Goal: Task Accomplishment & Management: Complete application form

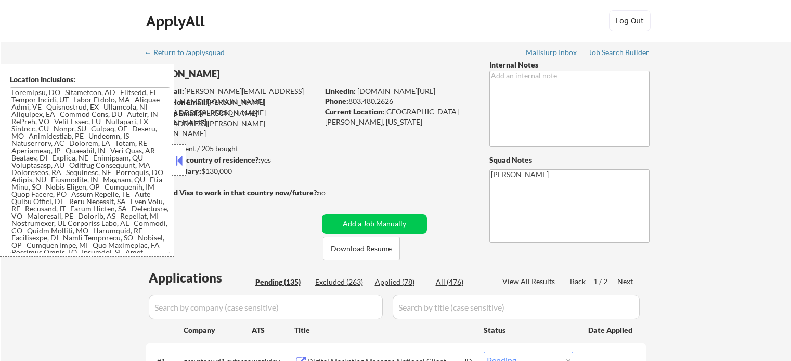
select select ""pending""
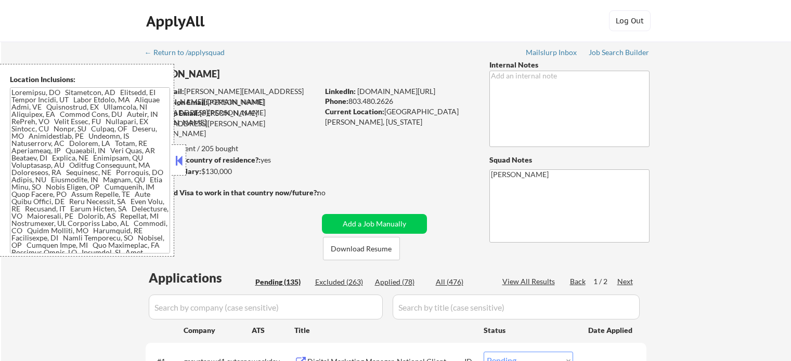
select select ""pending""
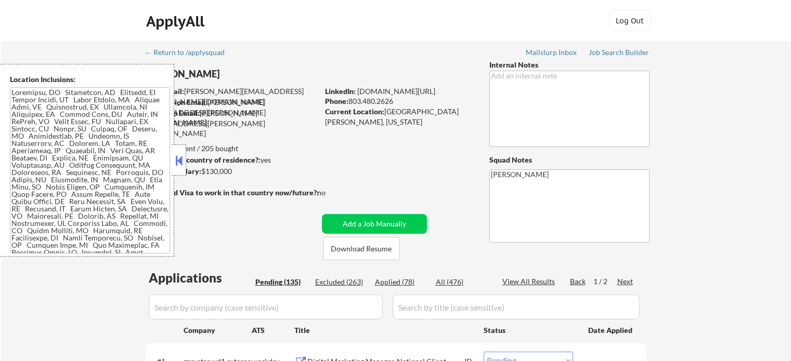
select select ""pending""
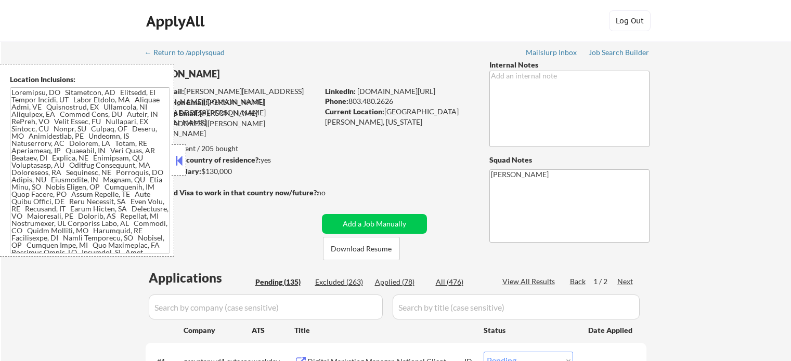
select select ""pending""
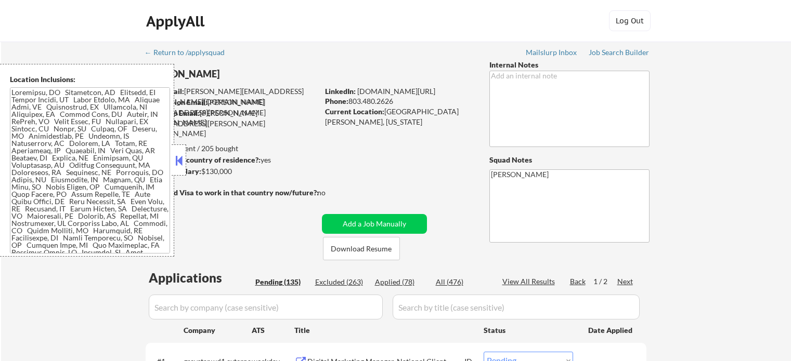
select select ""pending""
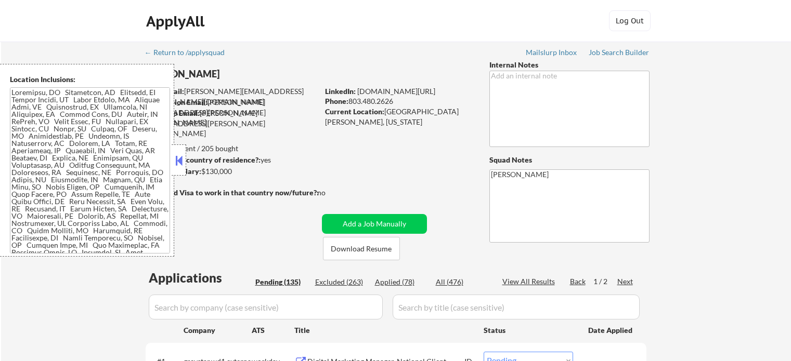
select select ""pending""
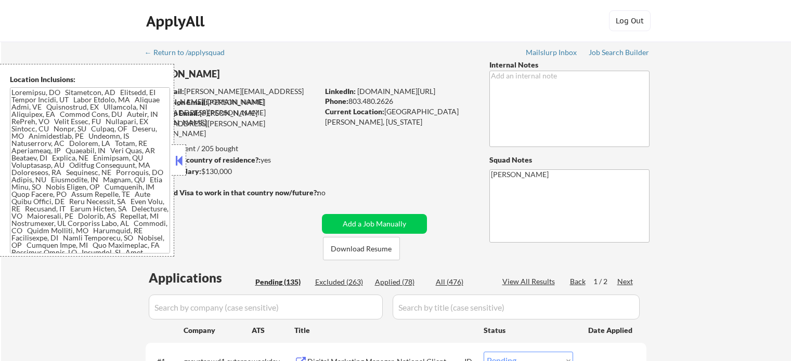
select select ""pending""
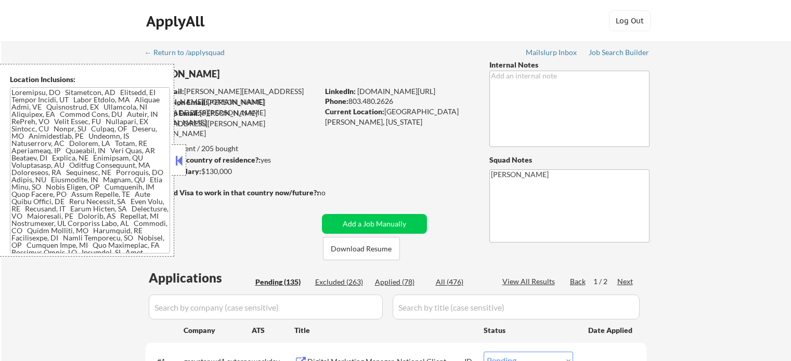
select select ""pending""
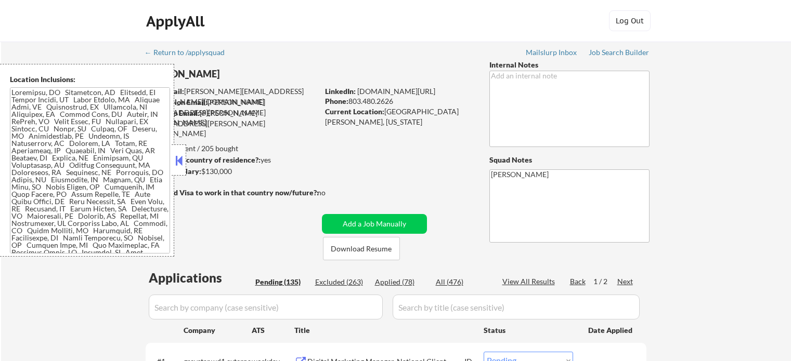
select select ""pending""
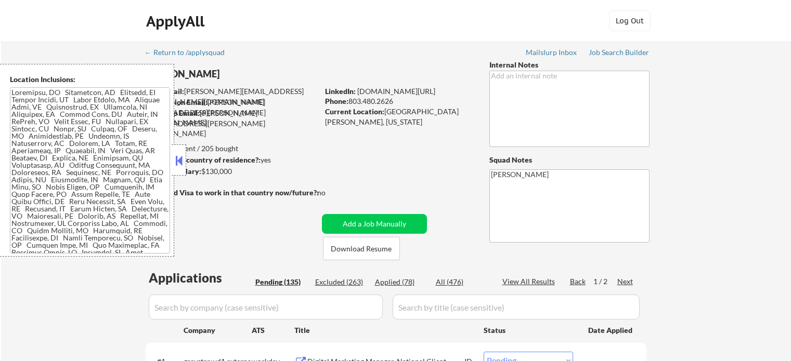
select select ""pending""
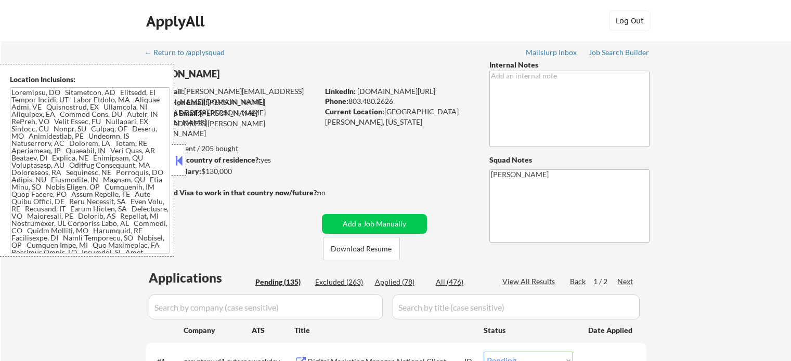
select select ""pending""
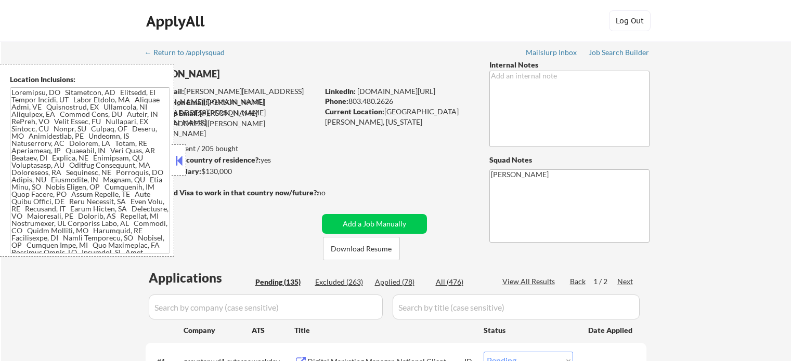
select select ""pending""
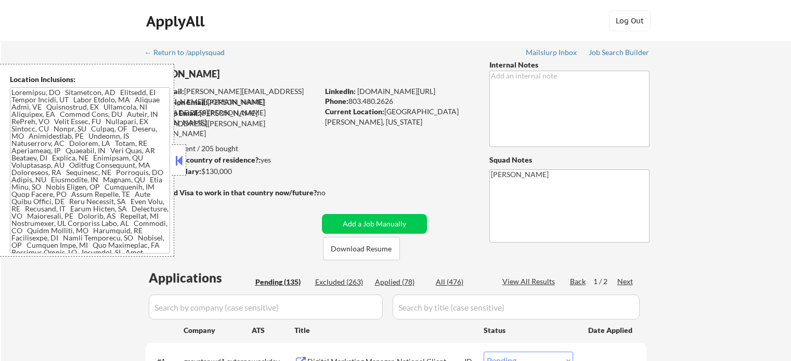
select select ""pending""
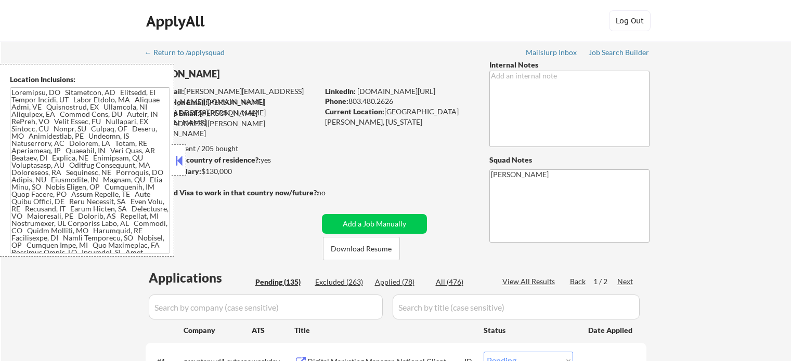
select select ""pending""
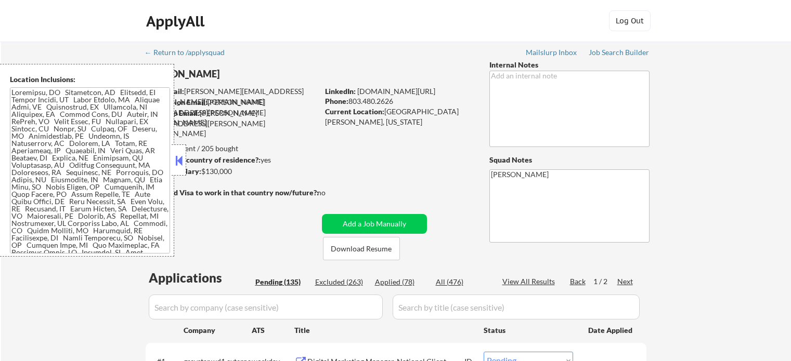
select select ""pending""
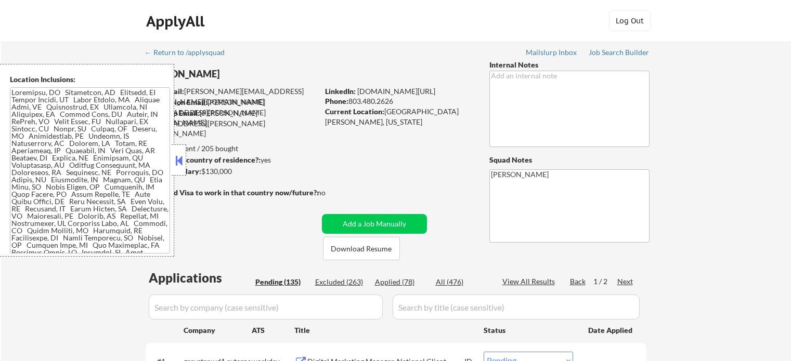
select select ""pending""
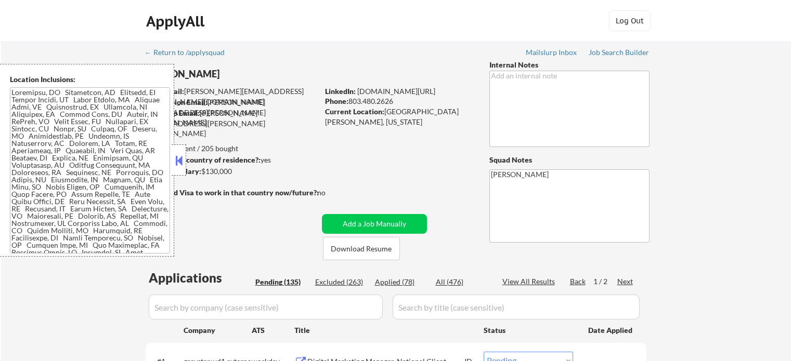
select select ""pending""
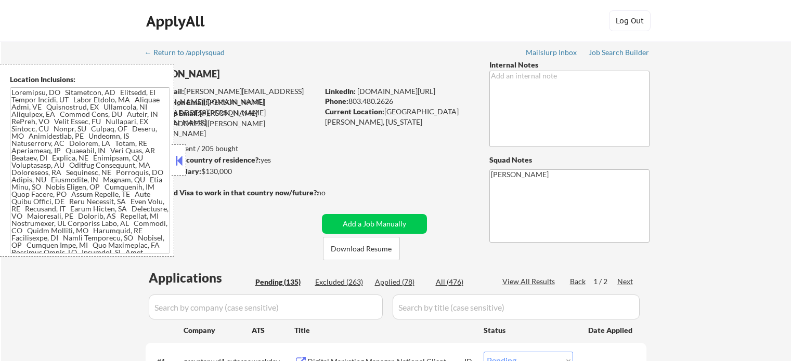
select select ""pending""
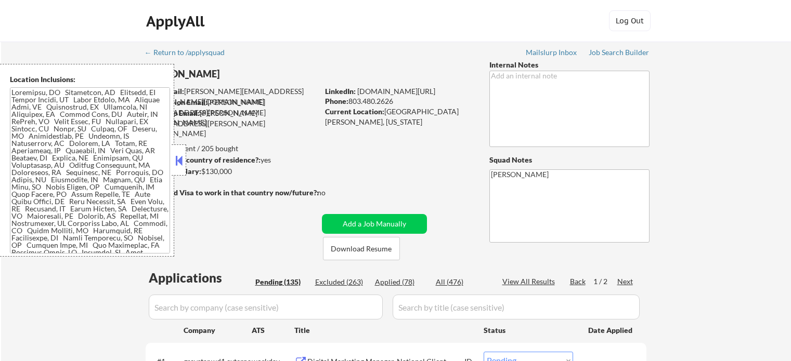
select select ""pending""
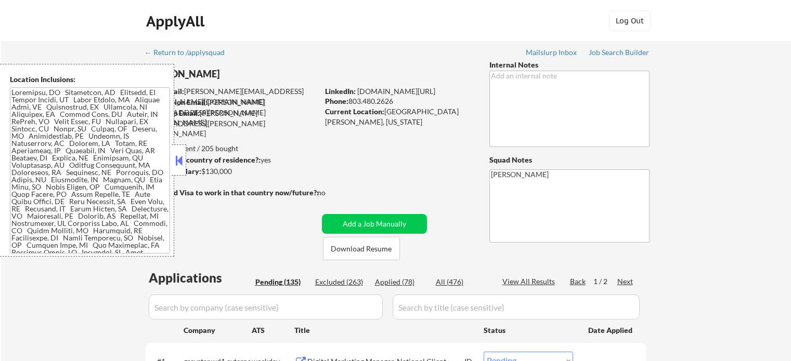
select select ""pending""
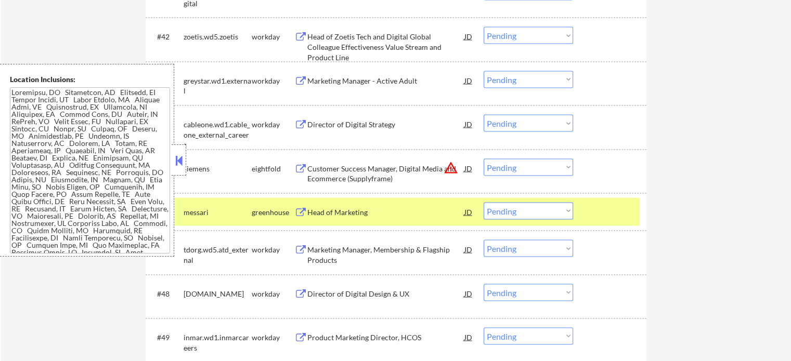
scroll to position [69, 0]
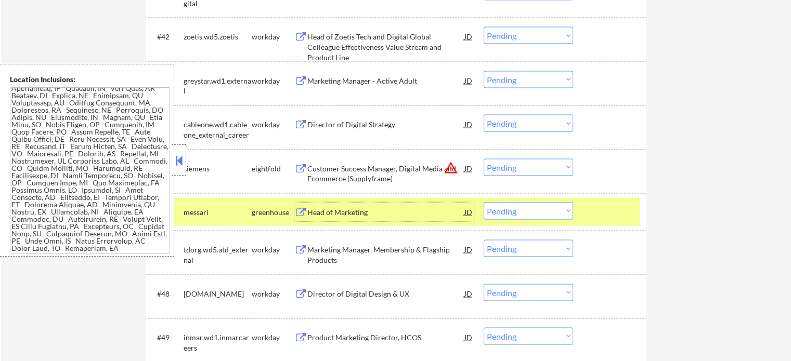
click at [538, 211] on select "Choose an option... Pending Applied Excluded (Questions) Excluded (Expired) Exc…" at bounding box center [527, 211] width 89 height 17
click at [483, 203] on select "Choose an option... Pending Applied Excluded (Questions) Excluded (Expired) Exc…" at bounding box center [527, 211] width 89 height 17
click at [592, 211] on div at bounding box center [611, 212] width 46 height 19
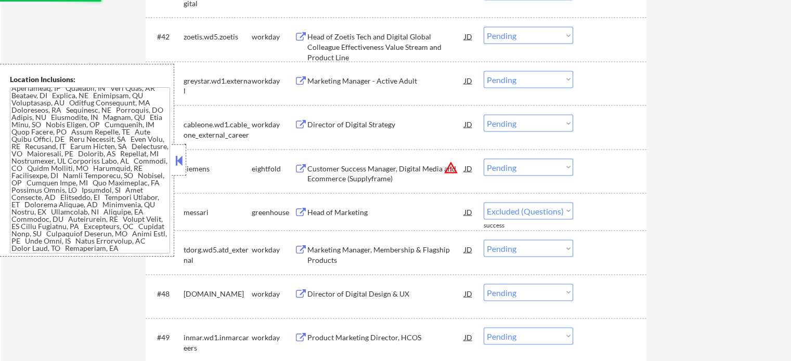
select select ""pending""
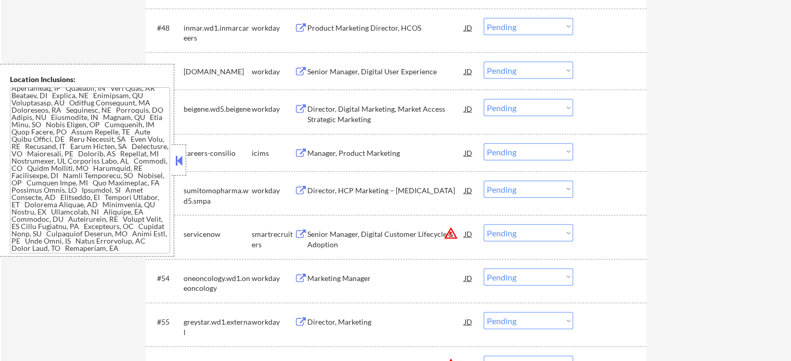
scroll to position [2391, 0]
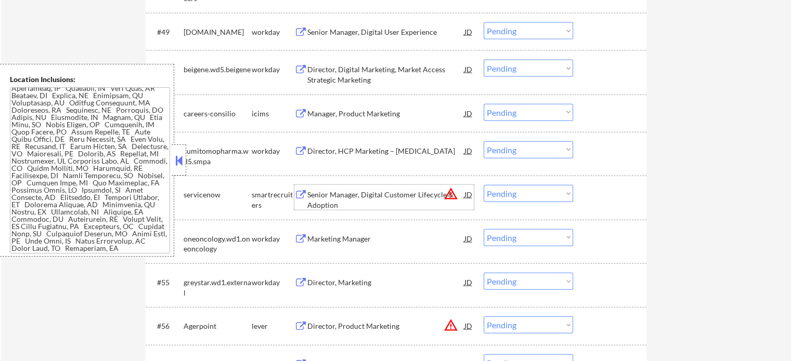
click at [351, 194] on div "Senior Manager, Digital Customer Lifecycle & Adoption" at bounding box center [385, 200] width 157 height 20
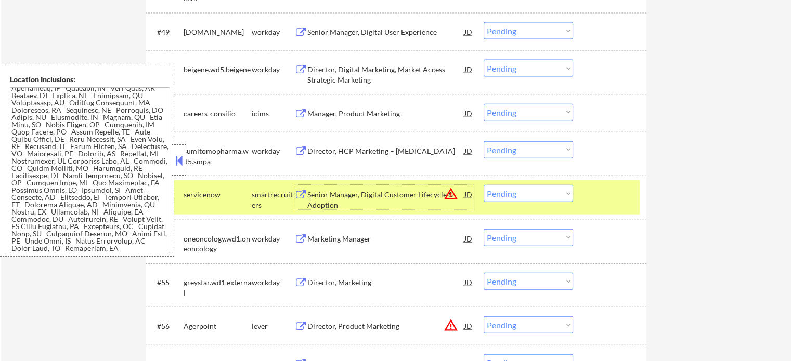
click at [563, 196] on select "Choose an option... Pending Applied Excluded (Questions) Excluded (Expired) Exc…" at bounding box center [527, 193] width 89 height 17
click at [483, 185] on select "Choose an option... Pending Applied Excluded (Questions) Excluded (Expired) Exc…" at bounding box center [527, 193] width 89 height 17
click at [614, 200] on div at bounding box center [611, 194] width 46 height 19
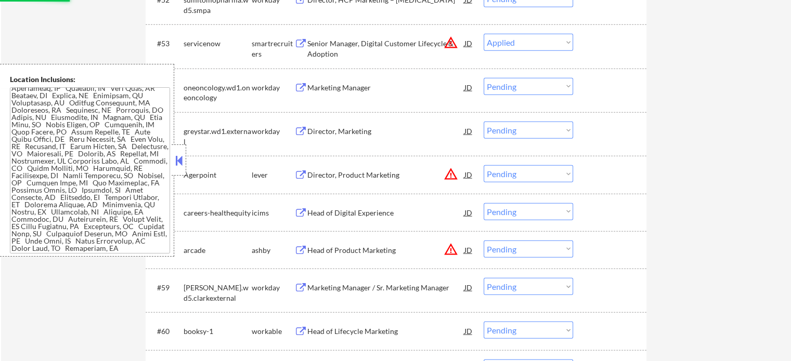
scroll to position [2599, 0]
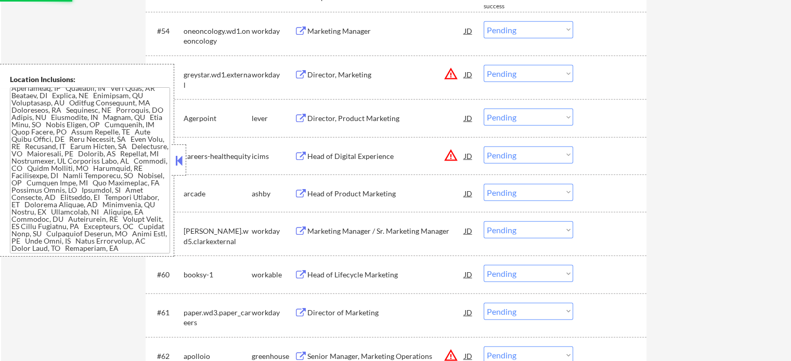
select select ""pending""
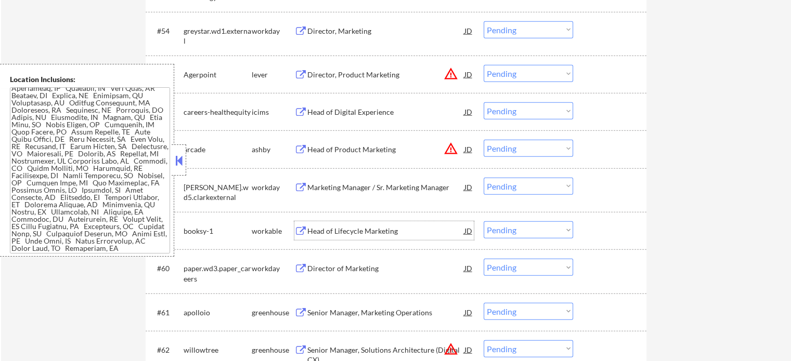
click at [323, 235] on div "Head of Lifecycle Marketing" at bounding box center [385, 231] width 157 height 10
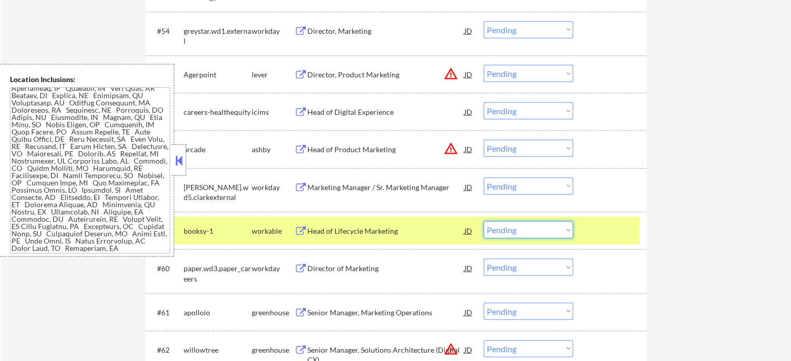
click at [544, 226] on select "Choose an option... Pending Applied Excluded (Questions) Excluded (Expired) Exc…" at bounding box center [527, 229] width 89 height 17
click at [483, 221] on select "Choose an option... Pending Applied Excluded (Questions) Excluded (Expired) Exc…" at bounding box center [527, 229] width 89 height 17
click at [591, 229] on div at bounding box center [611, 230] width 46 height 19
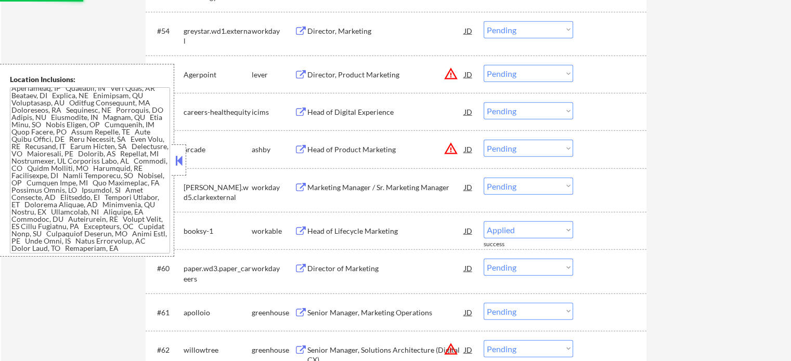
select select ""pending""
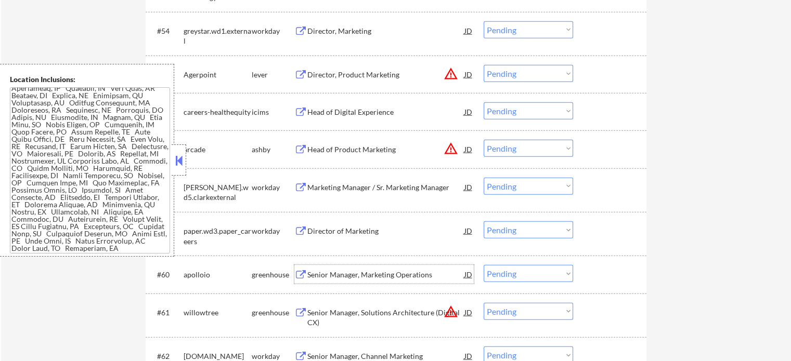
click at [368, 274] on div "Senior Manager, Marketing Operations" at bounding box center [385, 275] width 157 height 10
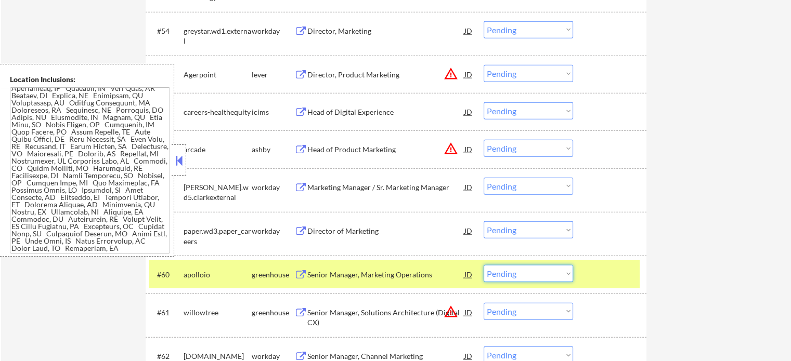
click at [504, 274] on select "Choose an option... Pending Applied Excluded (Questions) Excluded (Expired) Exc…" at bounding box center [527, 273] width 89 height 17
click at [483, 265] on select "Choose an option... Pending Applied Excluded (Questions) Excluded (Expired) Exc…" at bounding box center [527, 273] width 89 height 17
click at [594, 265] on div at bounding box center [611, 274] width 46 height 19
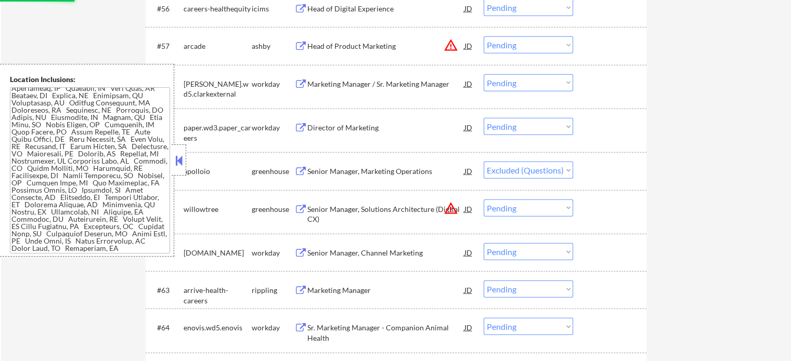
scroll to position [2703, 0]
select select ""pending""
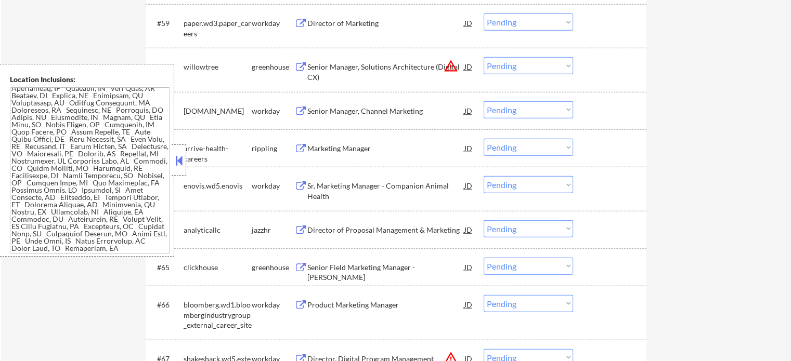
scroll to position [2859, 0]
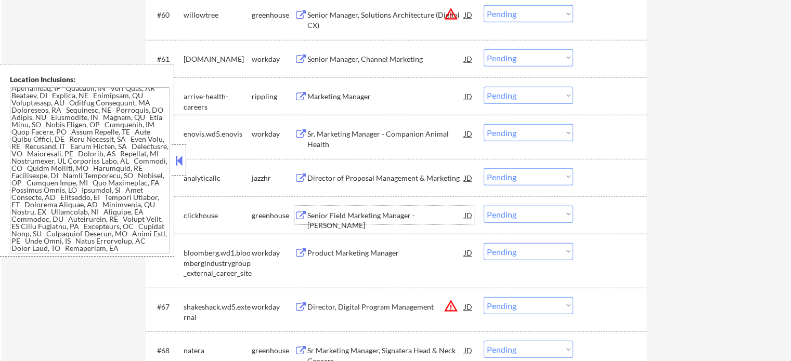
click at [393, 218] on div "Senior Field Marketing Manager - AMER" at bounding box center [385, 221] width 157 height 20
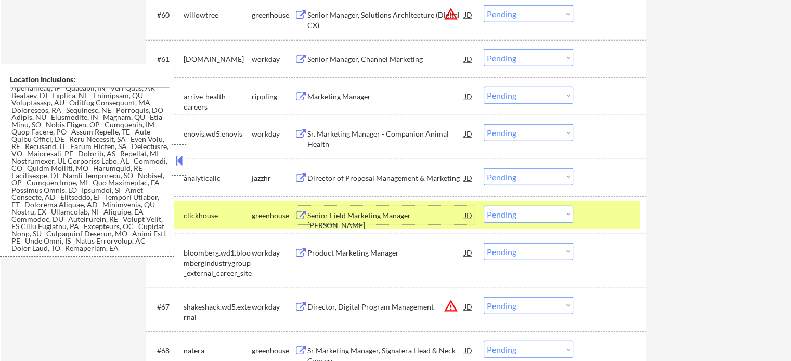
click at [605, 216] on div at bounding box center [611, 215] width 46 height 19
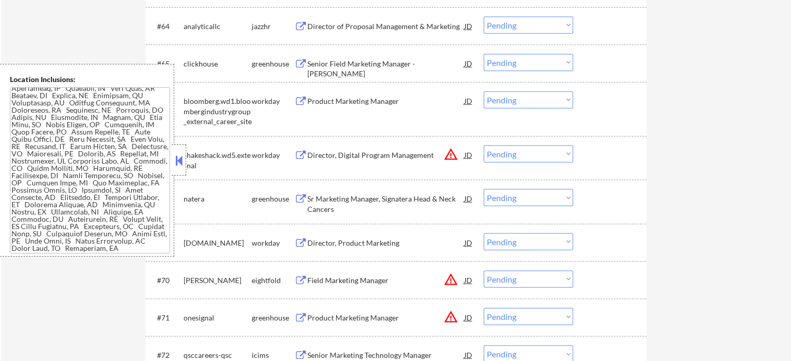
scroll to position [3015, 0]
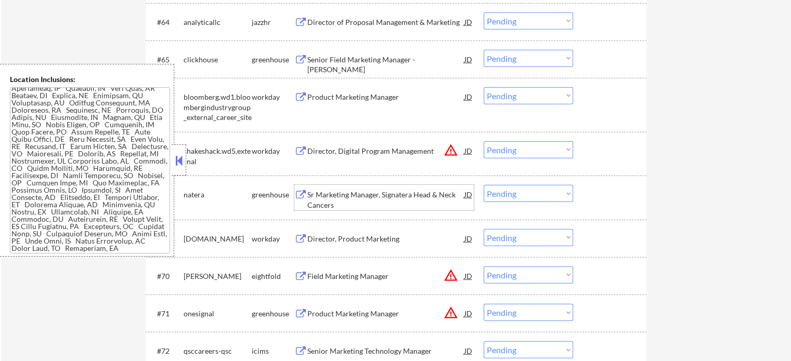
click at [372, 195] on div "Sr Marketing Manager, Signatera Head & Neck Cancers" at bounding box center [385, 200] width 157 height 20
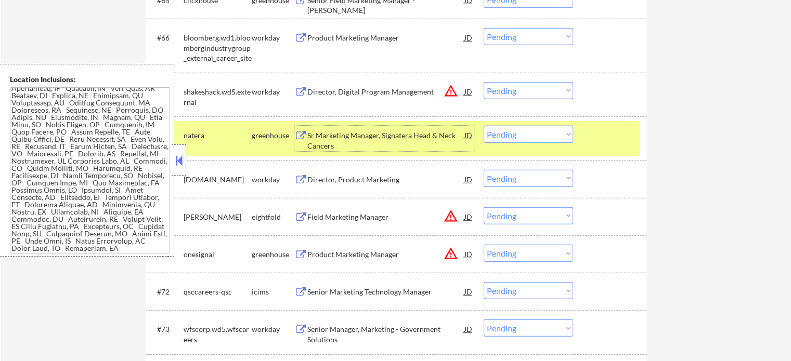
scroll to position [3119, 0]
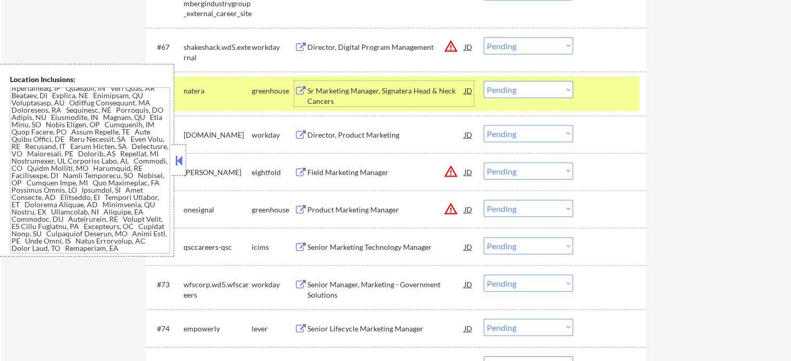
click at [609, 83] on div at bounding box center [611, 90] width 46 height 19
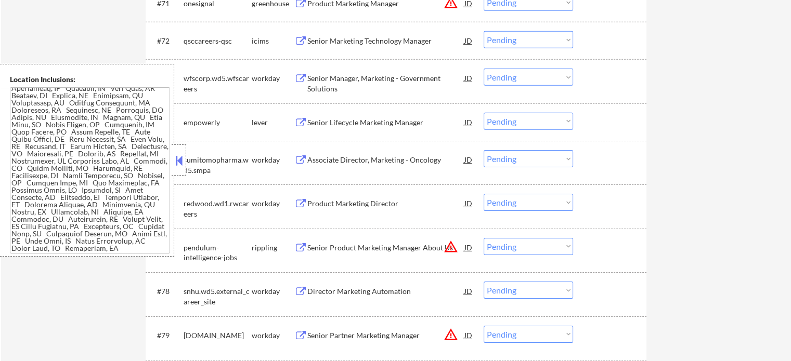
scroll to position [3327, 0]
click at [352, 122] on div "Senior Lifecycle Marketing Manager" at bounding box center [385, 121] width 157 height 10
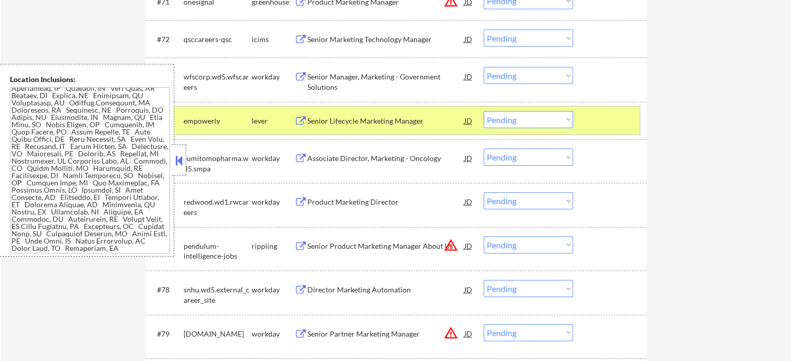
click at [595, 119] on div at bounding box center [611, 120] width 46 height 19
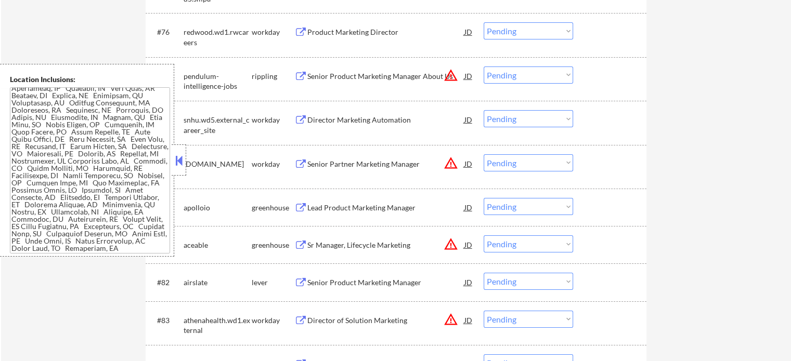
scroll to position [3535, 0]
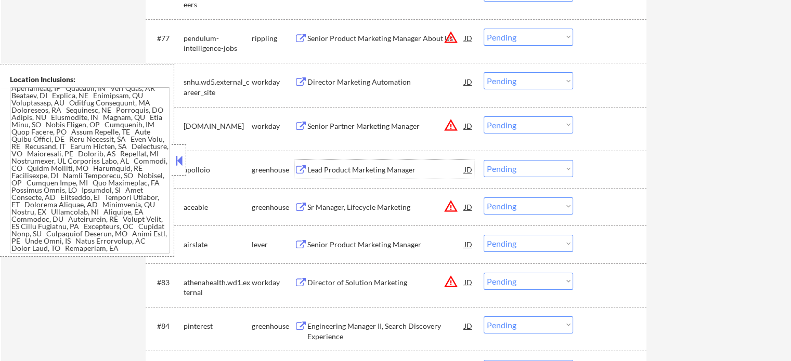
click at [366, 174] on div "Lead Product Marketing Manager" at bounding box center [385, 170] width 157 height 10
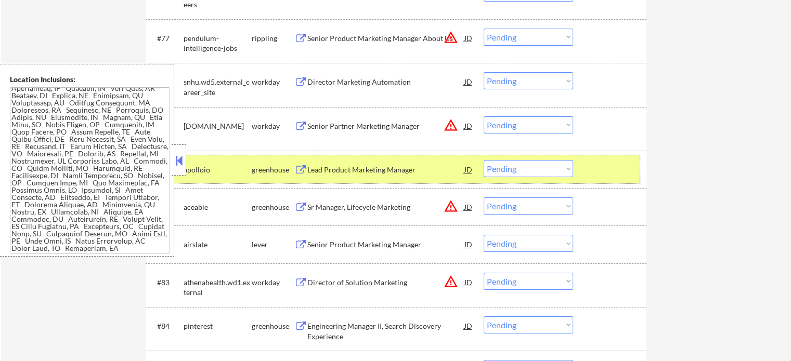
click at [618, 174] on div at bounding box center [611, 169] width 46 height 19
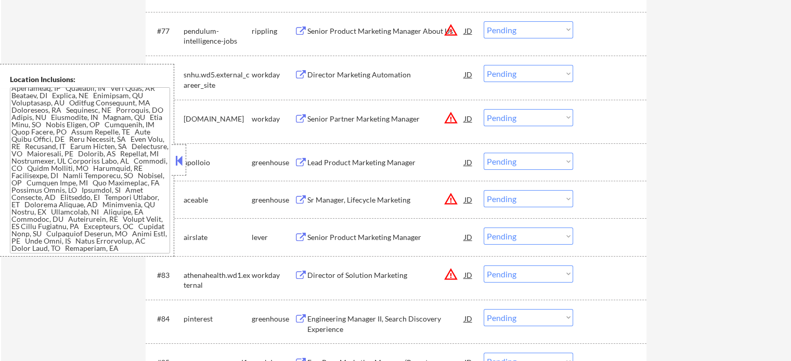
scroll to position [3639, 0]
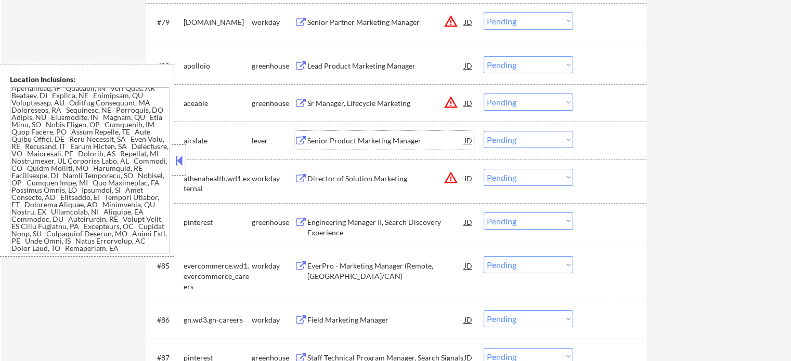
click at [367, 144] on div "Senior Product Marketing Manager" at bounding box center [385, 141] width 157 height 10
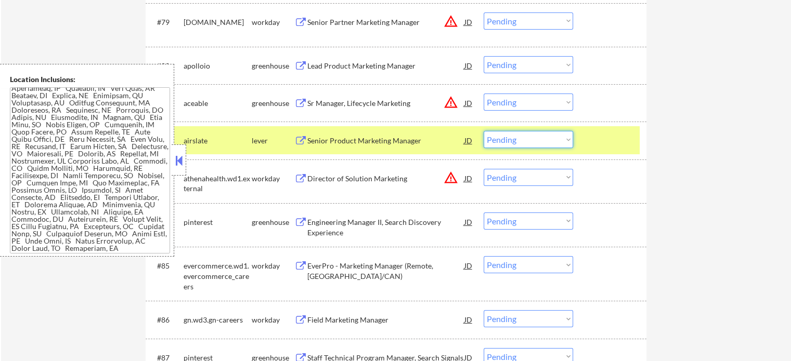
click at [521, 137] on select "Choose an option... Pending Applied Excluded (Questions) Excluded (Expired) Exc…" at bounding box center [527, 139] width 89 height 17
click at [483, 132] on select "Choose an option... Pending Applied Excluded (Questions) Excluded (Expired) Exc…" at bounding box center [527, 139] width 89 height 17
click at [604, 142] on div at bounding box center [611, 140] width 46 height 19
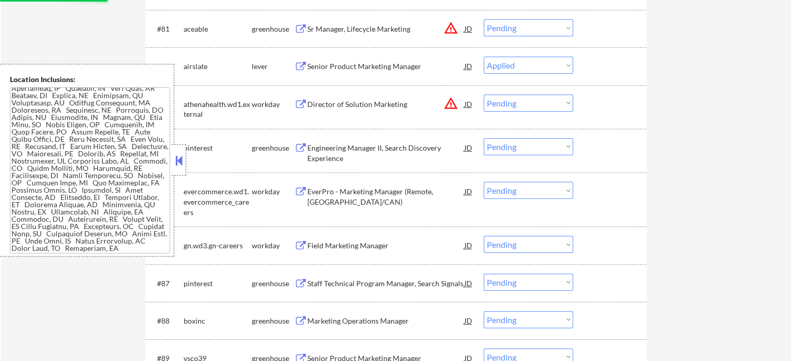
scroll to position [3795, 0]
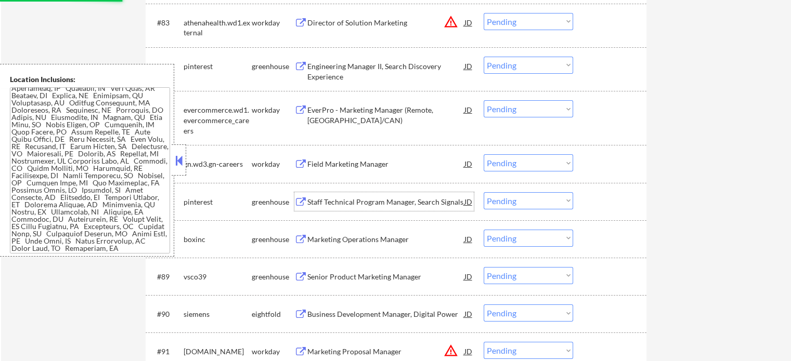
click at [345, 203] on div "Staff Technical Program Manager, Search Signals" at bounding box center [385, 202] width 157 height 10
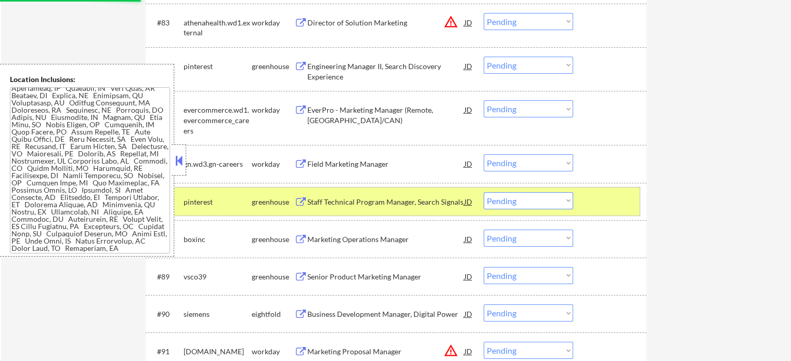
click at [609, 202] on div at bounding box center [611, 201] width 46 height 19
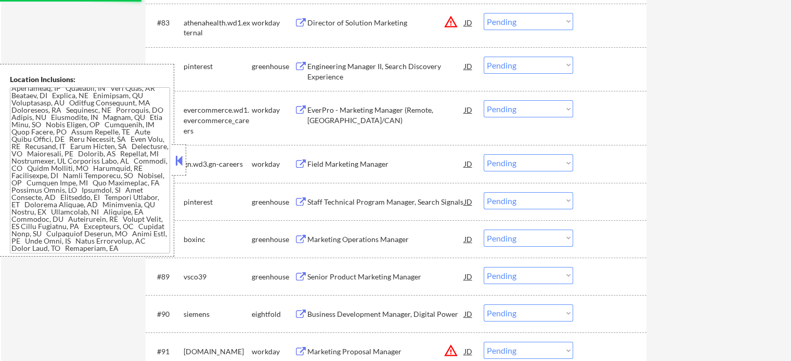
click at [378, 238] on div "Marketing Operations Manager" at bounding box center [385, 239] width 157 height 10
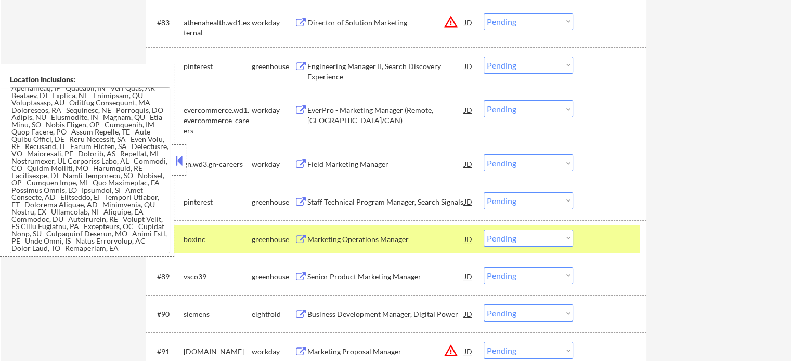
select select ""pending""
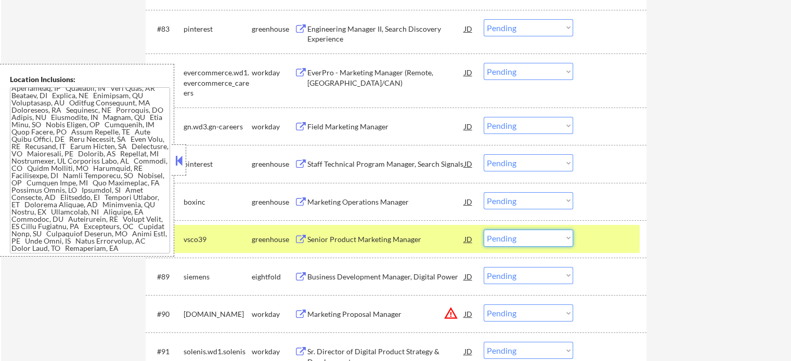
click at [525, 239] on select "Choose an option... Pending Applied Excluded (Questions) Excluded (Expired) Exc…" at bounding box center [527, 238] width 89 height 17
click at [483, 230] on select "Choose an option... Pending Applied Excluded (Questions) Excluded (Expired) Exc…" at bounding box center [527, 238] width 89 height 17
click at [596, 235] on div at bounding box center [611, 239] width 46 height 19
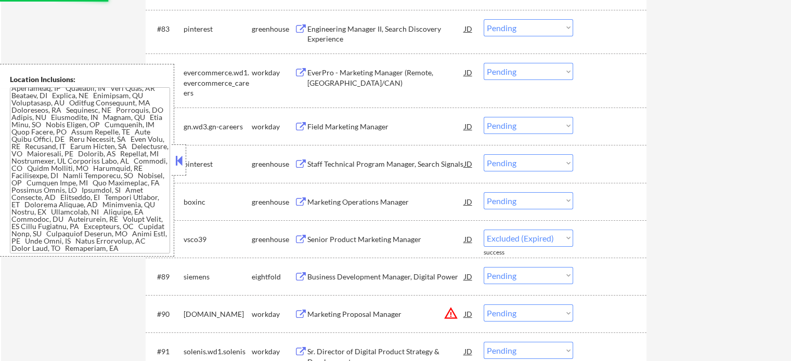
select select ""pending""
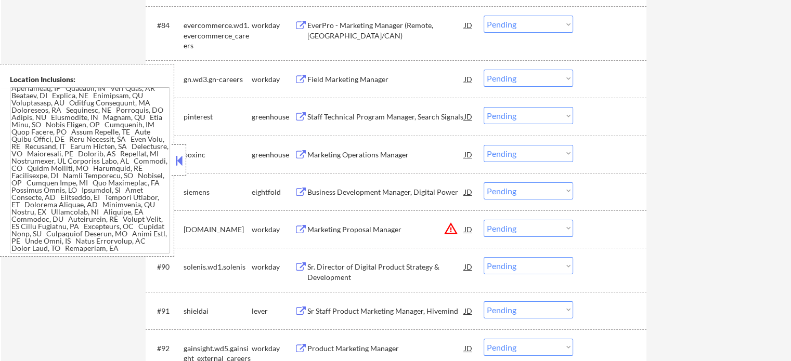
scroll to position [3899, 0]
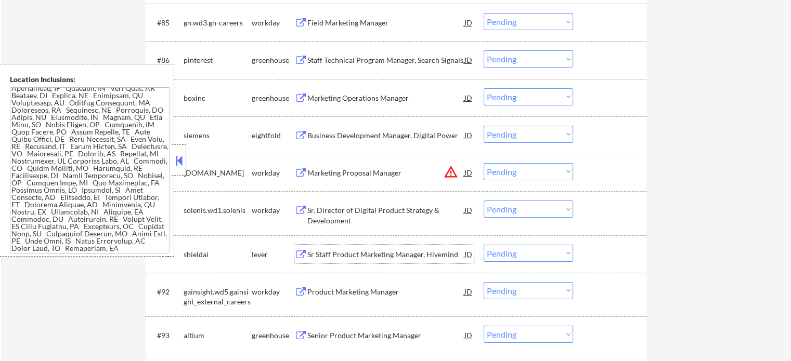
click at [374, 250] on div "Sr Staff Product Marketing Manager, Hivemind" at bounding box center [385, 255] width 157 height 10
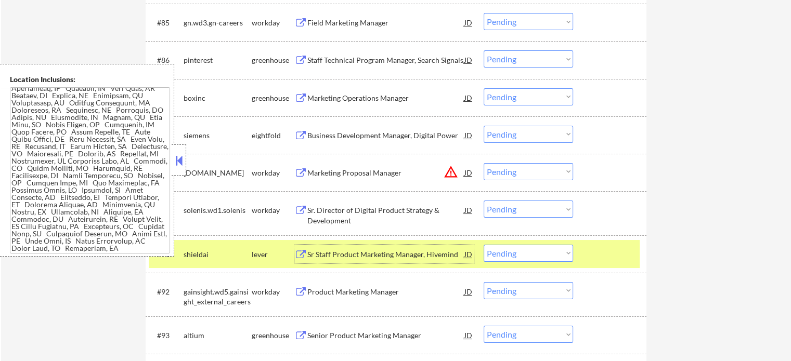
click at [599, 249] on div at bounding box center [611, 254] width 46 height 19
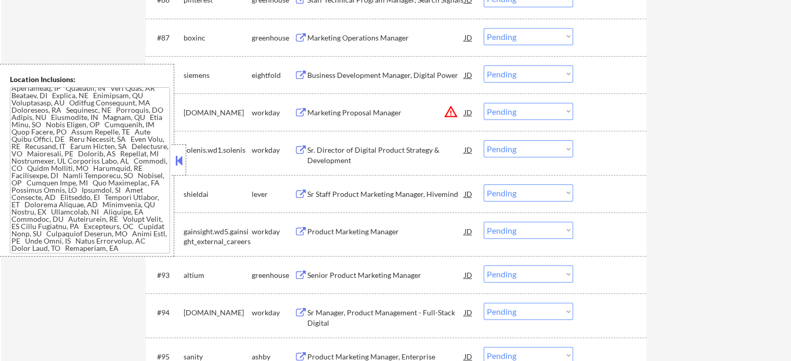
scroll to position [4003, 0]
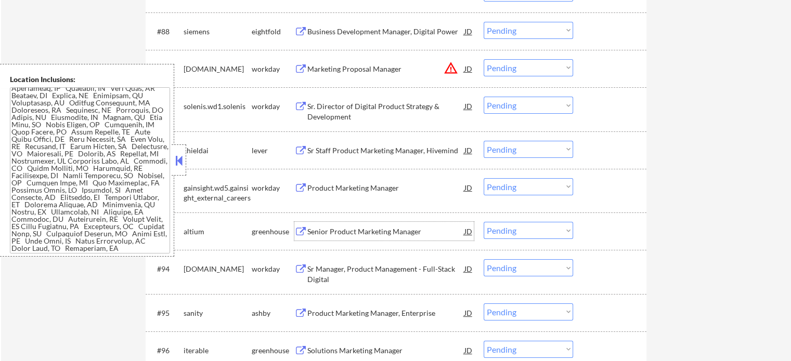
click at [335, 236] on div "Senior Product Marketing Manager" at bounding box center [385, 232] width 157 height 10
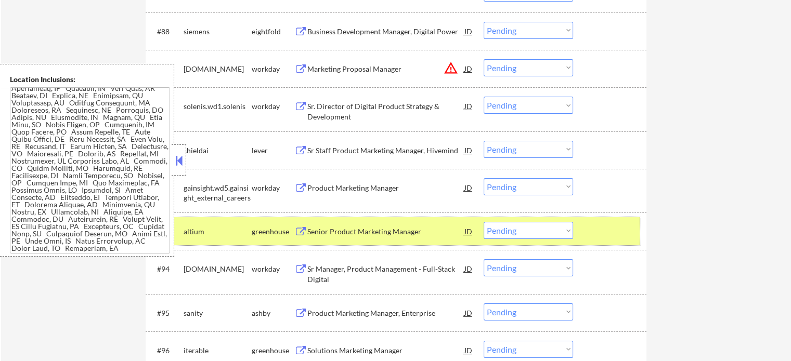
click at [598, 232] on div at bounding box center [611, 231] width 46 height 19
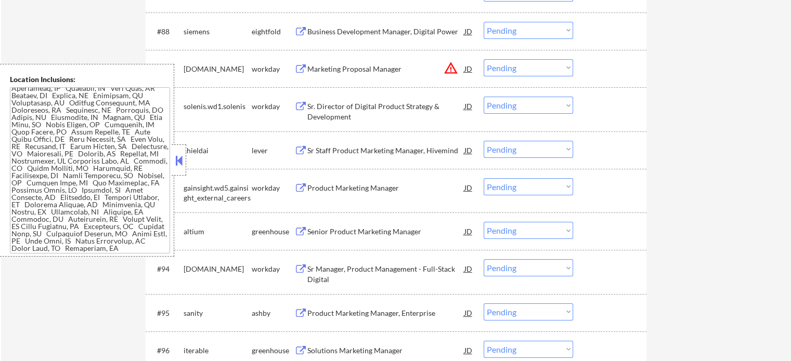
click at [329, 275] on div "Sr Manager, Product Management - Full-Stack Digital" at bounding box center [385, 274] width 157 height 20
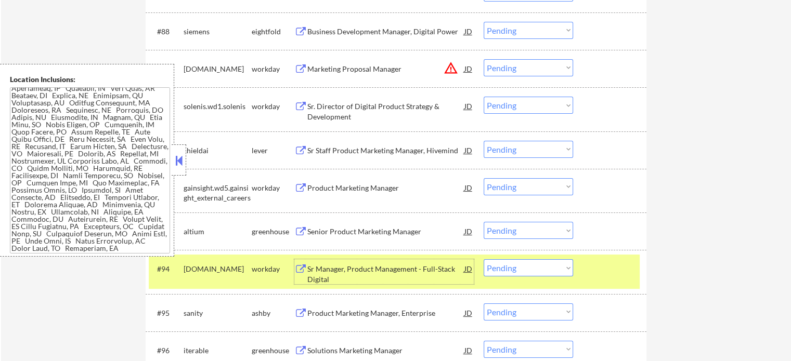
scroll to position [4055, 0]
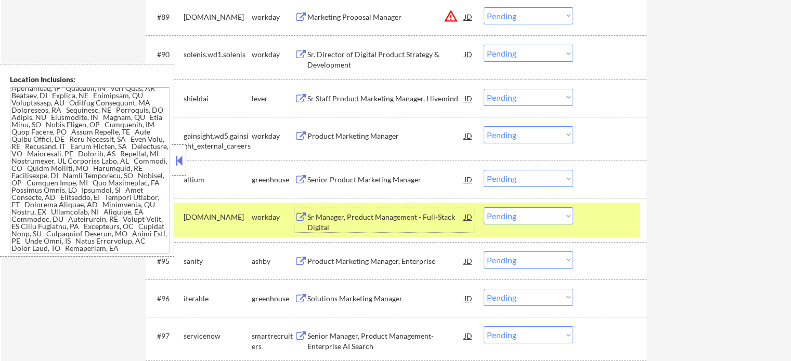
click at [607, 216] on div at bounding box center [611, 216] width 46 height 19
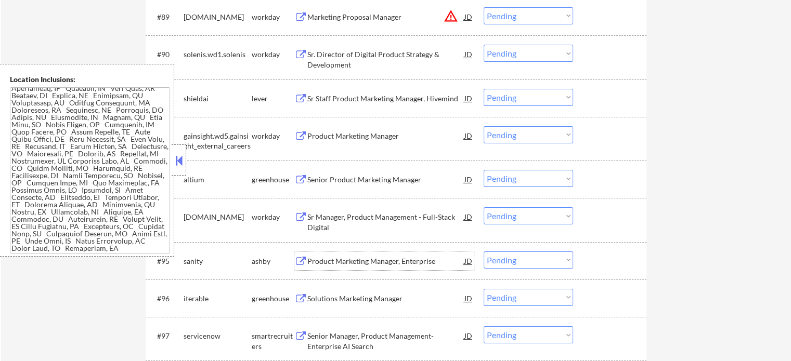
click at [378, 260] on div "Product Marketing Manager, Enterprise" at bounding box center [385, 261] width 157 height 10
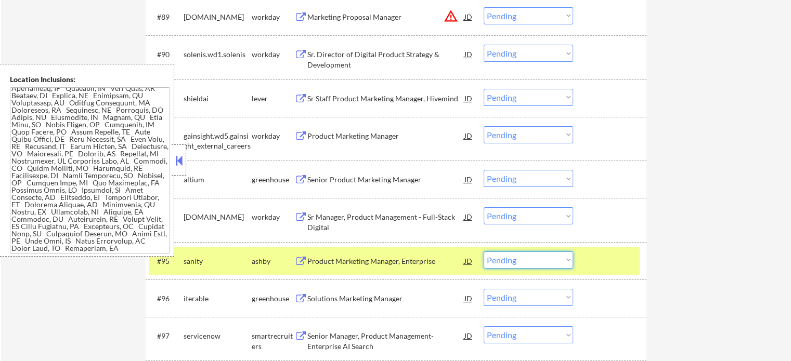
click at [529, 263] on select "Choose an option... Pending Applied Excluded (Questions) Excluded (Expired) Exc…" at bounding box center [527, 260] width 89 height 17
click at [483, 252] on select "Choose an option... Pending Applied Excluded (Questions) Excluded (Expired) Exc…" at bounding box center [527, 260] width 89 height 17
click at [584, 270] on div "#95 sanity ashby Product Marketing Manager, Enterprise JD warning_amber Choose …" at bounding box center [394, 261] width 491 height 28
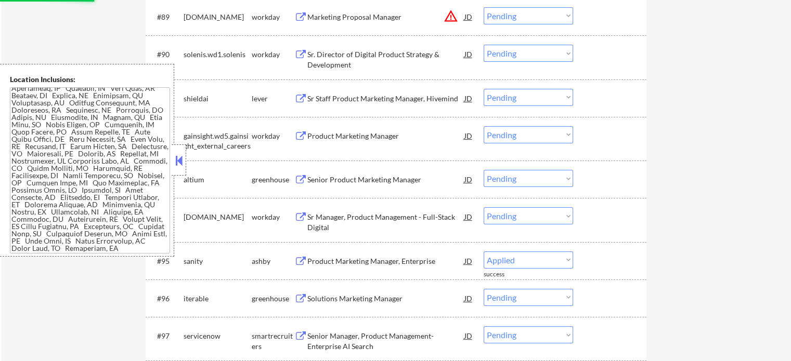
select select ""pending""
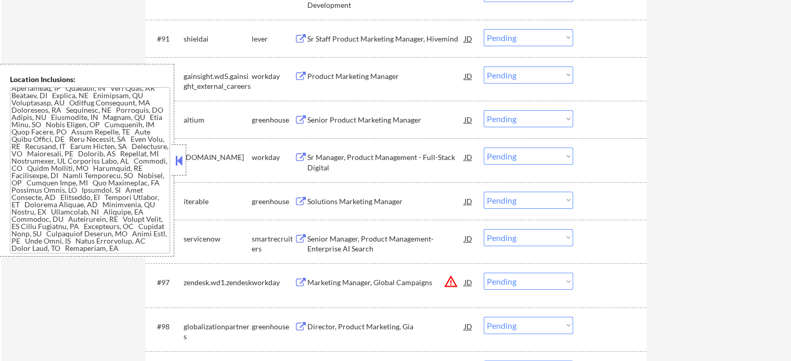
scroll to position [4159, 0]
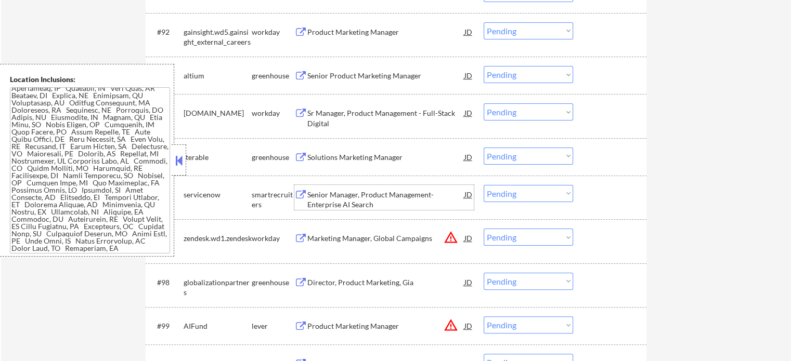
click at [349, 204] on div "Senior Manager, Product Management- Enterprise AI Search" at bounding box center [385, 200] width 157 height 20
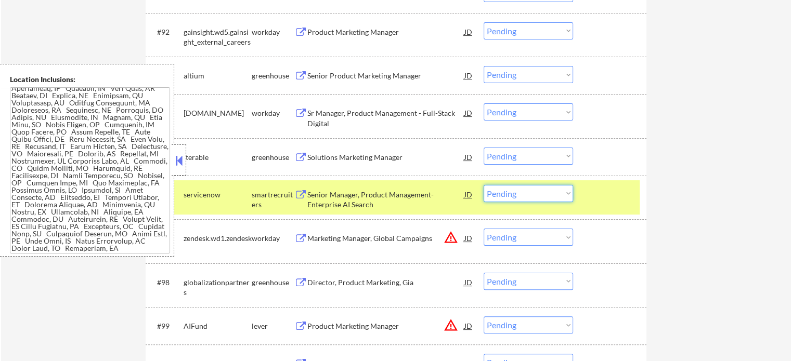
click at [515, 195] on select "Choose an option... Pending Applied Excluded (Questions) Excluded (Expired) Exc…" at bounding box center [527, 193] width 89 height 17
click at [483, 185] on select "Choose an option... Pending Applied Excluded (Questions) Excluded (Expired) Exc…" at bounding box center [527, 193] width 89 height 17
click at [602, 192] on div at bounding box center [611, 194] width 46 height 19
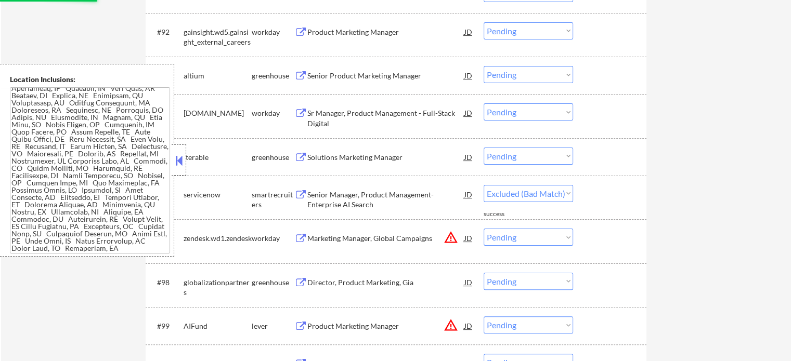
select select ""pending""
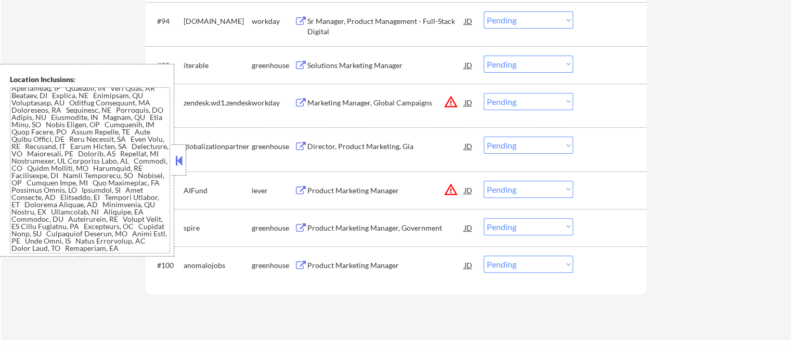
scroll to position [4263, 0]
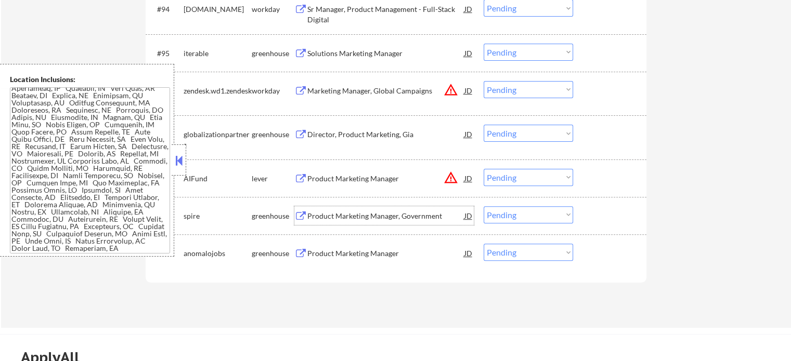
click at [345, 221] on div "Product Marketing Manager, Government" at bounding box center [385, 215] width 157 height 19
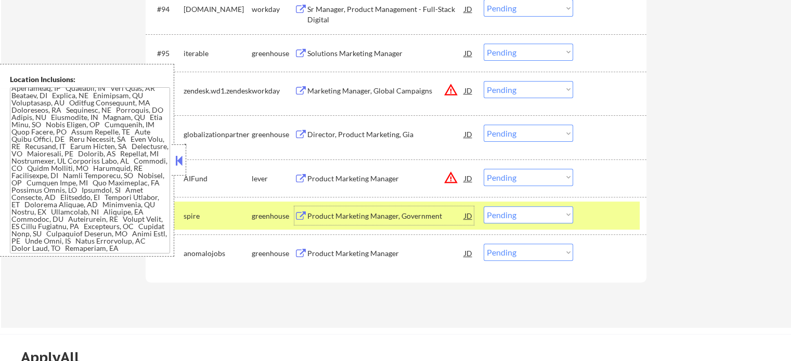
click at [536, 217] on select "Choose an option... Pending Applied Excluded (Questions) Excluded (Expired) Exc…" at bounding box center [527, 214] width 89 height 17
click at [483, 206] on select "Choose an option... Pending Applied Excluded (Questions) Excluded (Expired) Exc…" at bounding box center [527, 214] width 89 height 17
click at [605, 220] on div at bounding box center [611, 215] width 46 height 19
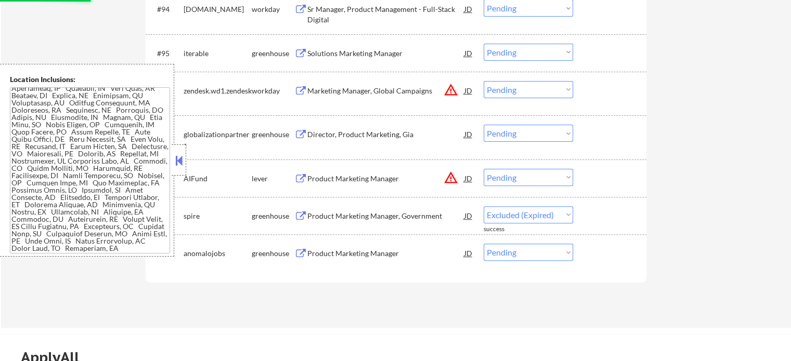
select select ""pending""
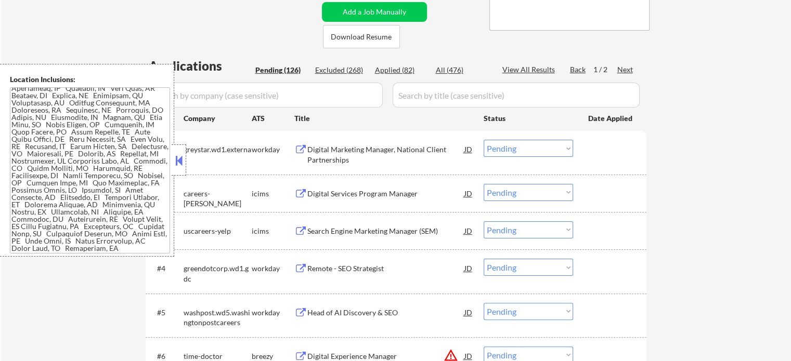
scroll to position [175, 0]
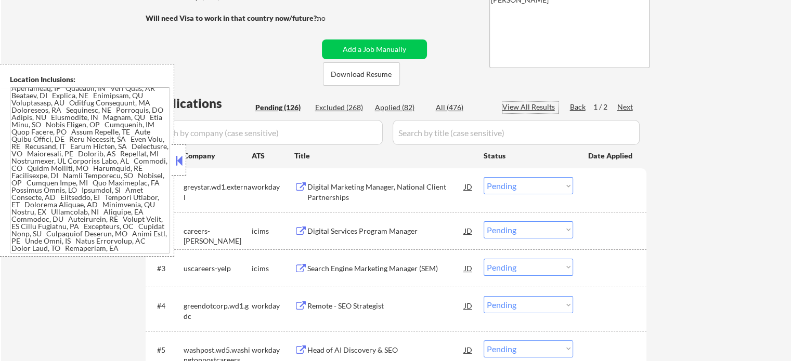
click at [534, 109] on div "View All Results" at bounding box center [530, 107] width 56 height 10
select select ""pending""
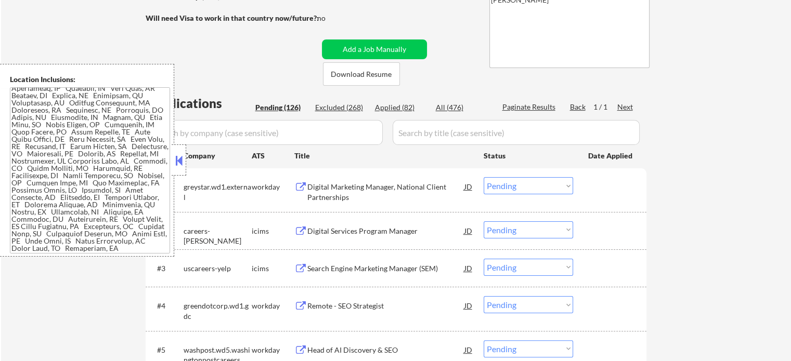
select select ""pending""
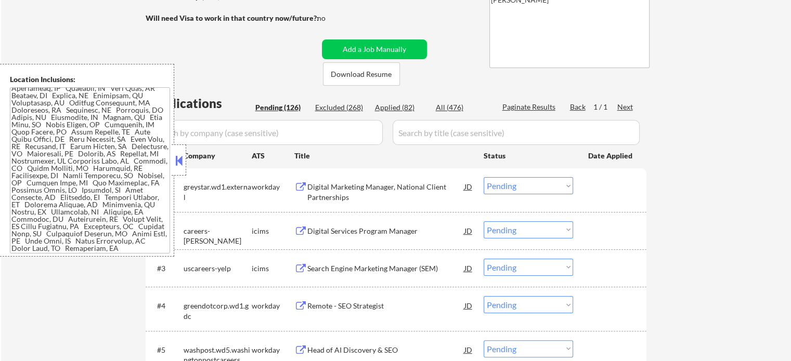
select select ""pending""
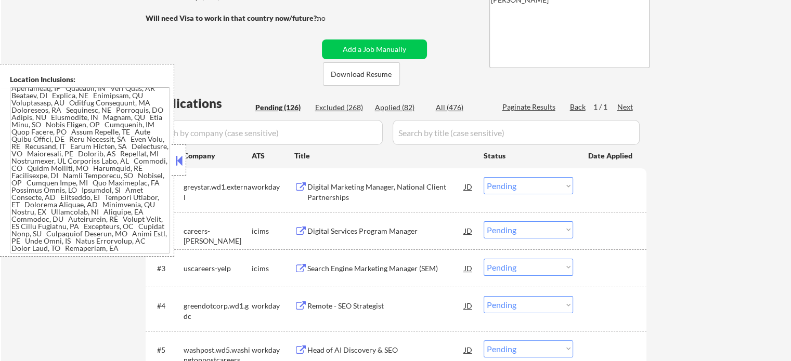
select select ""pending""
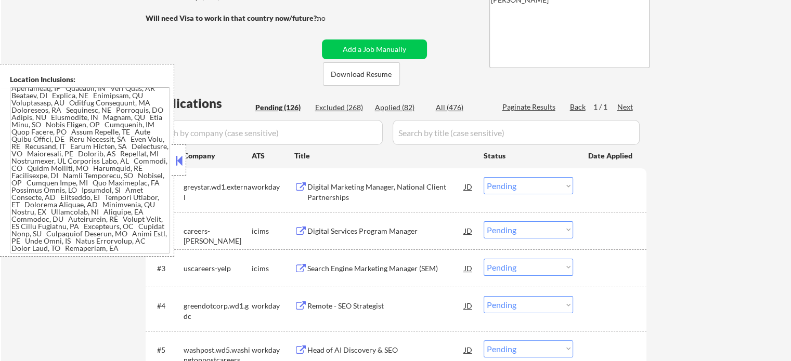
select select ""pending""
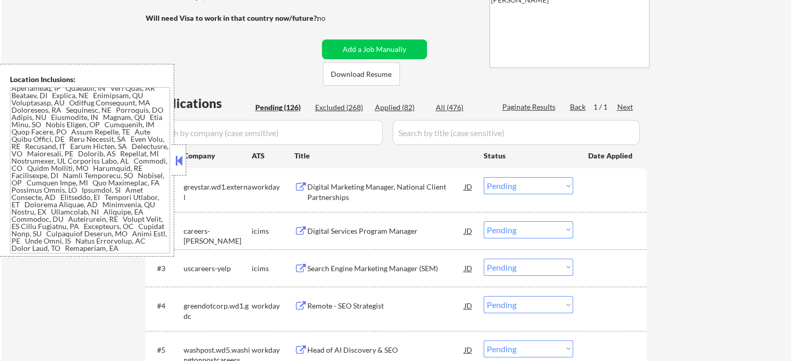
select select ""pending""
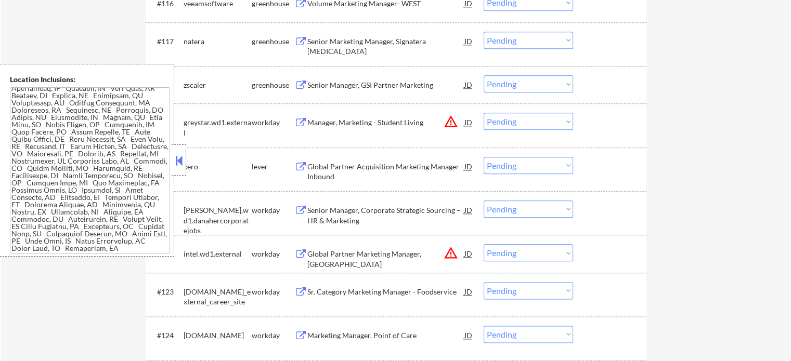
scroll to position [5154, 0]
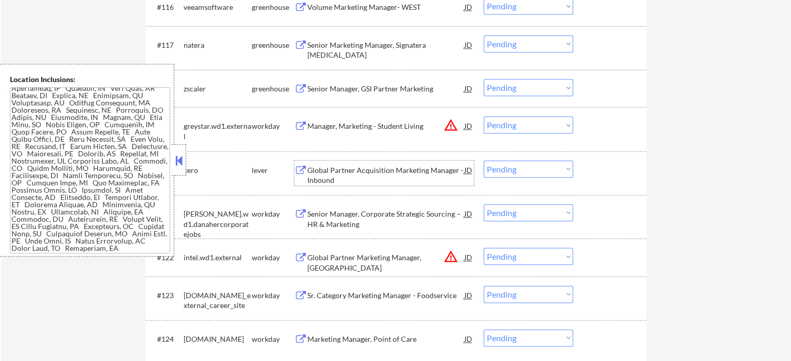
click at [360, 172] on div "Global Partner Acquisition Marketing Manager - Inbound" at bounding box center [385, 175] width 157 height 20
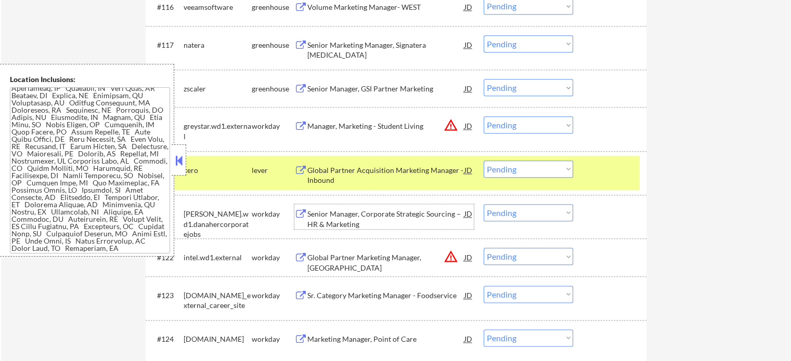
click at [351, 216] on div "Senior Manager, Corporate Strategic Sourcing – HR & Marketing" at bounding box center [385, 219] width 157 height 20
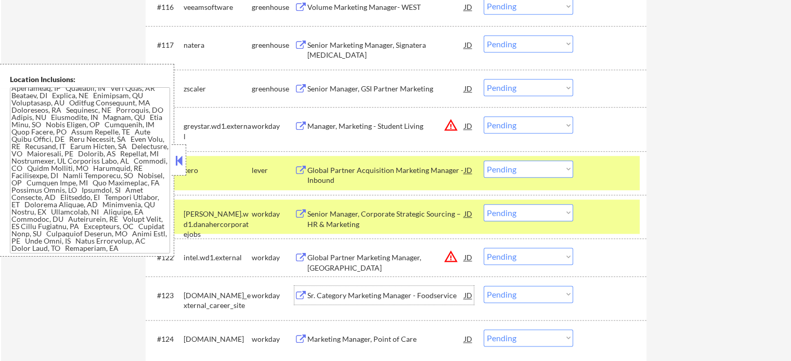
click at [365, 295] on div "Sr. Category Marketing Manager - Foodservice" at bounding box center [385, 296] width 157 height 10
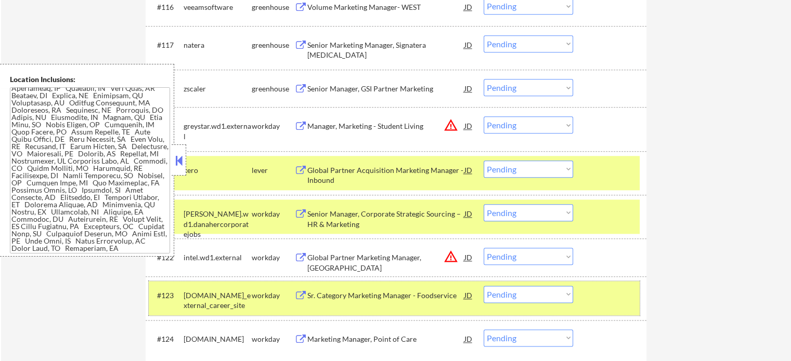
click at [605, 296] on div at bounding box center [611, 295] width 46 height 19
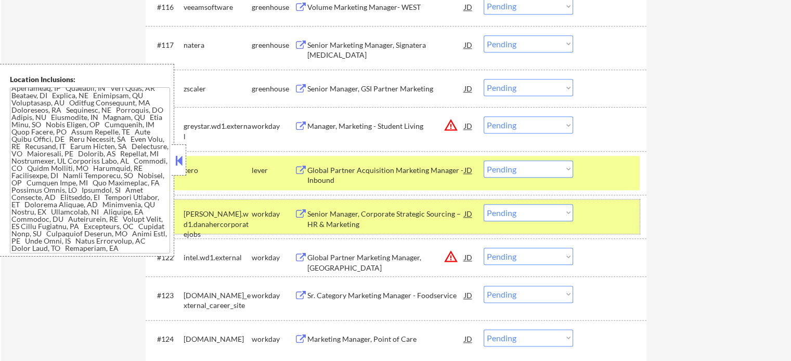
click at [591, 205] on div at bounding box center [611, 213] width 46 height 19
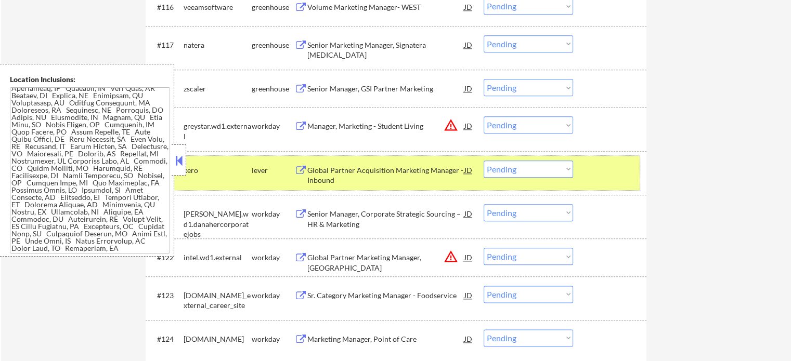
click at [611, 178] on div at bounding box center [611, 170] width 46 height 19
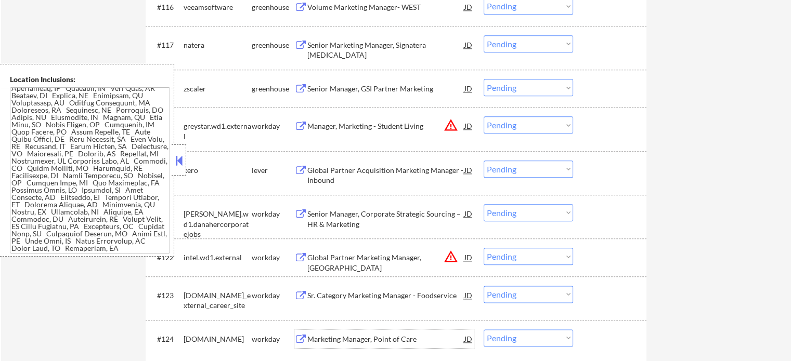
click at [353, 338] on div "Marketing Manager, Point of Care" at bounding box center [385, 339] width 157 height 10
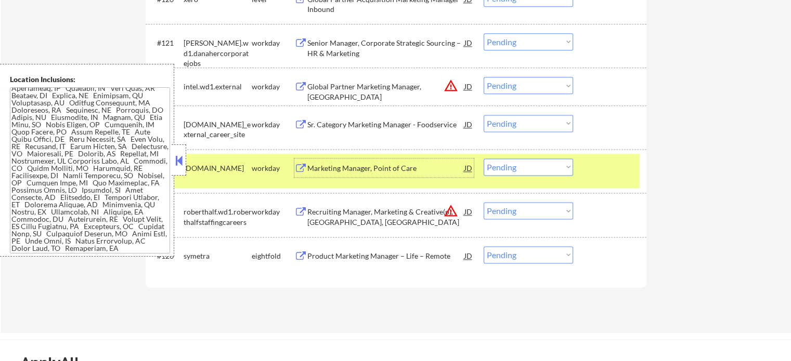
scroll to position [5414, 0]
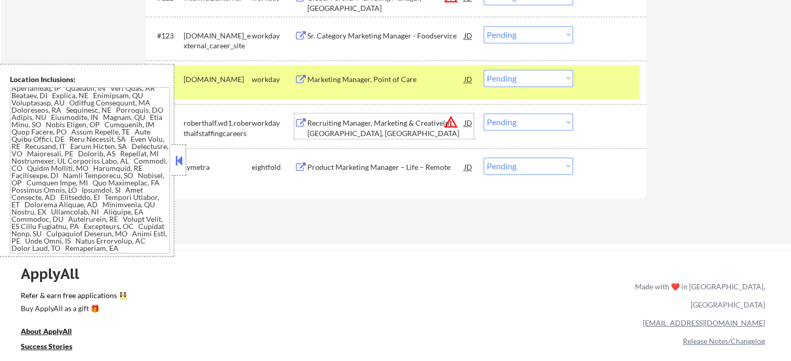
click at [333, 121] on div "Recruiting Manager, Marketing & Creative(p), Woodbridge, NJ" at bounding box center [385, 128] width 157 height 20
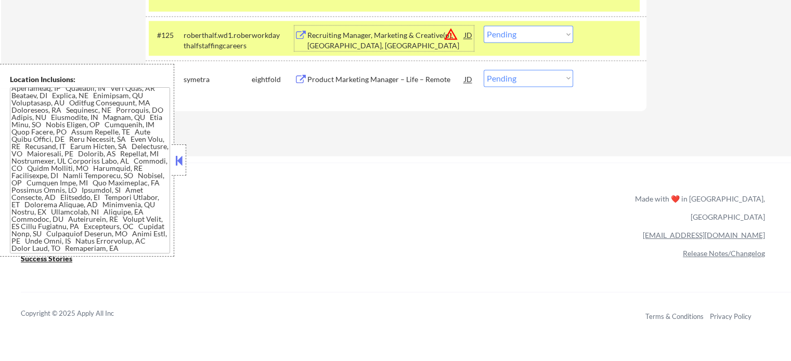
scroll to position [5466, 0]
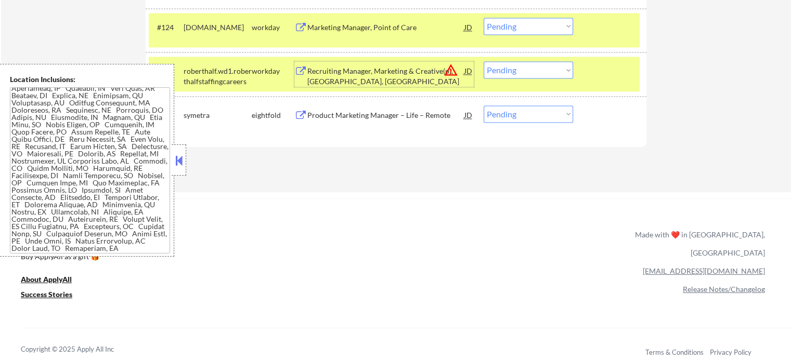
click at [343, 121] on div "Product Marketing Manager – Life – Remote" at bounding box center [385, 115] width 157 height 19
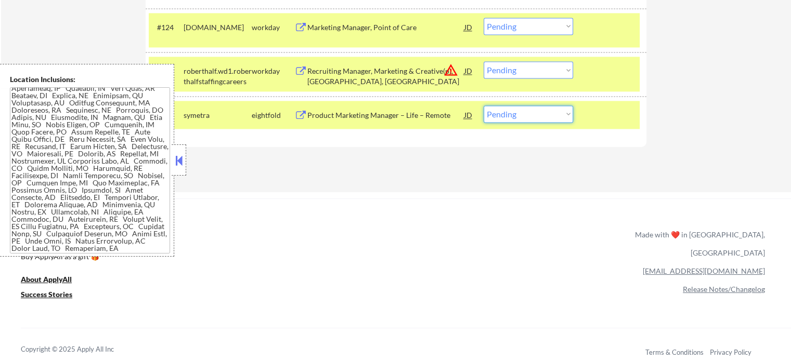
click at [501, 114] on select "Choose an option... Pending Applied Excluded (Questions) Excluded (Expired) Exc…" at bounding box center [527, 114] width 89 height 17
select select ""excluded__expired_""
click at [483, 106] on select "Choose an option... Pending Applied Excluded (Questions) Excluded (Expired) Exc…" at bounding box center [527, 114] width 89 height 17
click at [587, 126] on div "#126 symetra eightfold Product Marketing Manager – Life – Remote JD Choose an o…" at bounding box center [394, 115] width 491 height 28
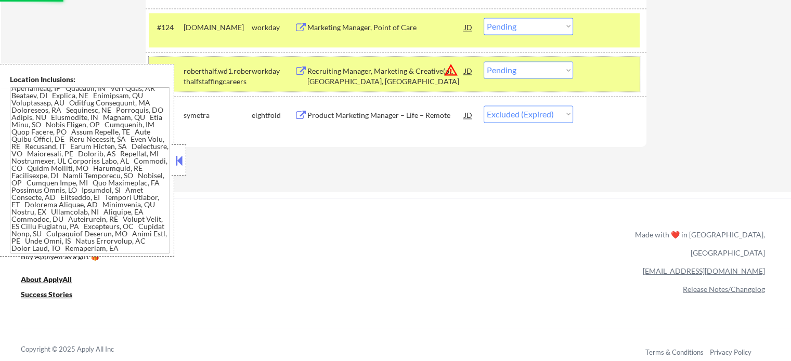
click at [586, 71] on div "#125 roberthalf.wd1.roberthalfstaffingcareers workday Recruiting Manager, Marke…" at bounding box center [394, 74] width 491 height 34
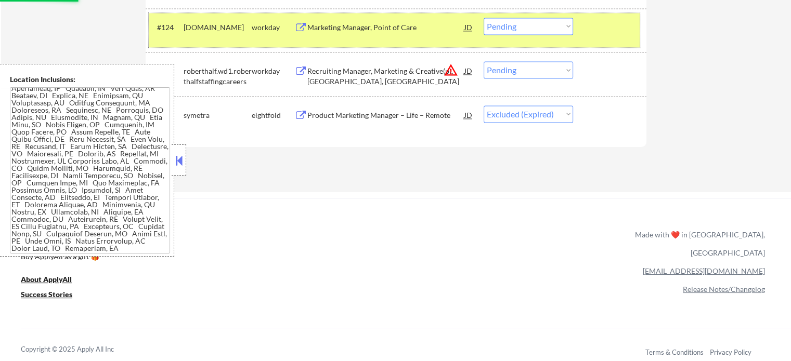
click at [582, 30] on div "#124 orthoclinical.wd1.search workday Marketing Manager, Point of Care JD Choos…" at bounding box center [394, 30] width 491 height 34
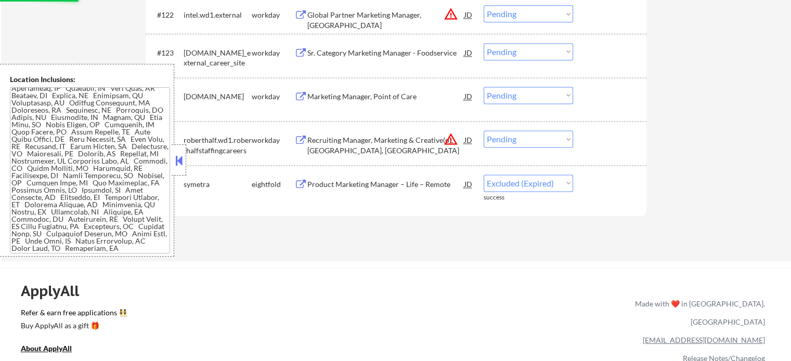
scroll to position [5310, 0]
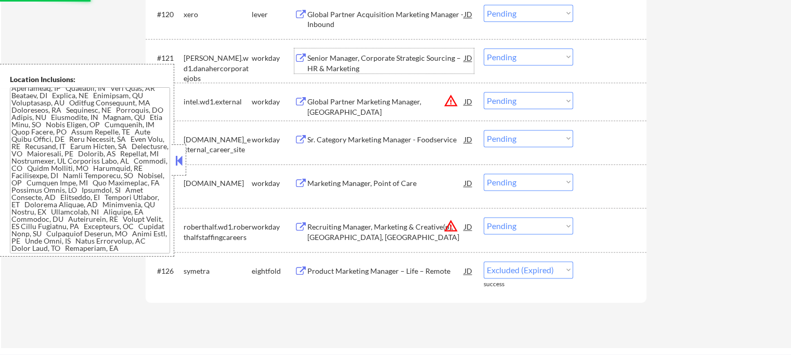
click at [302, 66] on div "Senior Manager, Corporate Strategic Sourcing – HR & Marketing JD" at bounding box center [383, 60] width 179 height 25
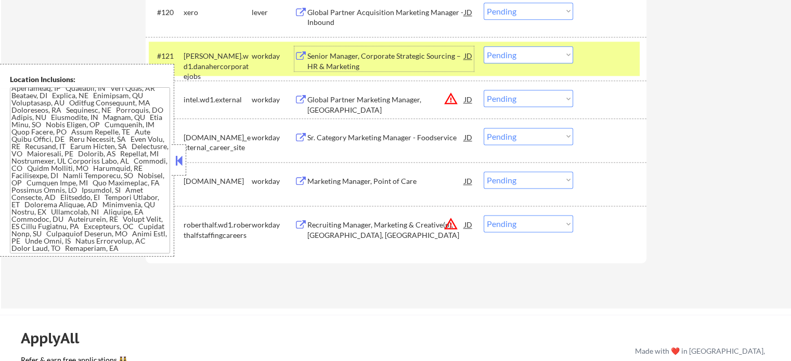
scroll to position [5258, 0]
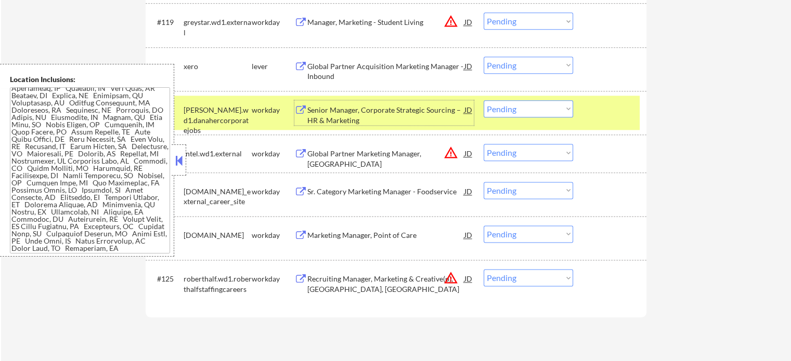
click at [633, 103] on div at bounding box center [611, 109] width 46 height 19
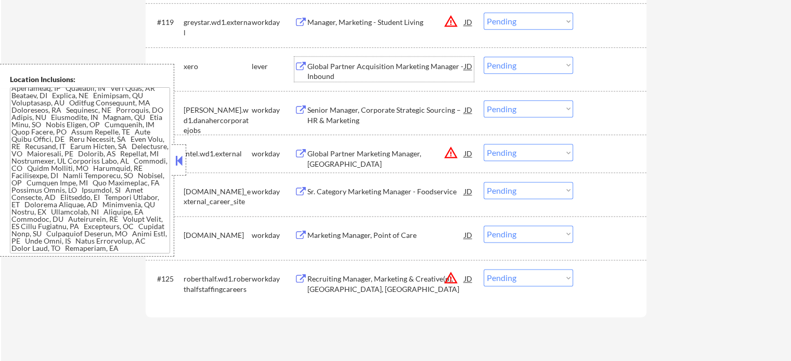
click at [351, 64] on div "Global Partner Acquisition Marketing Manager - Inbound" at bounding box center [385, 71] width 157 height 20
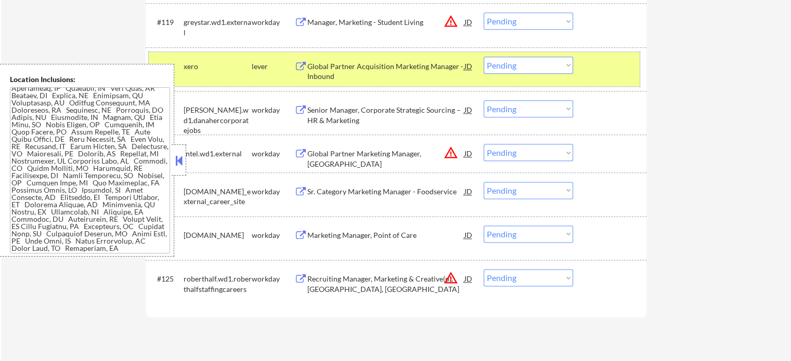
click at [609, 62] on div at bounding box center [611, 66] width 46 height 19
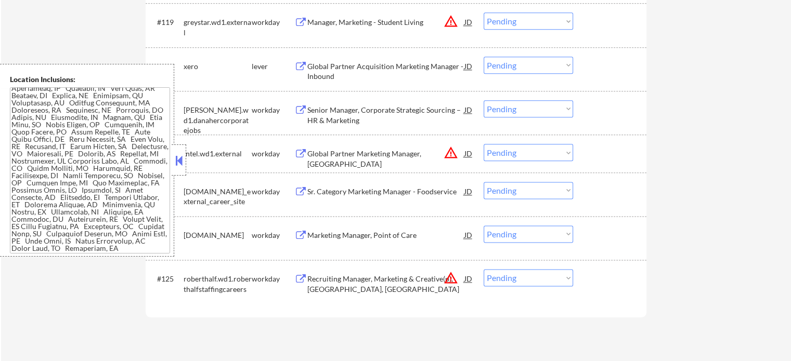
scroll to position [5154, 0]
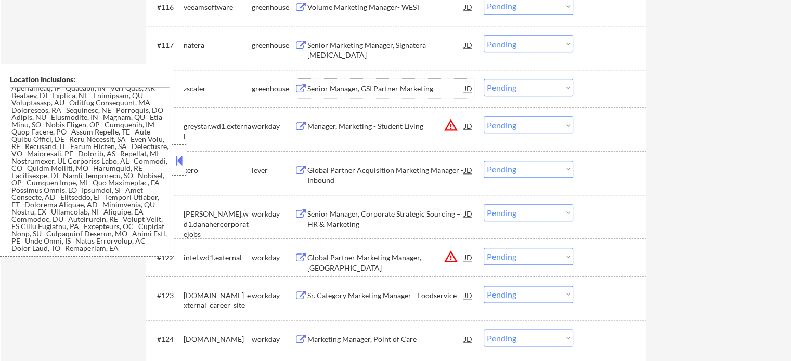
click at [340, 89] on div "Senior Manager, GSI Partner Marketing" at bounding box center [385, 89] width 157 height 10
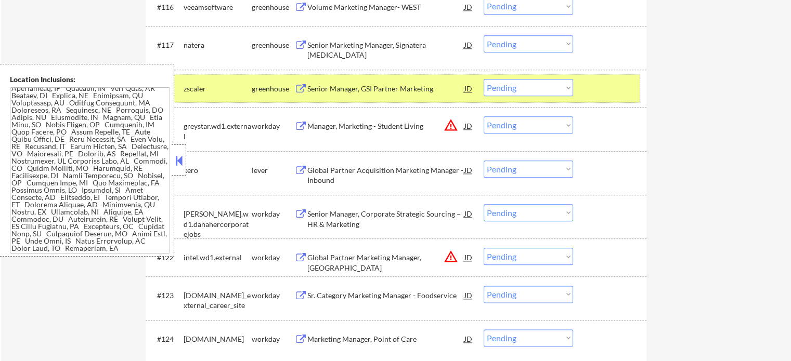
click at [614, 93] on div at bounding box center [611, 88] width 46 height 19
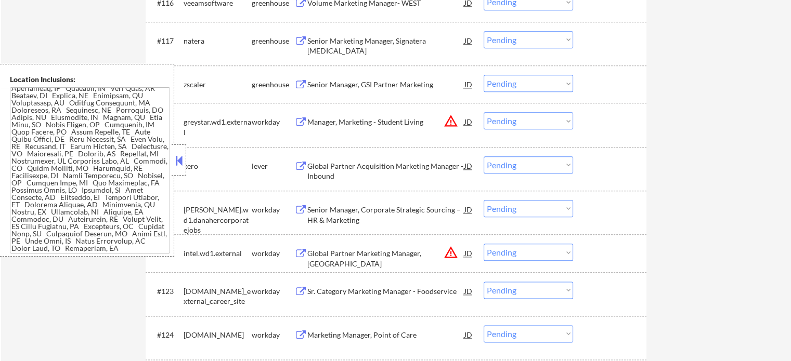
scroll to position [5102, 0]
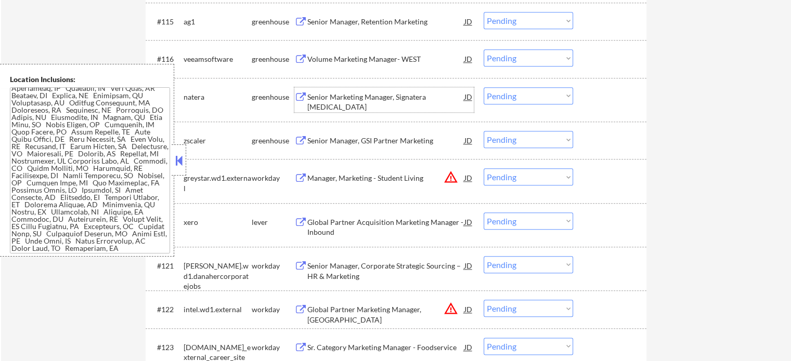
click at [349, 99] on div "Senior Marketing Manager, Signatera Breast Cancer" at bounding box center [385, 102] width 157 height 20
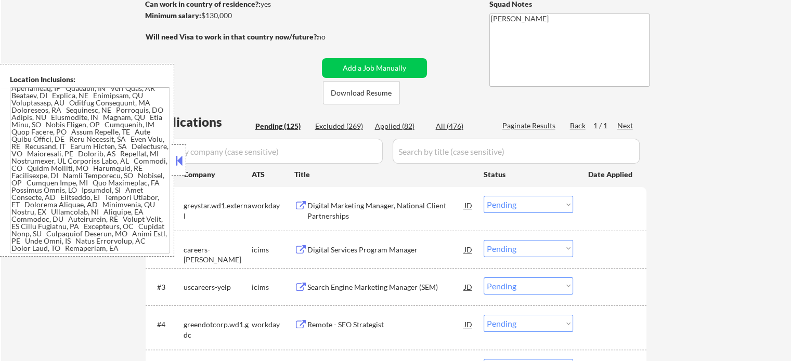
scroll to position [0, 0]
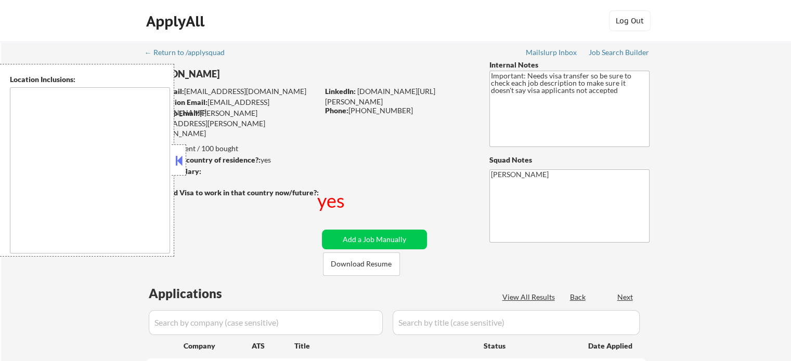
select select ""pending""
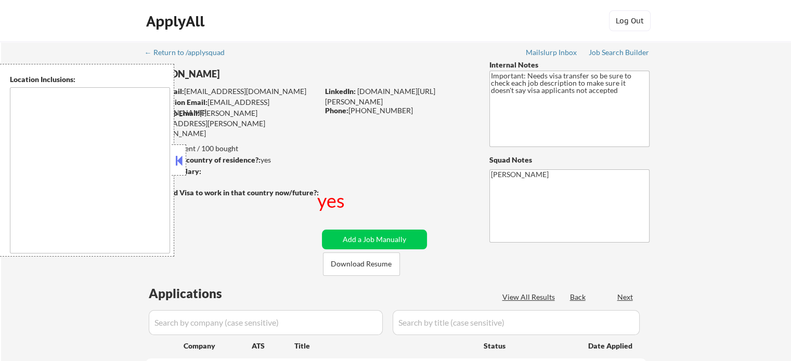
select select ""pending""
type textarea "South San Francisco, CA Daly City, CA Brisbane, CA Colma, CA Pacifica, CA San B…"
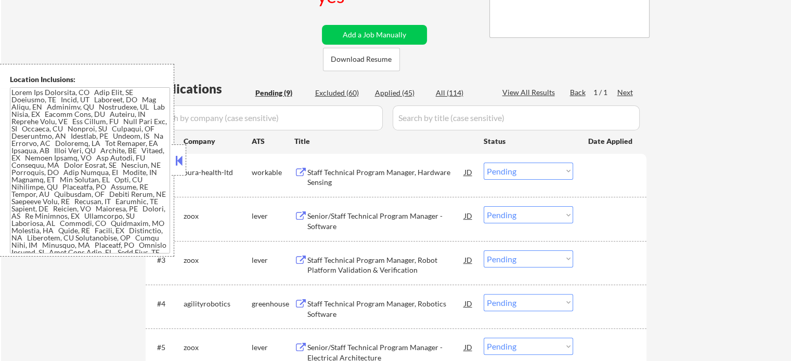
scroll to position [208, 0]
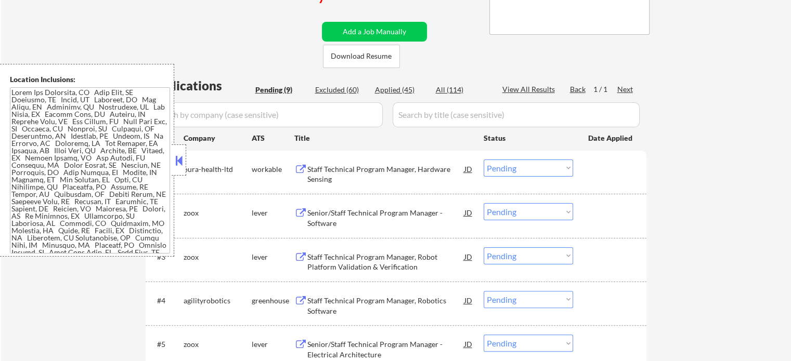
click at [346, 181] on div "Staff Technical Program Manager, Hardware Sensing" at bounding box center [385, 174] width 157 height 20
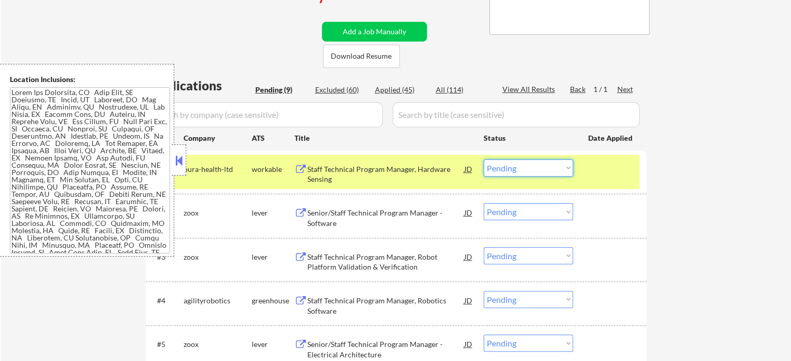
click at [491, 160] on select "Choose an option... Pending Applied Excluded (Questions) Excluded (Expired) Exc…" at bounding box center [527, 168] width 89 height 17
click at [483, 160] on select "Choose an option... Pending Applied Excluded (Questions) Excluded (Expired) Exc…" at bounding box center [527, 168] width 89 height 17
click at [595, 176] on div at bounding box center [611, 169] width 46 height 19
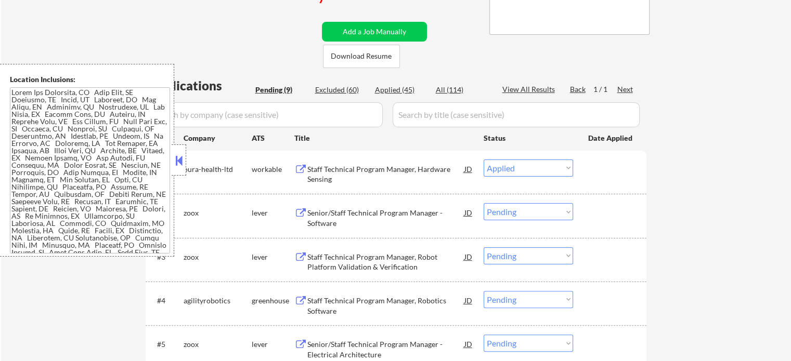
select select ""pending""
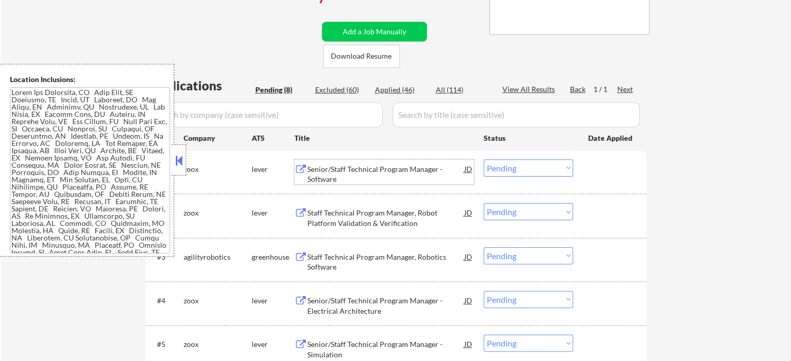
click at [356, 172] on div "Senior/Staff Technical Program Manager - Software" at bounding box center [385, 174] width 157 height 20
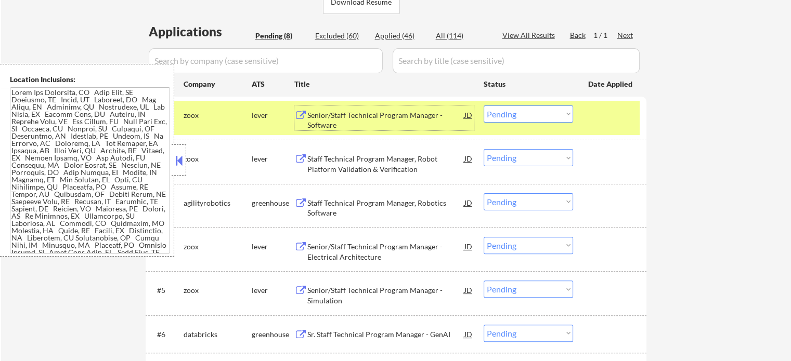
scroll to position [312, 0]
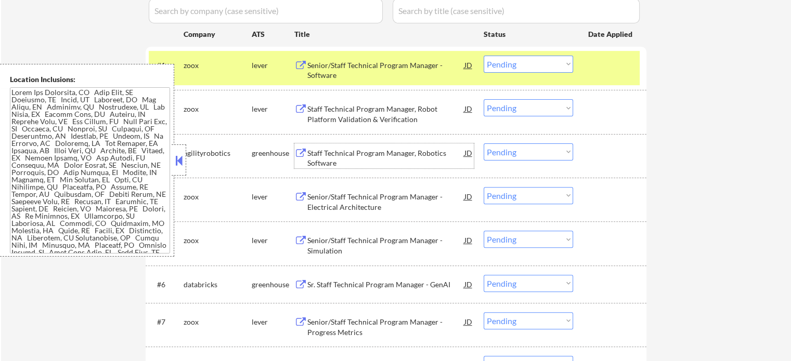
click at [358, 154] on div "Staff Technical Program Manager, Robotics Software" at bounding box center [385, 158] width 157 height 20
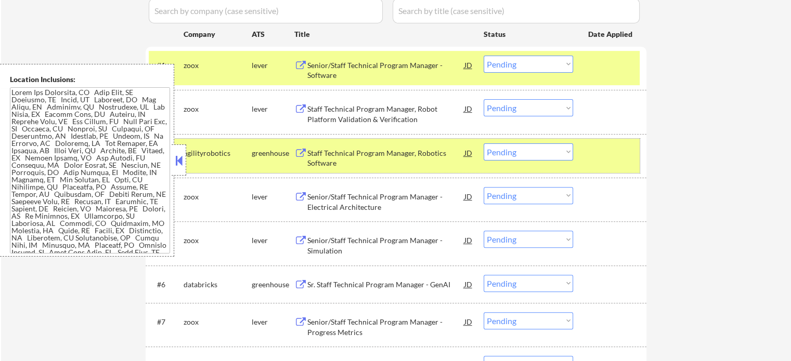
click at [620, 151] on div at bounding box center [611, 152] width 46 height 19
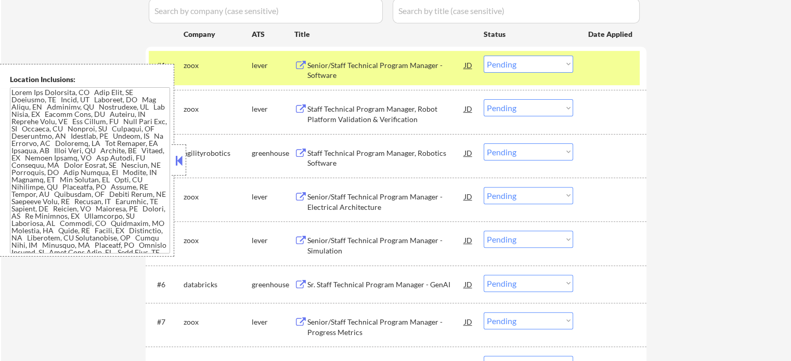
click at [604, 72] on div at bounding box center [611, 65] width 46 height 19
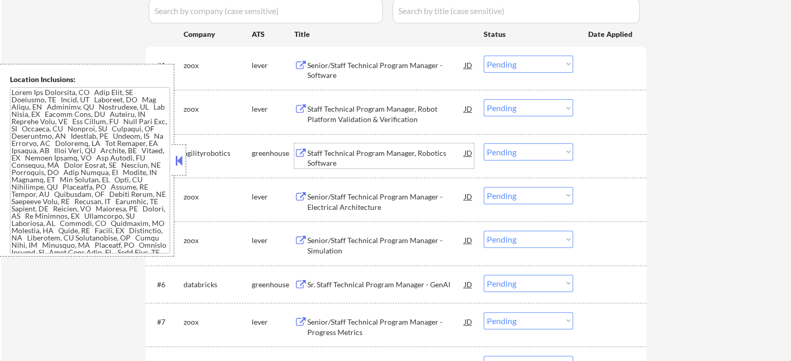
click at [347, 165] on div "Staff Technical Program Manager, Robotics Software" at bounding box center [385, 158] width 157 height 20
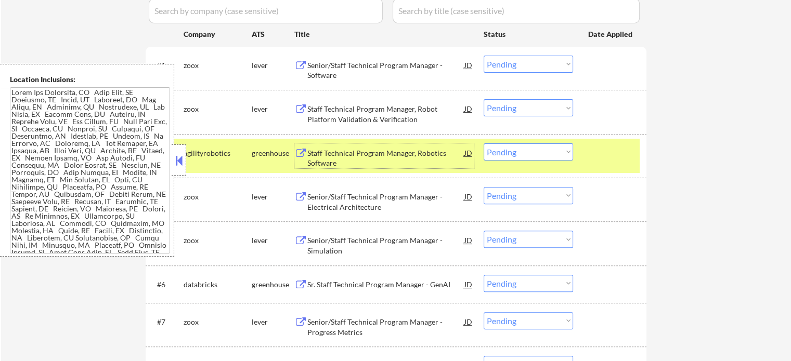
click at [512, 154] on select "Choose an option... Pending Applied Excluded (Questions) Excluded (Expired) Exc…" at bounding box center [527, 151] width 89 height 17
click at [483, 143] on select "Choose an option... Pending Applied Excluded (Questions) Excluded (Expired) Exc…" at bounding box center [527, 151] width 89 height 17
click at [579, 156] on div "#3 agilityrobotics greenhouse Staff Technical Program Manager, Robotics Softwar…" at bounding box center [394, 156] width 491 height 34
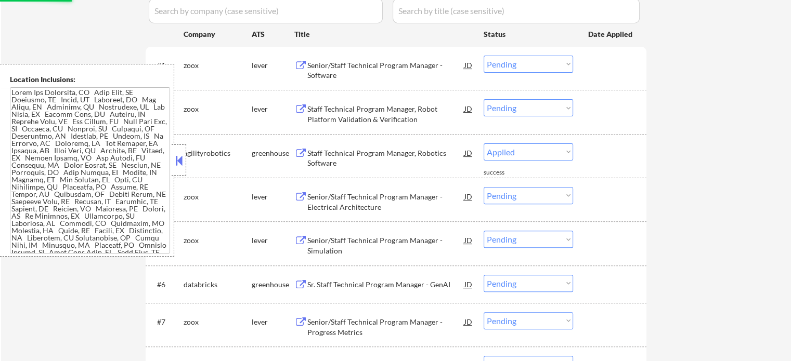
select select ""pending""
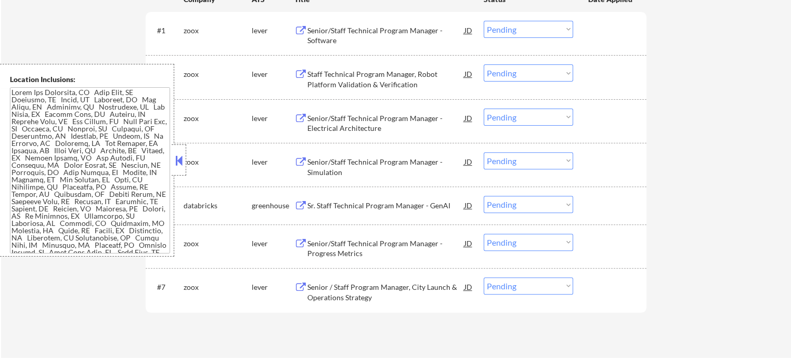
scroll to position [364, 0]
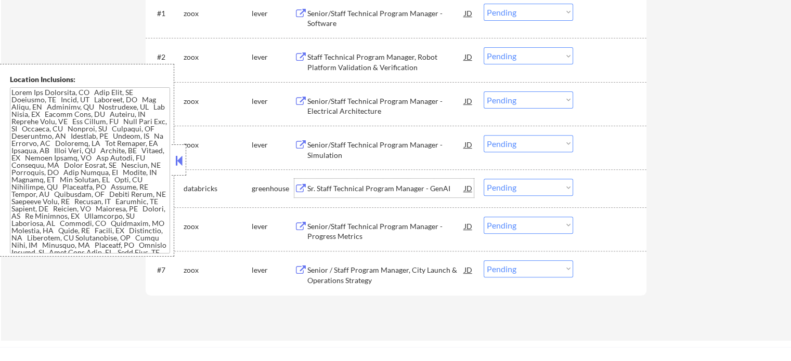
click at [350, 185] on div "Sr. Staff Technical Program Manager - GenAI" at bounding box center [385, 189] width 157 height 10
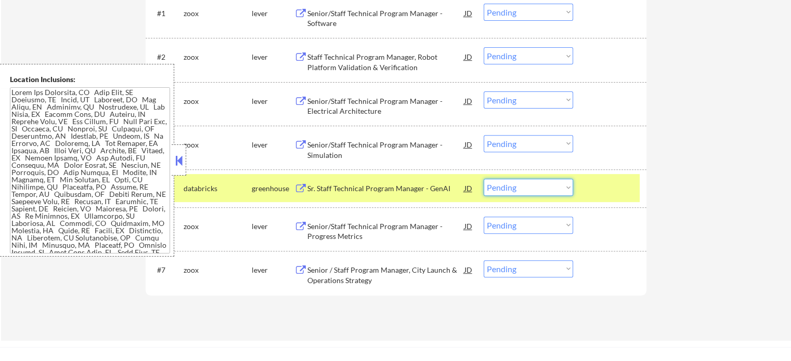
click at [538, 191] on select "Choose an option... Pending Applied Excluded (Questions) Excluded (Expired) Exc…" at bounding box center [527, 187] width 89 height 17
click at [483, 179] on select "Choose an option... Pending Applied Excluded (Questions) Excluded (Expired) Exc…" at bounding box center [527, 187] width 89 height 17
click at [591, 185] on div at bounding box center [611, 188] width 46 height 19
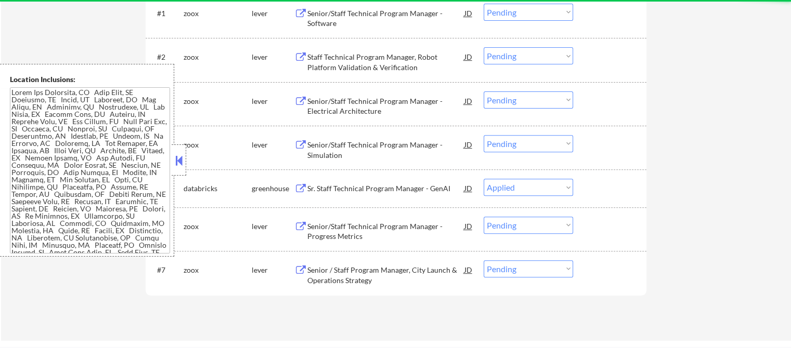
select select ""pending""
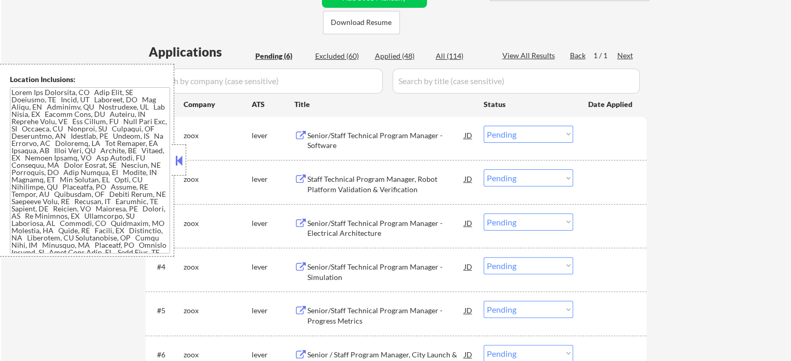
scroll to position [156, 0]
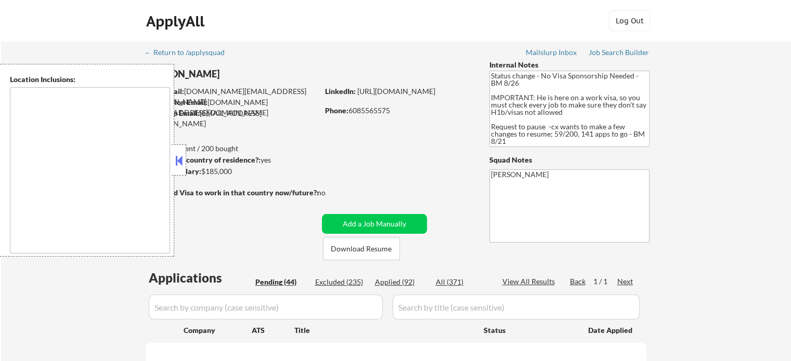
type textarea "Seattle, WA Mercer Island, WA Shoreline, WA Lake Forest Park, WA Mountlake Terr…"
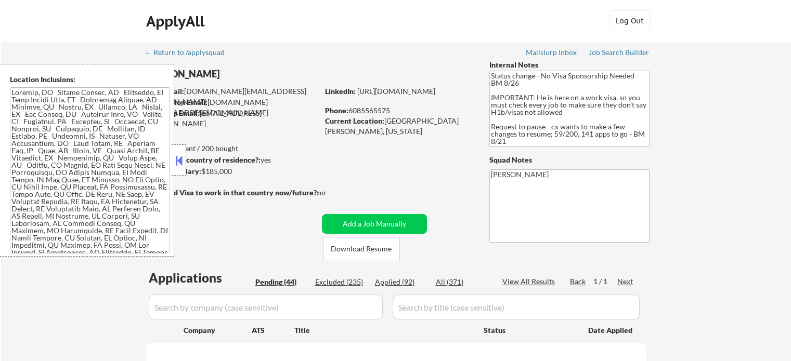
select select ""pending""
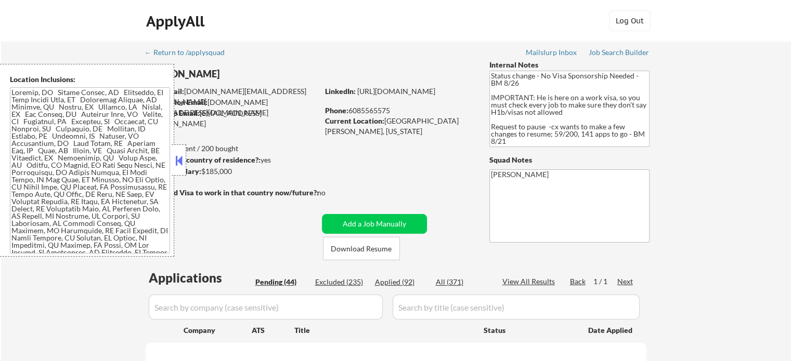
select select ""pending""
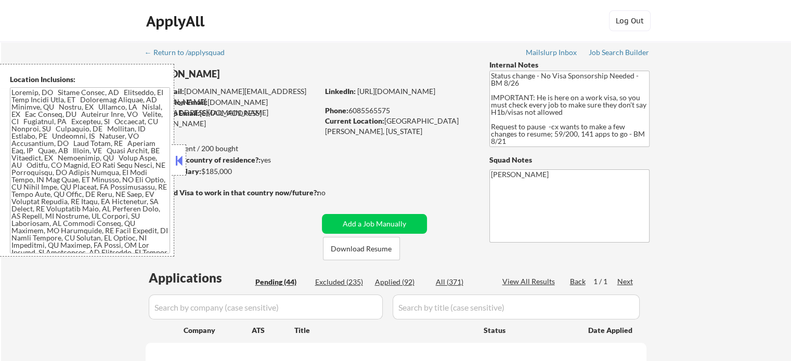
select select ""pending""
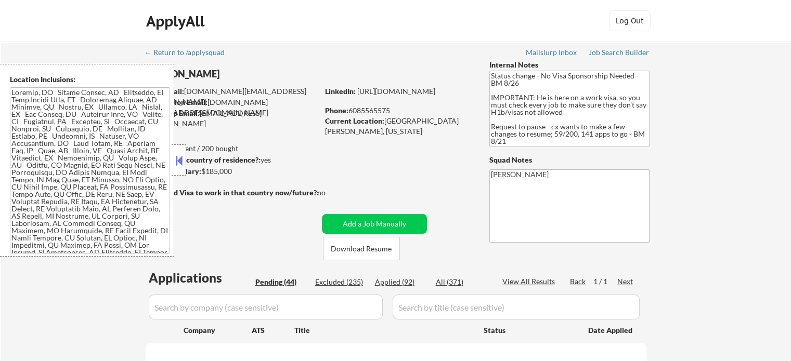
select select ""pending""
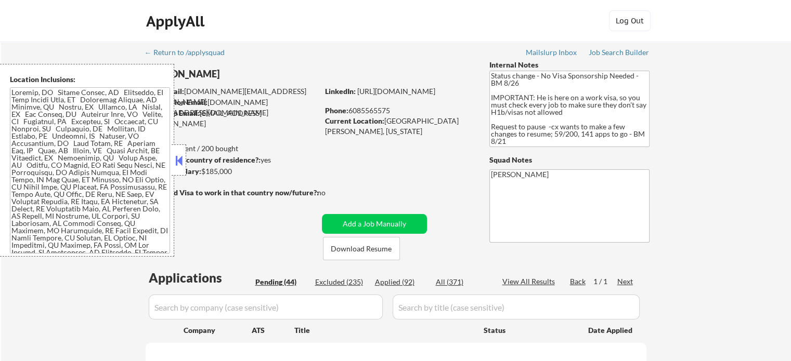
select select ""pending""
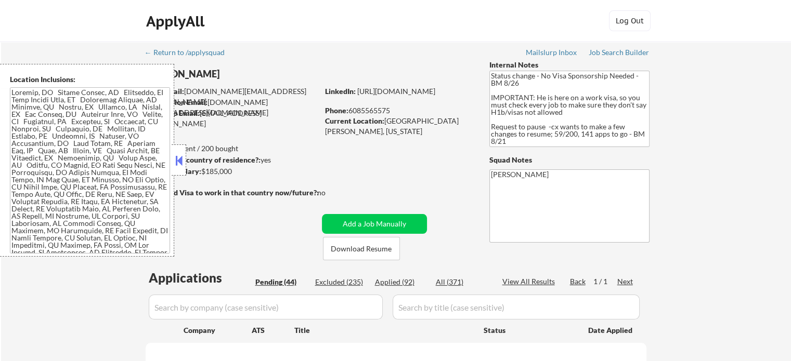
select select ""pending""
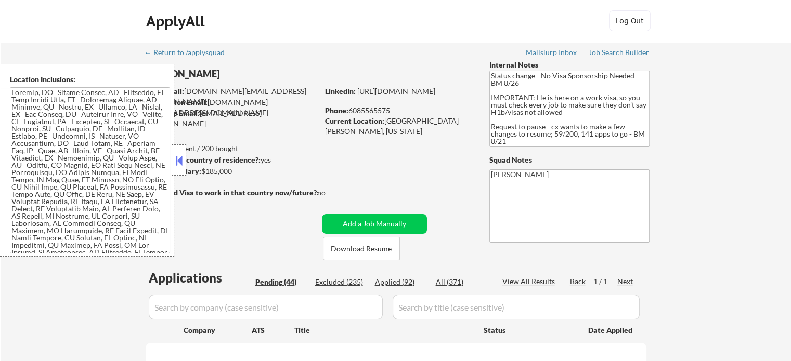
select select ""pending""
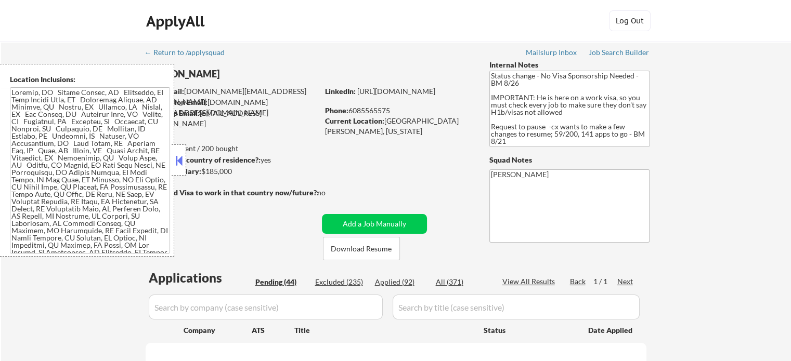
select select ""pending""
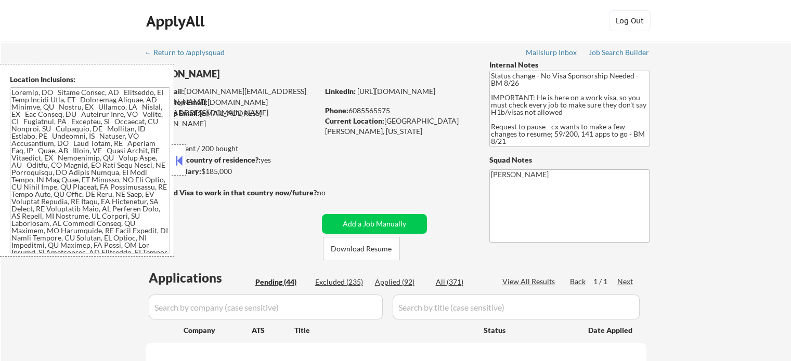
select select ""pending""
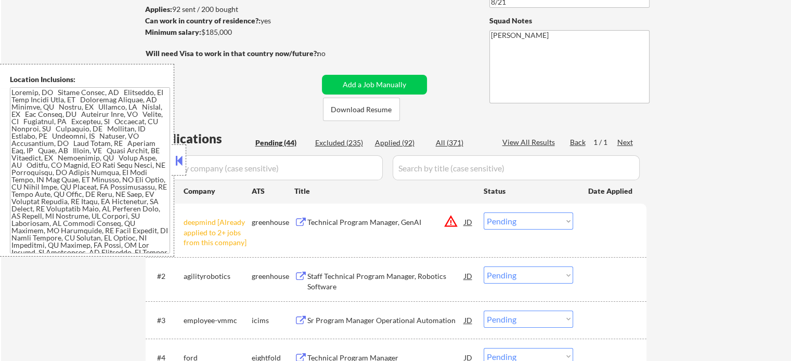
scroll to position [156, 0]
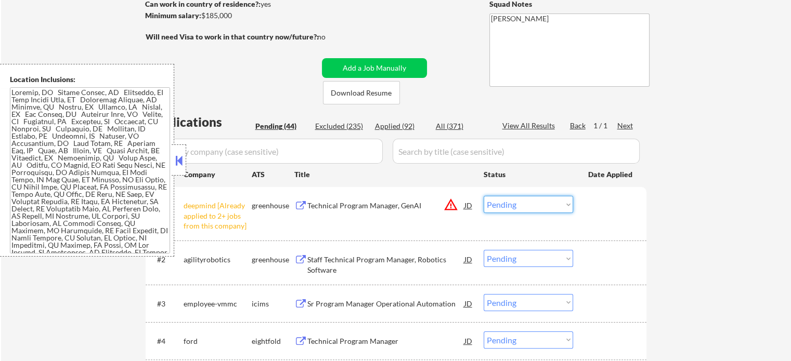
click at [514, 203] on select "Choose an option... Pending Applied Excluded (Questions) Excluded (Expired) Exc…" at bounding box center [527, 204] width 89 height 17
click at [483, 196] on select "Choose an option... Pending Applied Excluded (Questions) Excluded (Expired) Exc…" at bounding box center [527, 204] width 89 height 17
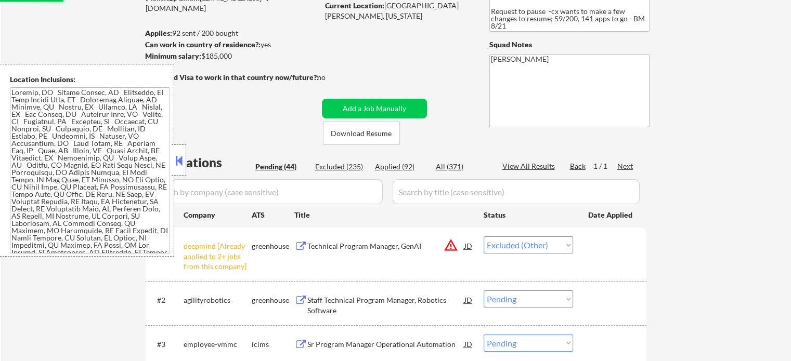
scroll to position [52, 0]
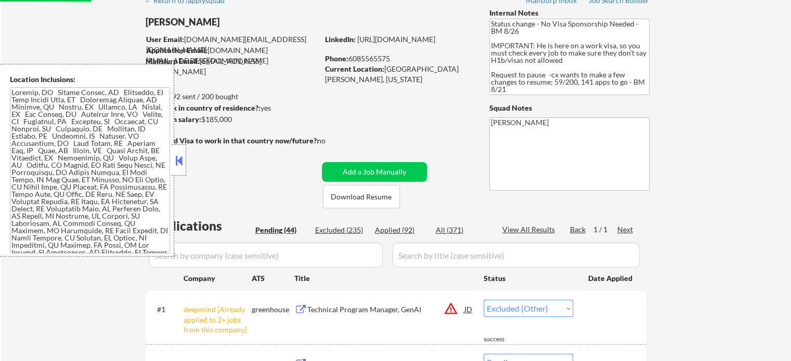
select select ""pending""
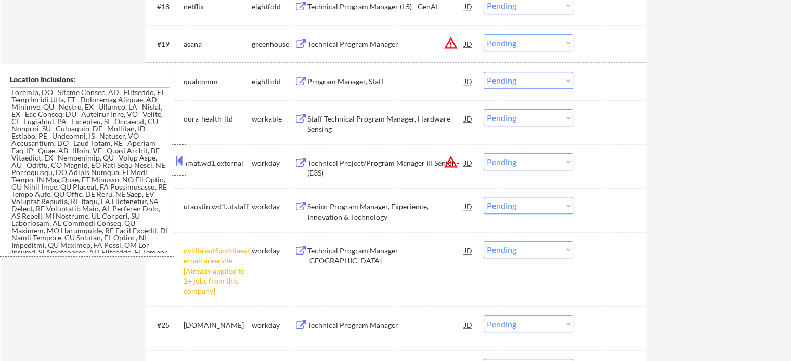
scroll to position [1092, 0]
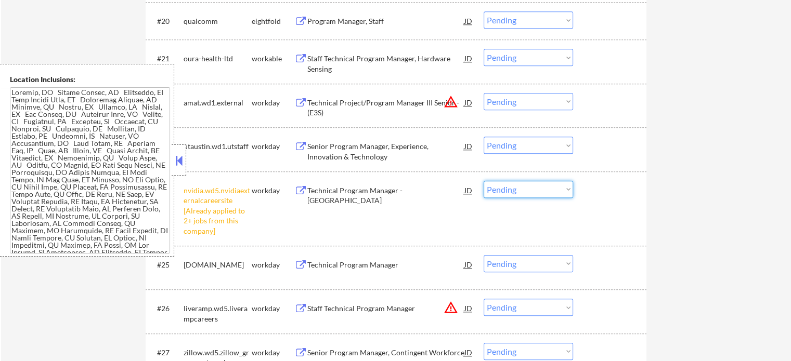
click at [528, 189] on select "Choose an option... Pending Applied Excluded (Questions) Excluded (Expired) Exc…" at bounding box center [527, 189] width 89 height 17
click at [483, 181] on select "Choose an option... Pending Applied Excluded (Questions) Excluded (Expired) Exc…" at bounding box center [527, 189] width 89 height 17
select select ""pending""
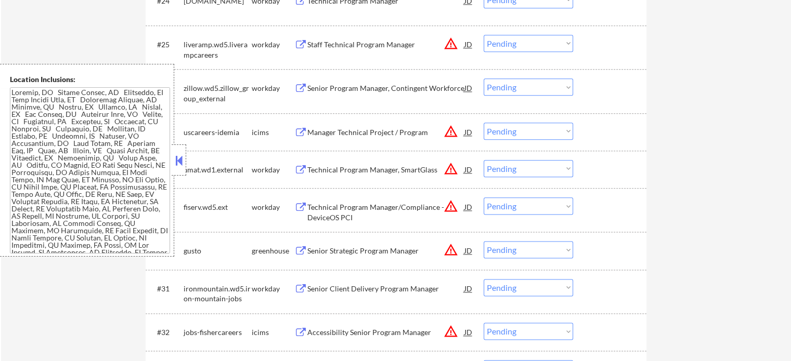
scroll to position [1300, 0]
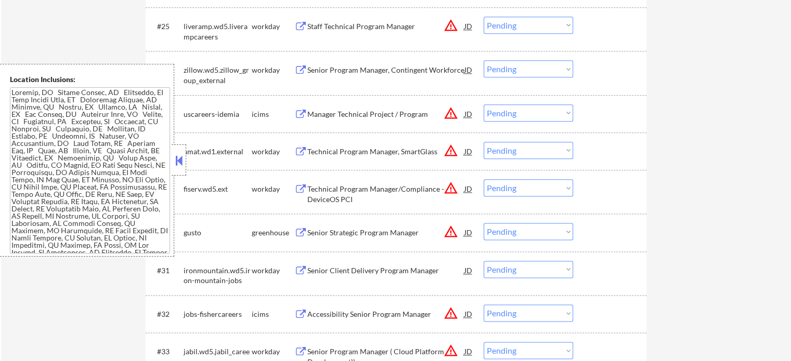
click at [359, 228] on div "Senior Strategic Program Manager" at bounding box center [385, 233] width 157 height 10
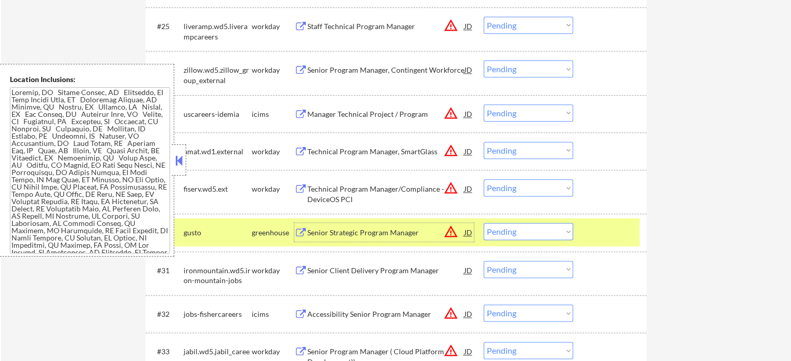
click at [531, 234] on select "Choose an option... Pending Applied Excluded (Questions) Excluded (Expired) Exc…" at bounding box center [527, 231] width 89 height 17
click at [483, 223] on select "Choose an option... Pending Applied Excluded (Questions) Excluded (Expired) Exc…" at bounding box center [527, 231] width 89 height 17
click at [604, 234] on div at bounding box center [611, 232] width 46 height 19
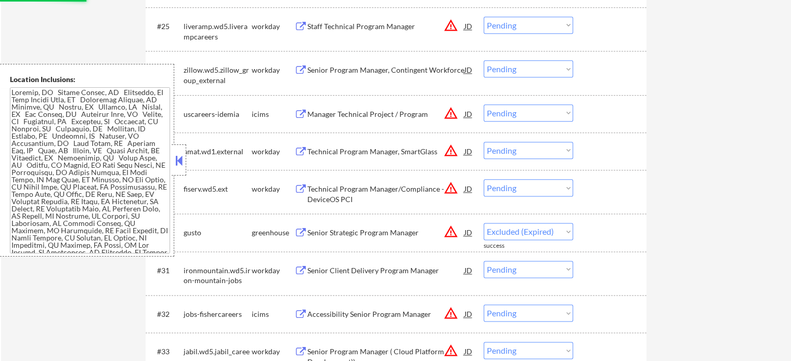
select select ""pending""
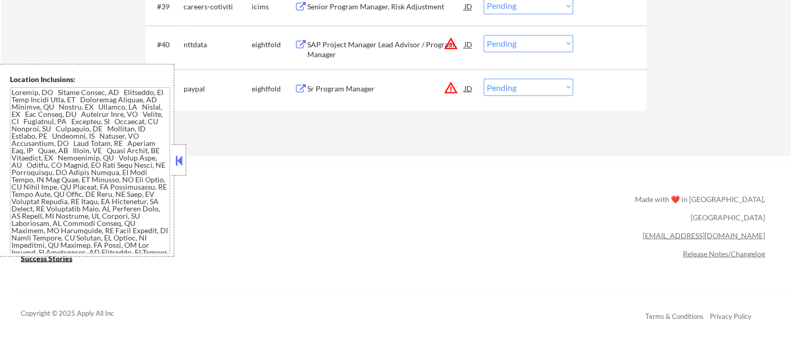
scroll to position [1820, 0]
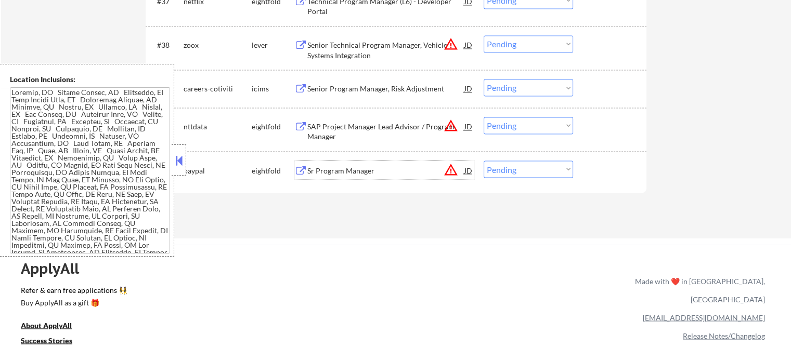
click at [332, 176] on div "Sr Program Manager" at bounding box center [385, 170] width 157 height 19
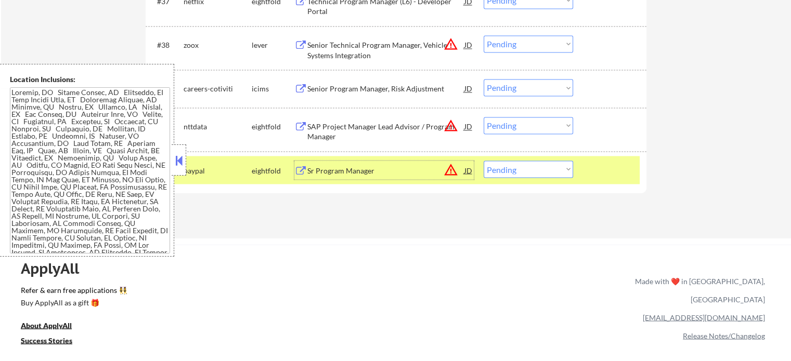
click at [618, 164] on div at bounding box center [611, 170] width 46 height 19
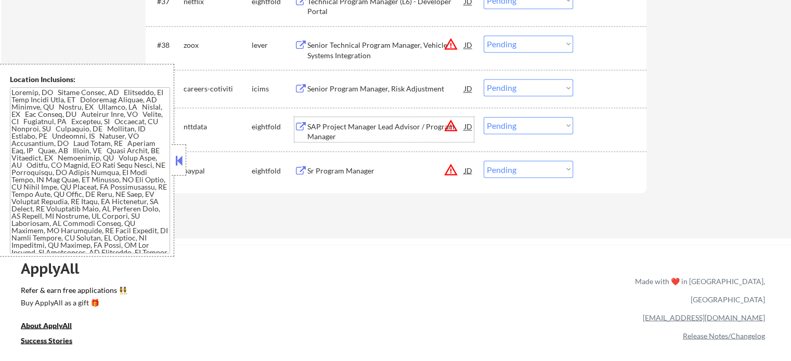
click at [381, 120] on div "SAP Project Manager Lead Advisor / Program Manager" at bounding box center [385, 129] width 157 height 25
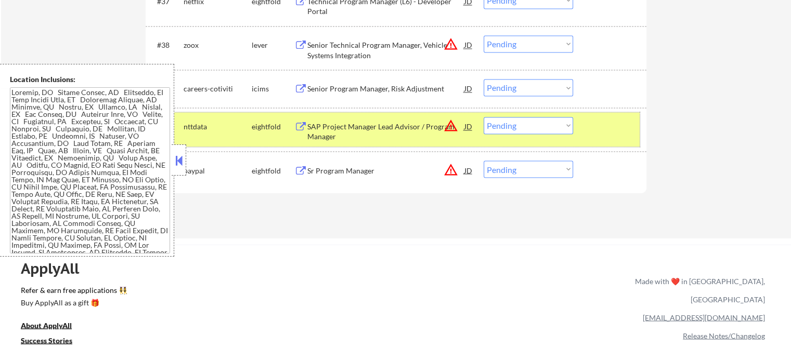
click at [586, 129] on div "#40 nttdata eightfold SAP Project Manager Lead Advisor / Program Manager JD war…" at bounding box center [394, 129] width 491 height 34
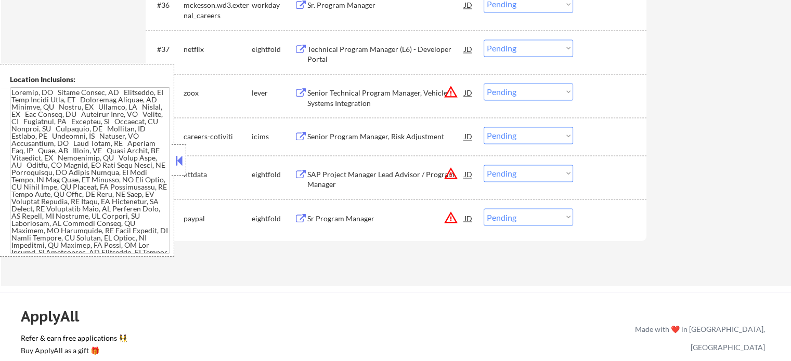
scroll to position [1716, 0]
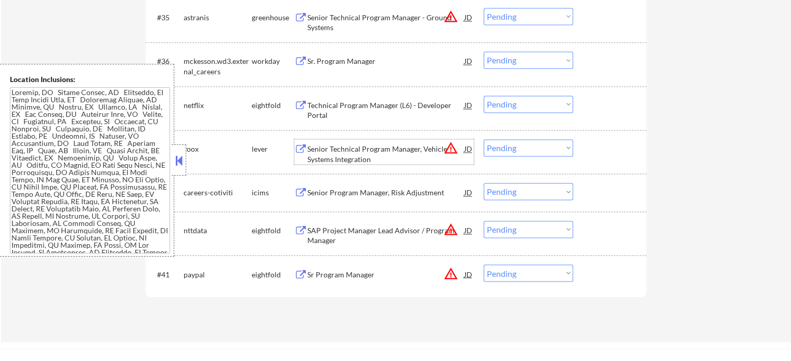
click at [344, 148] on div "Senior Technical Program Manager, Vehicle Systems Integration" at bounding box center [385, 154] width 157 height 20
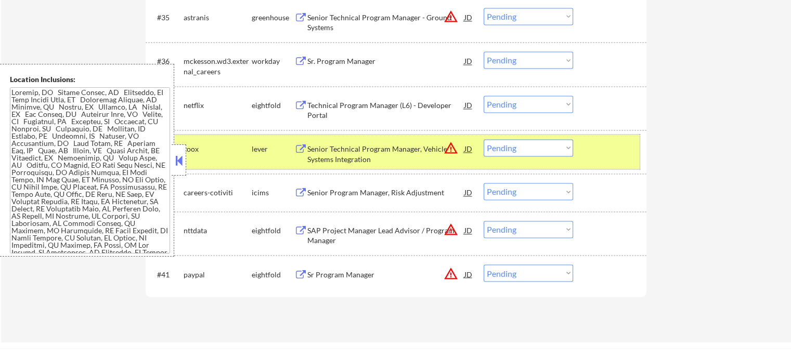
click at [623, 145] on div at bounding box center [611, 148] width 46 height 19
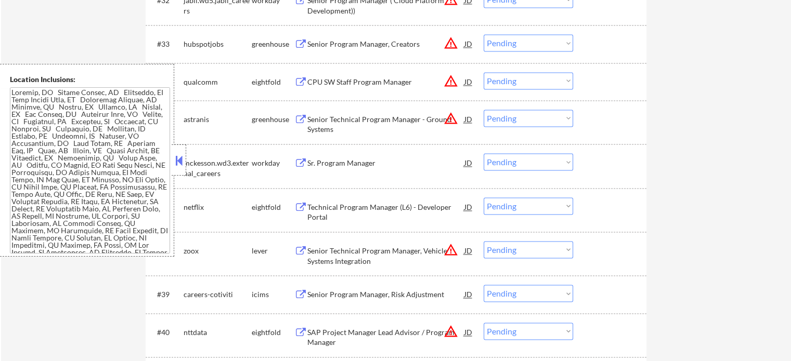
scroll to position [1612, 0]
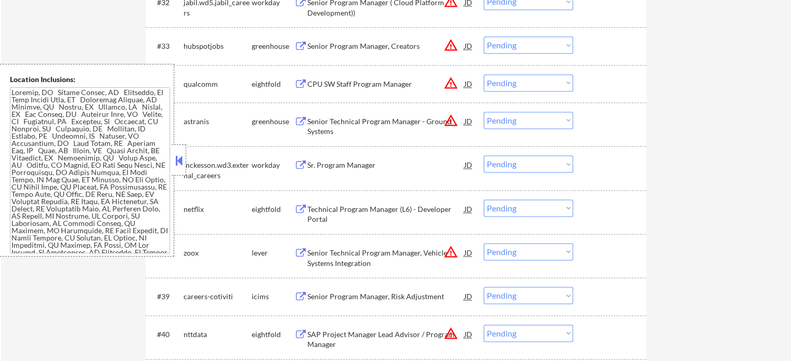
click at [341, 121] on div "Senior Technical Program Manager - Ground Systems" at bounding box center [385, 126] width 157 height 20
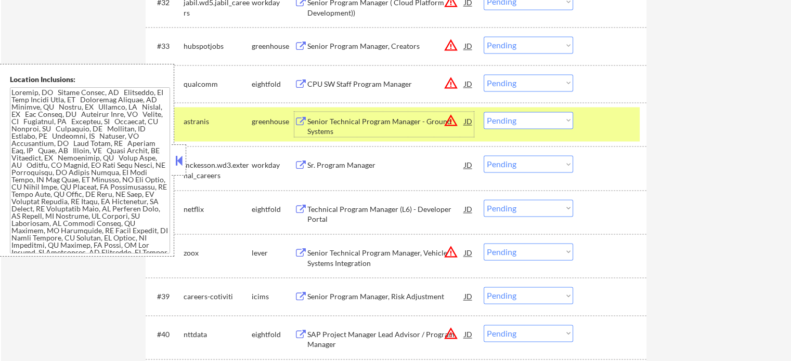
click at [604, 132] on div "#35 astranis greenhouse Senior Technical Program Manager - Ground Systems JD wa…" at bounding box center [394, 124] width 491 height 34
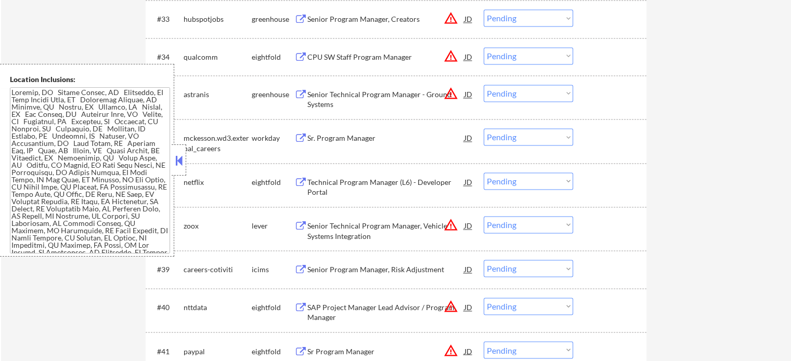
scroll to position [1664, 0]
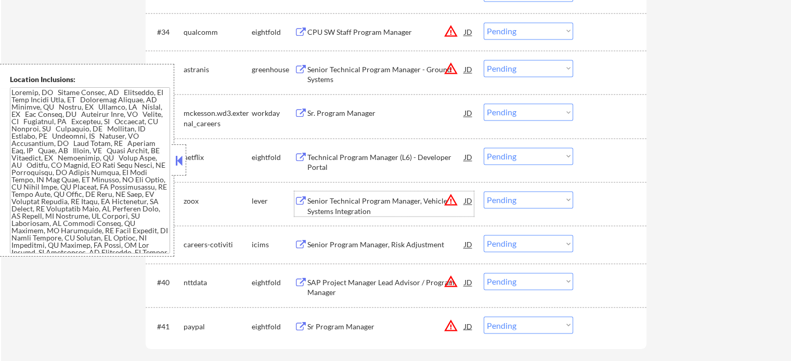
click at [353, 208] on div "Senior Technical Program Manager, Vehicle Systems Integration" at bounding box center [385, 206] width 157 height 20
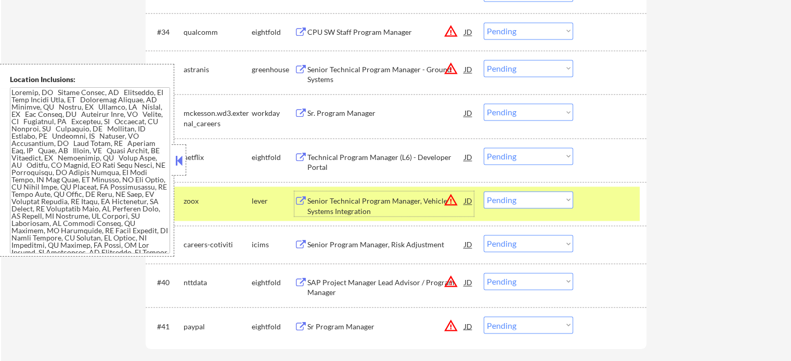
click at [598, 197] on div at bounding box center [611, 200] width 46 height 19
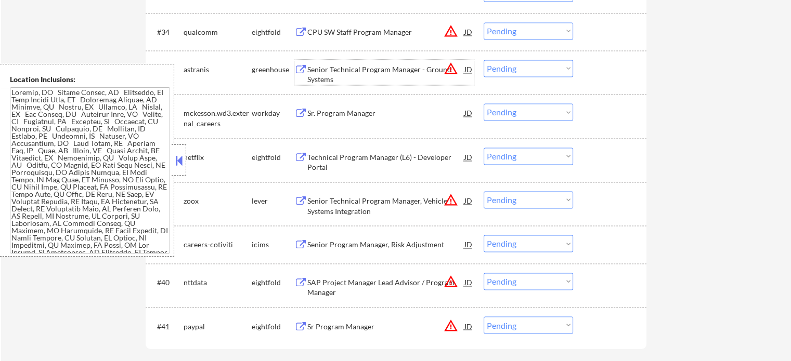
click at [357, 70] on div "Senior Technical Program Manager - Ground Systems" at bounding box center [385, 74] width 157 height 20
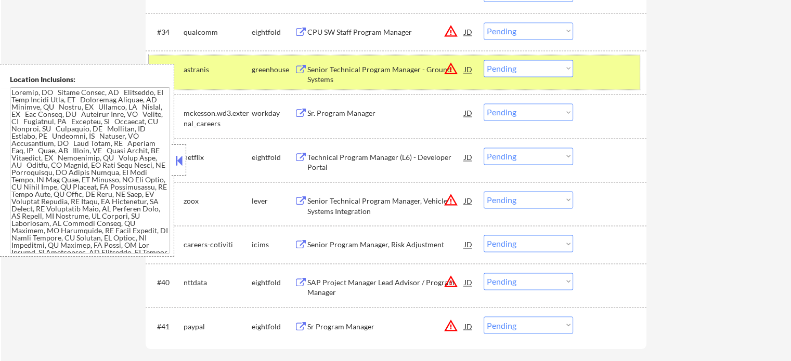
click at [615, 76] on div at bounding box center [611, 69] width 46 height 19
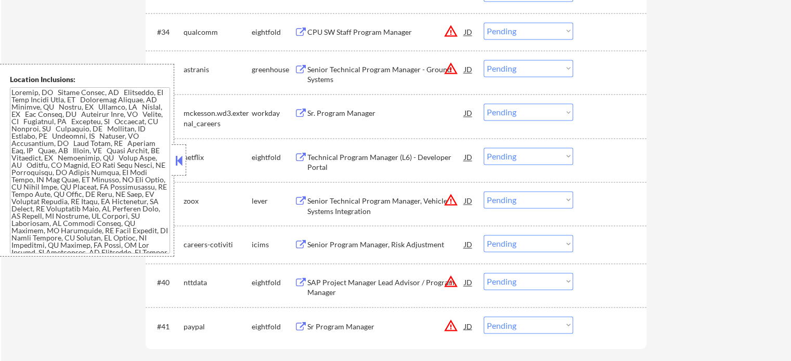
click at [362, 33] on div "CPU SW Staff Program Manager" at bounding box center [385, 32] width 157 height 10
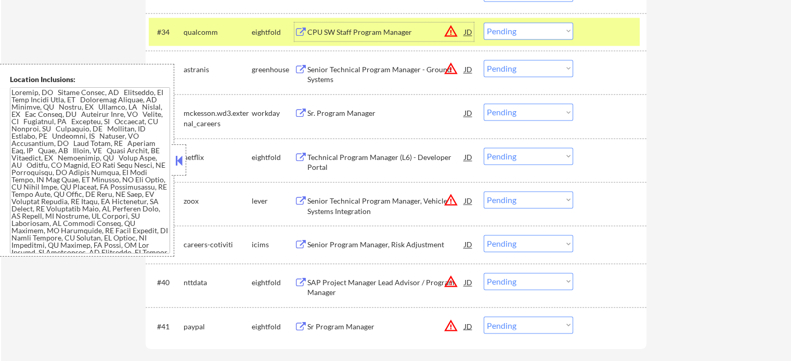
click at [540, 25] on select "Choose an option... Pending Applied Excluded (Questions) Excluded (Expired) Exc…" at bounding box center [527, 30] width 89 height 17
click at [483, 22] on select "Choose an option... Pending Applied Excluded (Questions) Excluded (Expired) Exc…" at bounding box center [527, 30] width 89 height 17
click at [590, 27] on div at bounding box center [611, 31] width 46 height 19
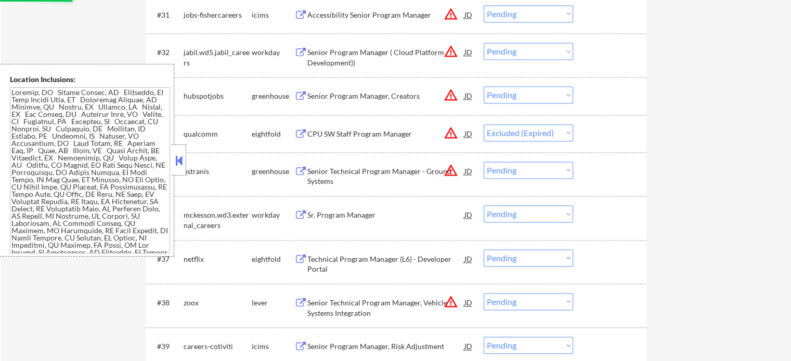
scroll to position [1560, 0]
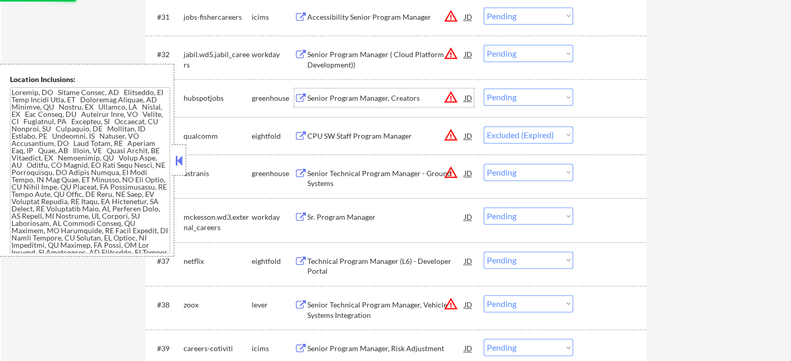
click at [331, 96] on div "Senior Program Manager, Creators" at bounding box center [385, 98] width 157 height 10
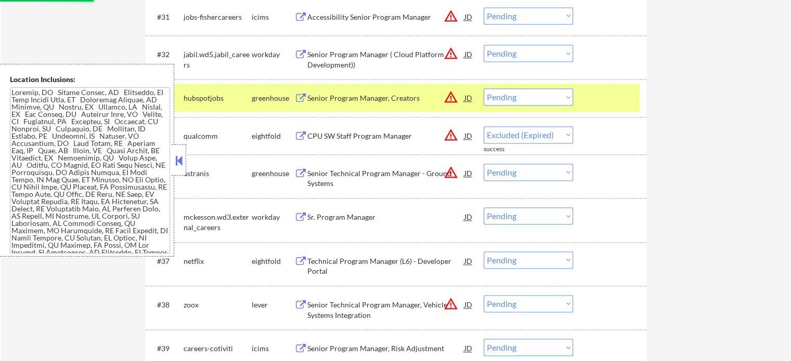
select select ""pending""
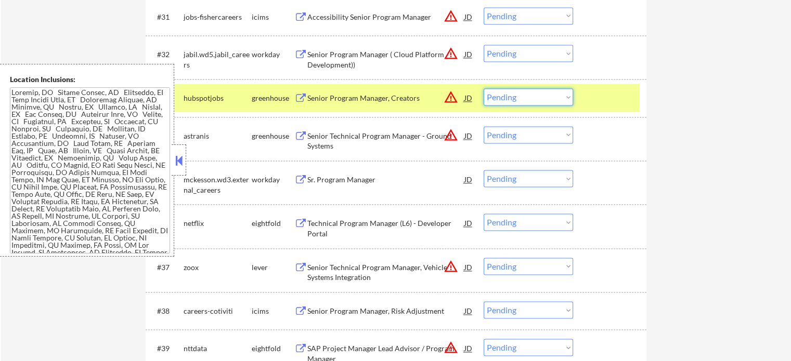
click at [525, 95] on select "Choose an option... Pending Applied Excluded (Questions) Excluded (Expired) Exc…" at bounding box center [527, 96] width 89 height 17
click at [483, 88] on select "Choose an option... Pending Applied Excluded (Questions) Excluded (Expired) Exc…" at bounding box center [527, 96] width 89 height 17
click at [590, 102] on div at bounding box center [611, 97] width 46 height 19
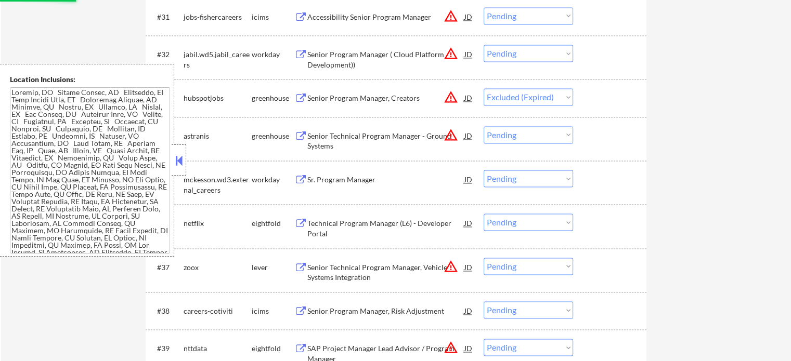
click at [317, 60] on div "Senior Program Manager ( Cloud Platform Development))" at bounding box center [385, 59] width 157 height 20
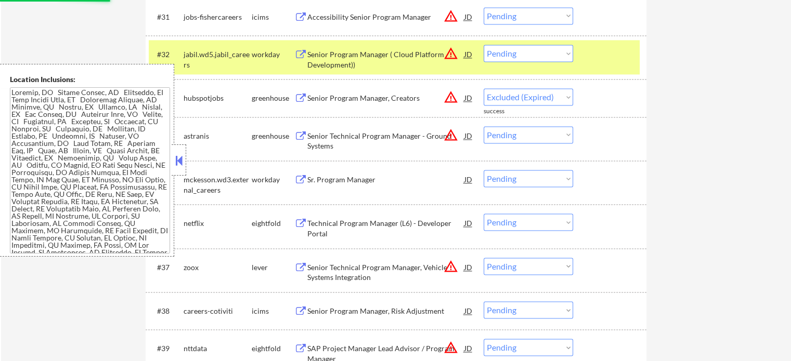
select select ""pending""
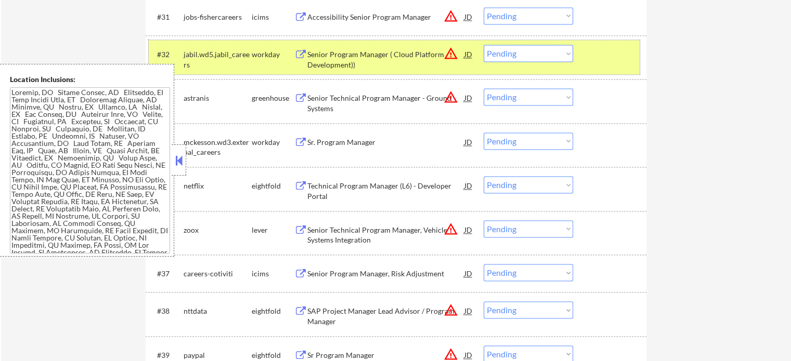
click at [580, 59] on div "#32 jabil.wd5.jabil_careers workday Senior Program Manager ( Cloud Platform Dev…" at bounding box center [394, 57] width 491 height 34
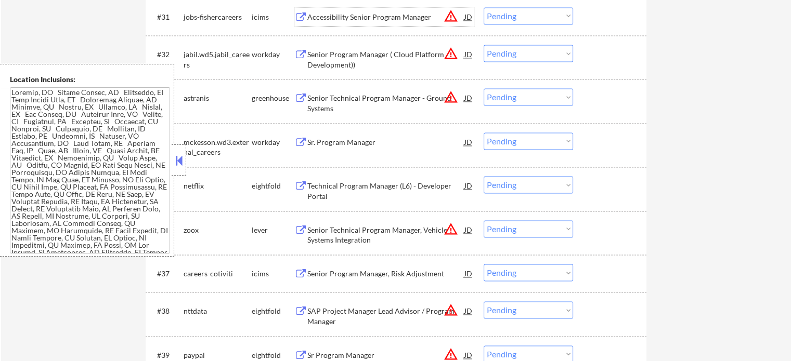
click at [320, 18] on div "Accessibility Senior Program Manager" at bounding box center [385, 17] width 157 height 10
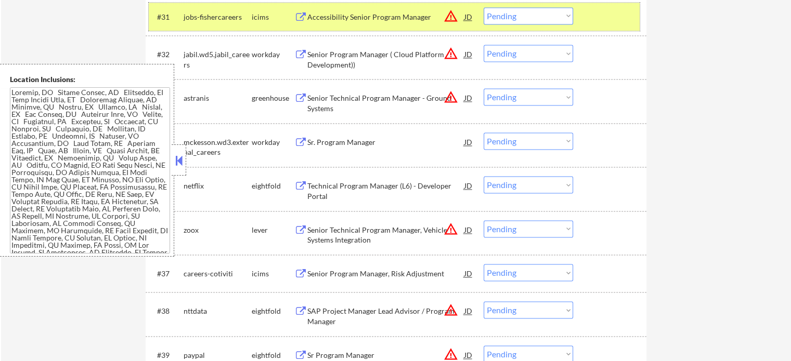
drag, startPoint x: 603, startPoint y: 23, endPoint x: 325, endPoint y: 66, distance: 280.8
click at [603, 23] on div at bounding box center [611, 16] width 46 height 19
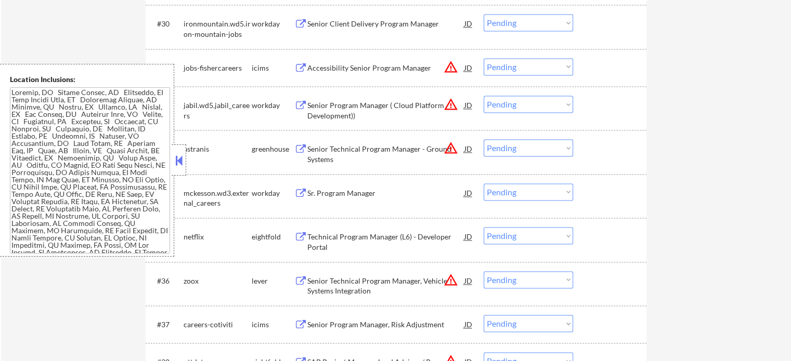
scroll to position [1456, 0]
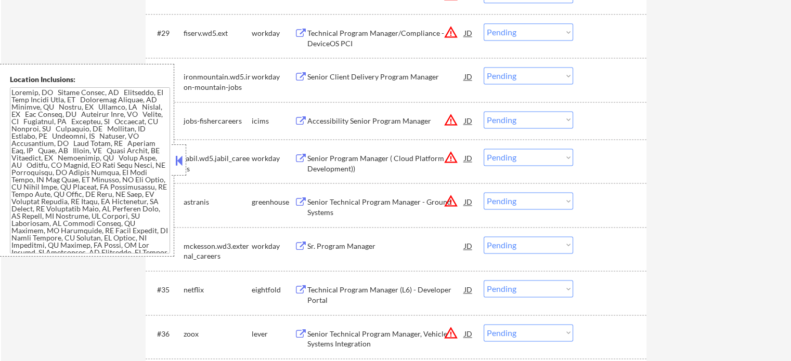
click at [347, 40] on div "Technical Program Manager/Compliance - DeviceOS PCI" at bounding box center [385, 38] width 157 height 20
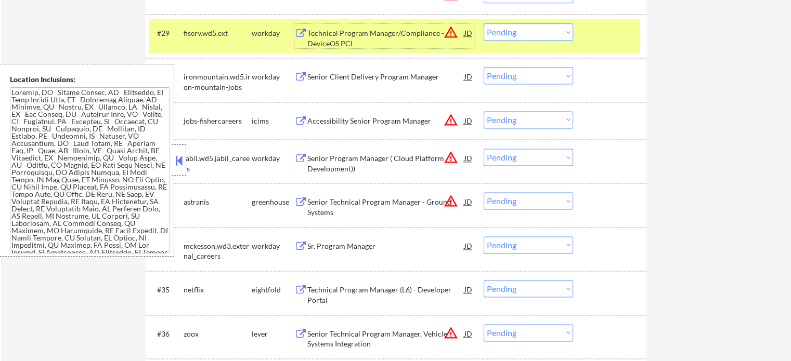
click at [533, 42] on div "#29 fiserv.wd5.ext workday Technical Program Manager/Compliance - DeviceOS PCI …" at bounding box center [394, 36] width 491 height 34
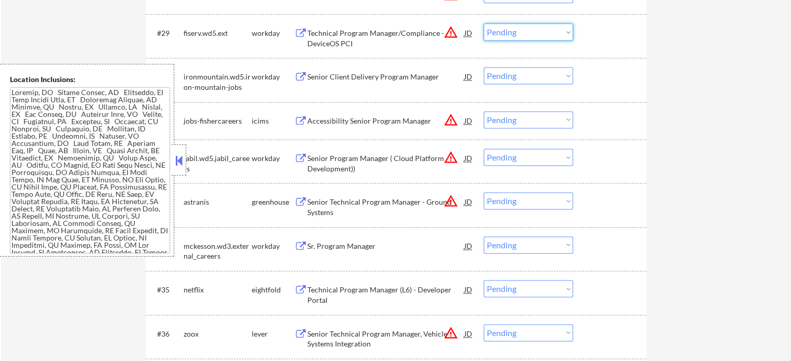
click at [530, 35] on select "Choose an option... Pending Applied Excluded (Questions) Excluded (Expired) Exc…" at bounding box center [527, 31] width 89 height 17
click at [483, 23] on select "Choose an option... Pending Applied Excluded (Questions) Excluded (Expired) Exc…" at bounding box center [527, 31] width 89 height 17
click at [592, 47] on div "#29 fiserv.wd5.ext workday Technical Program Manager/Compliance - DeviceOS PCI …" at bounding box center [394, 36] width 491 height 34
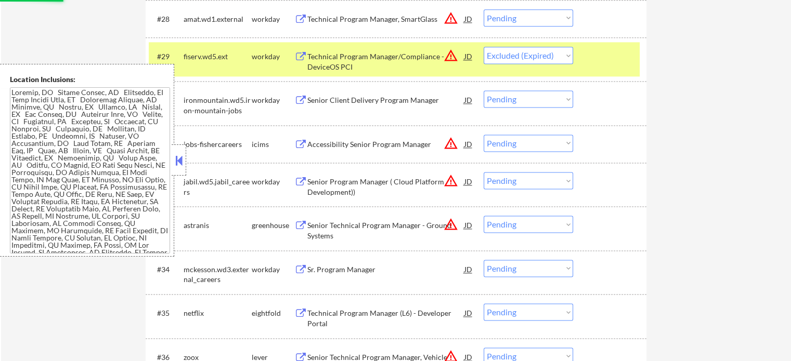
scroll to position [1404, 0]
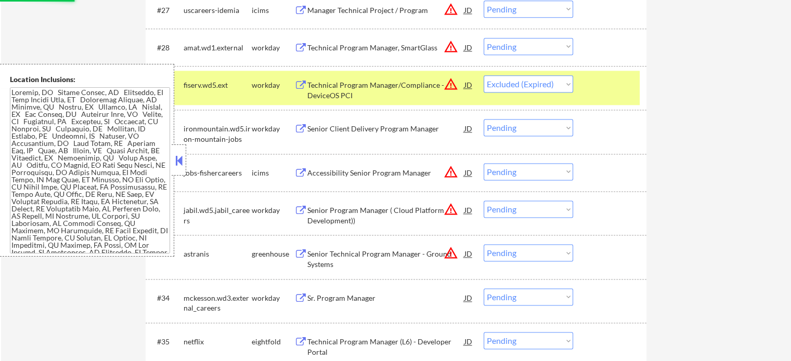
click at [597, 87] on div at bounding box center [611, 84] width 46 height 19
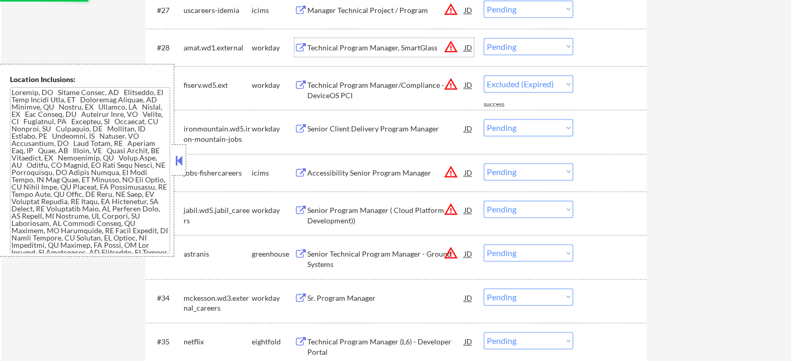
click at [367, 43] on div "Technical Program Manager, SmartGlass" at bounding box center [385, 48] width 157 height 10
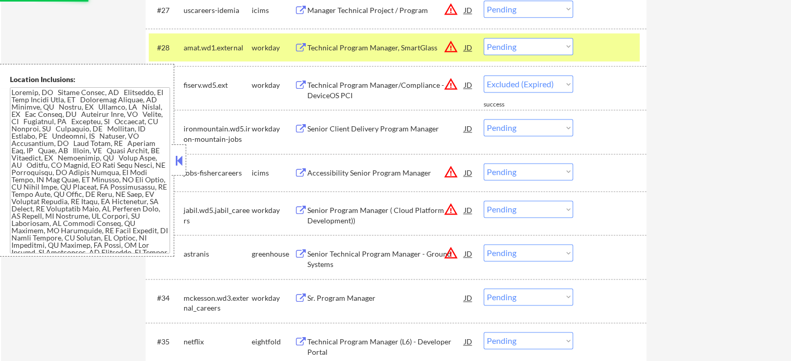
select select ""pending""
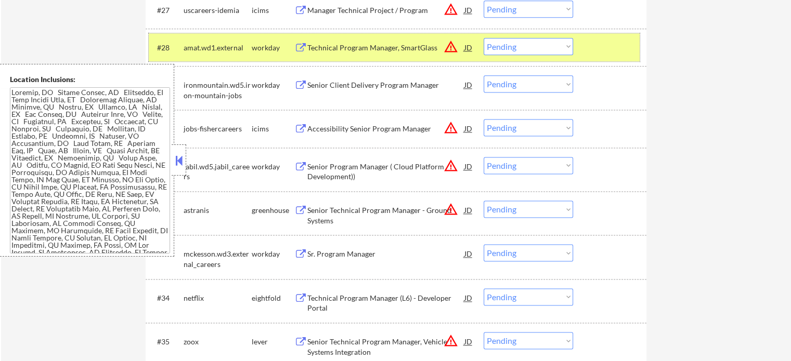
click at [597, 51] on div at bounding box center [611, 47] width 46 height 19
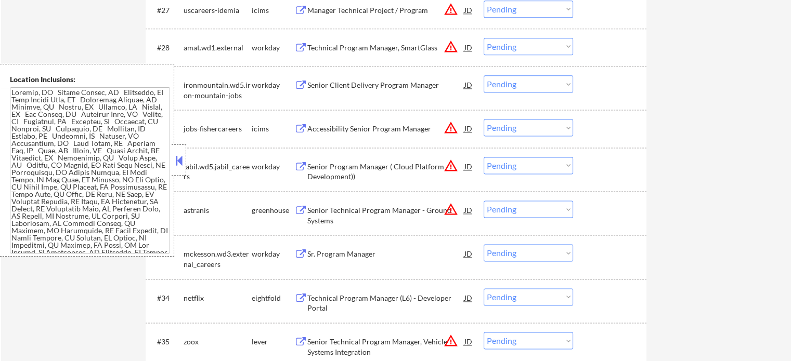
click at [363, 16] on div "Manager Technical Project / Program" at bounding box center [385, 10] width 157 height 19
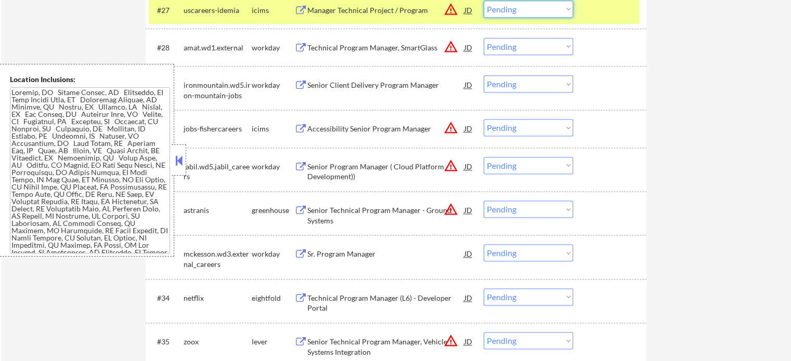
click at [515, 5] on select "Choose an option... Pending Applied Excluded (Questions) Excluded (Expired) Exc…" at bounding box center [527, 9] width 89 height 17
click at [483, 1] on select "Choose an option... Pending Applied Excluded (Questions) Excluded (Expired) Exc…" at bounding box center [527, 9] width 89 height 17
click at [590, 19] on div at bounding box center [611, 10] width 46 height 19
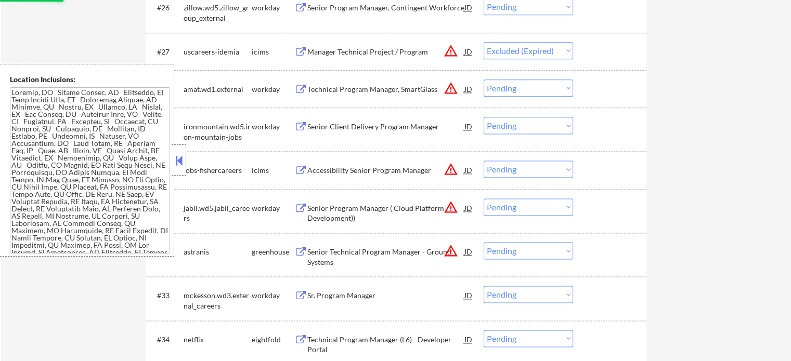
scroll to position [1300, 0]
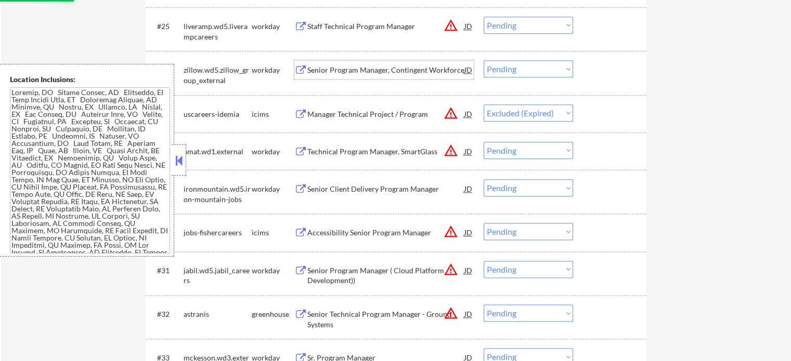
click at [327, 66] on div "Senior Program Manager, Contingent Workforce" at bounding box center [385, 70] width 157 height 10
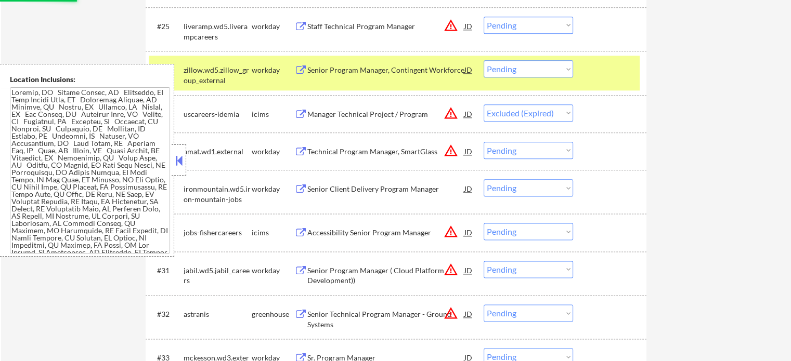
select select ""pending""
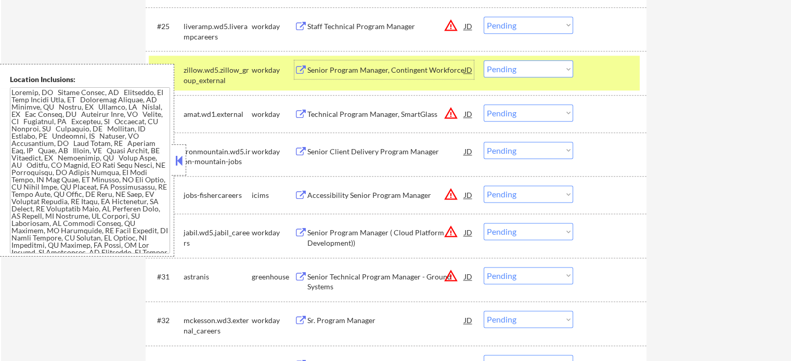
click at [520, 68] on select "Choose an option... Pending Applied Excluded (Questions) Excluded (Expired) Exc…" at bounding box center [527, 68] width 89 height 17
click at [483, 60] on select "Choose an option... Pending Applied Excluded (Questions) Excluded (Expired) Exc…" at bounding box center [527, 68] width 89 height 17
click at [597, 70] on div at bounding box center [611, 69] width 46 height 19
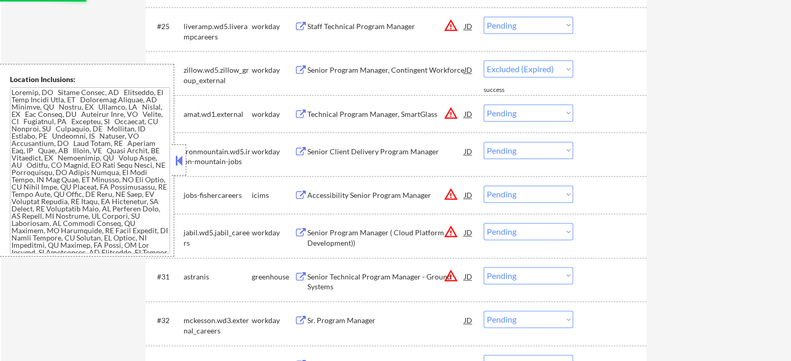
select select ""pending""
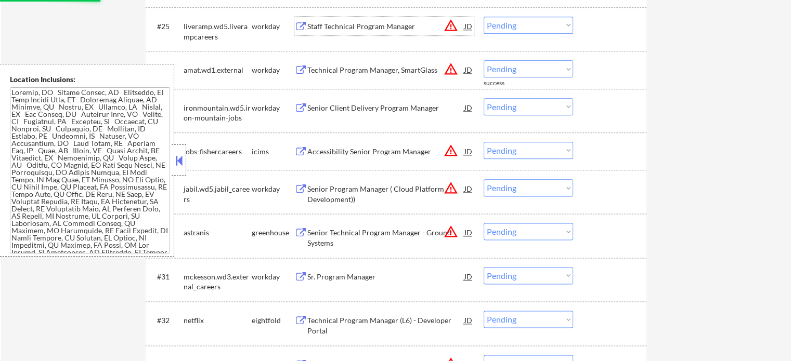
click at [343, 25] on div "Staff Technical Program Manager" at bounding box center [385, 26] width 157 height 10
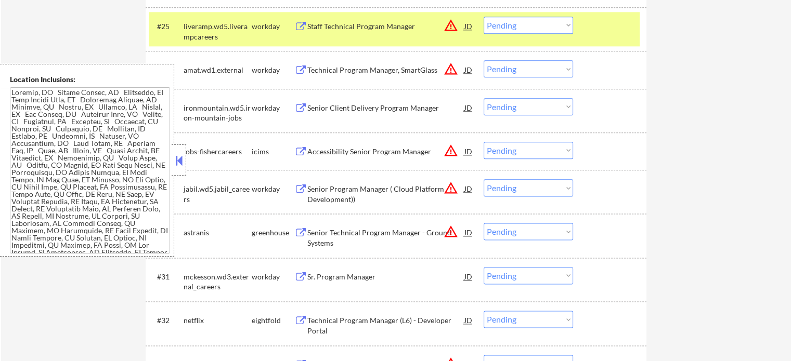
select select ""pending""
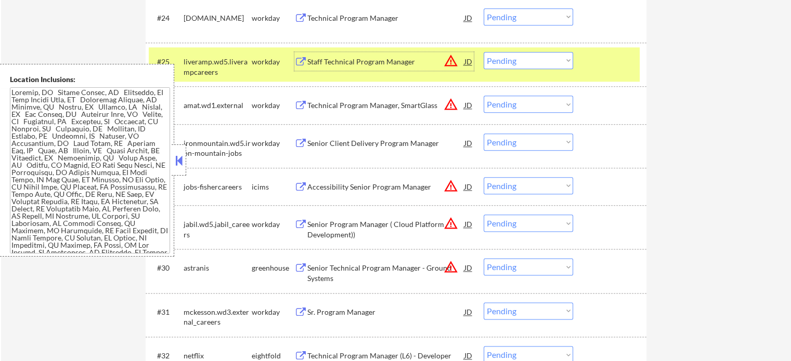
scroll to position [1196, 0]
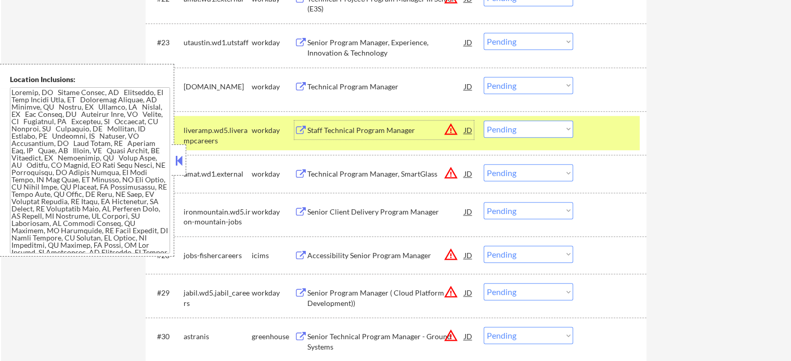
click at [601, 133] on div at bounding box center [611, 130] width 46 height 19
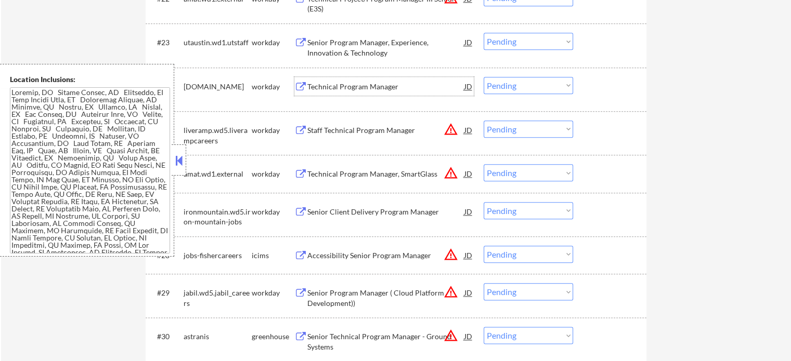
click at [384, 84] on div "Technical Program Manager" at bounding box center [385, 87] width 157 height 10
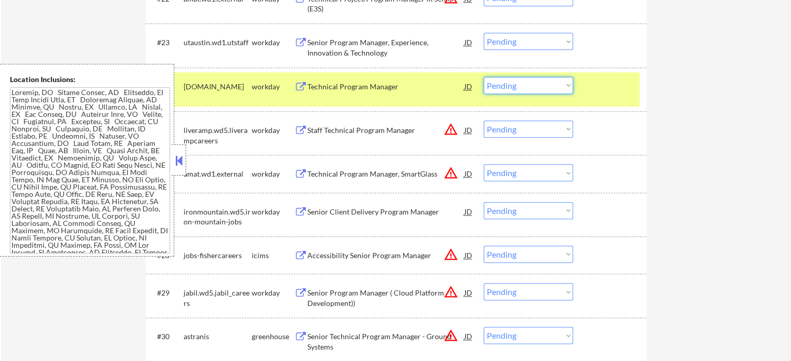
click at [530, 87] on select "Choose an option... Pending Applied Excluded (Questions) Excluded (Expired) Exc…" at bounding box center [527, 85] width 89 height 17
click at [483, 77] on select "Choose an option... Pending Applied Excluded (Questions) Excluded (Expired) Exc…" at bounding box center [527, 85] width 89 height 17
click at [607, 87] on div at bounding box center [611, 86] width 46 height 19
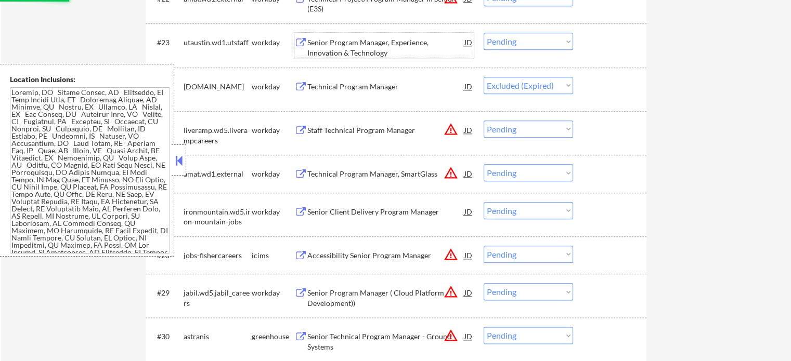
click at [373, 46] on div "Senior Program Manager, Experience, Innovation & Technology" at bounding box center [385, 47] width 157 height 20
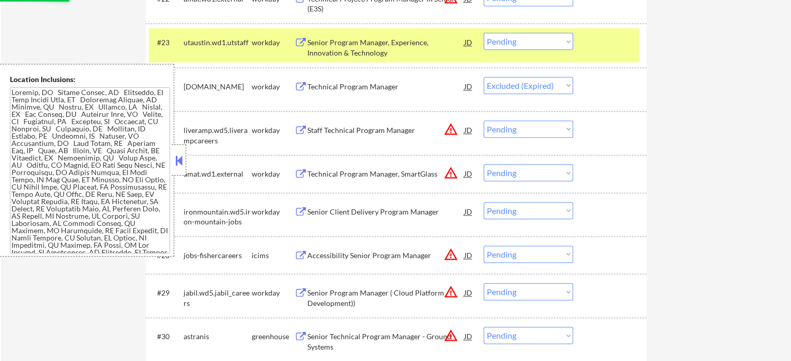
select select ""pending""
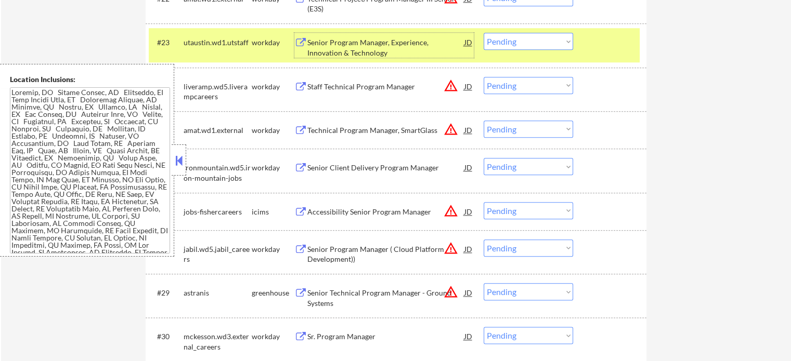
click at [603, 45] on div at bounding box center [611, 42] width 46 height 19
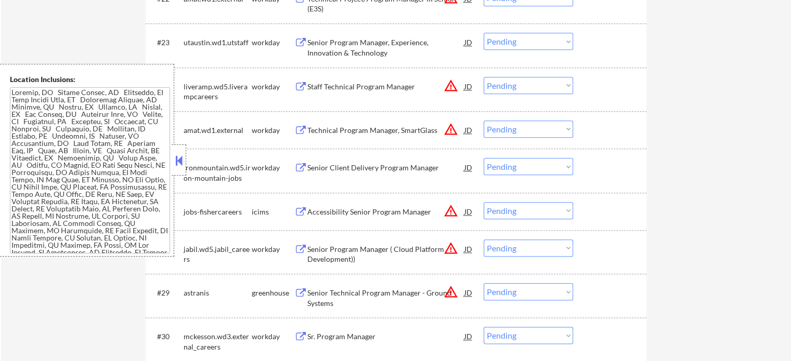
scroll to position [1092, 0]
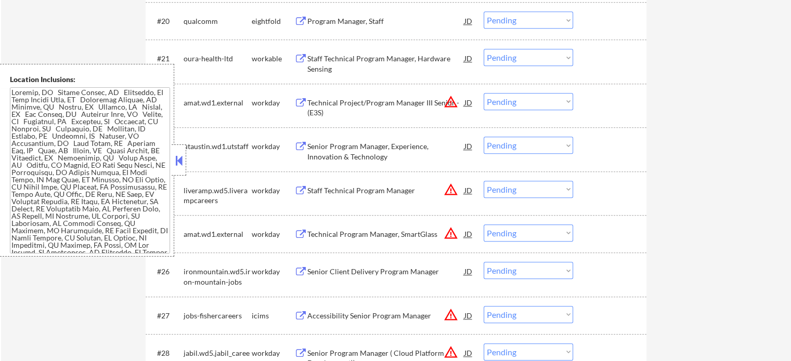
click at [372, 108] on div "Technical Project/Program Manager III Senior - (E3S)" at bounding box center [385, 108] width 157 height 20
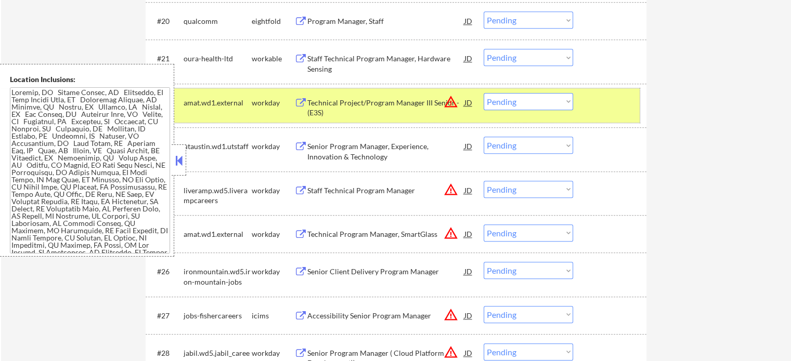
click at [594, 106] on div at bounding box center [611, 102] width 46 height 19
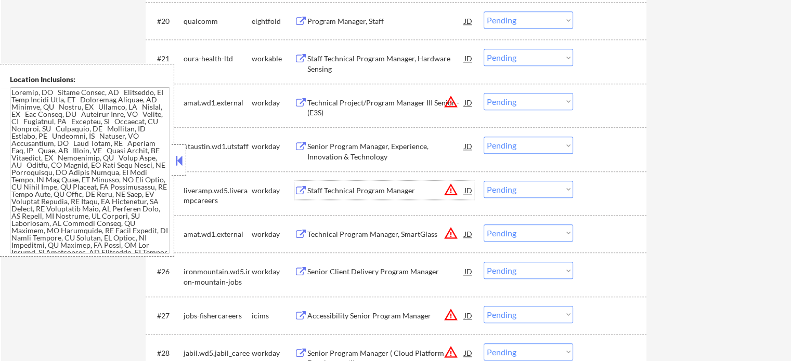
click at [387, 189] on div "Staff Technical Program Manager" at bounding box center [385, 191] width 157 height 10
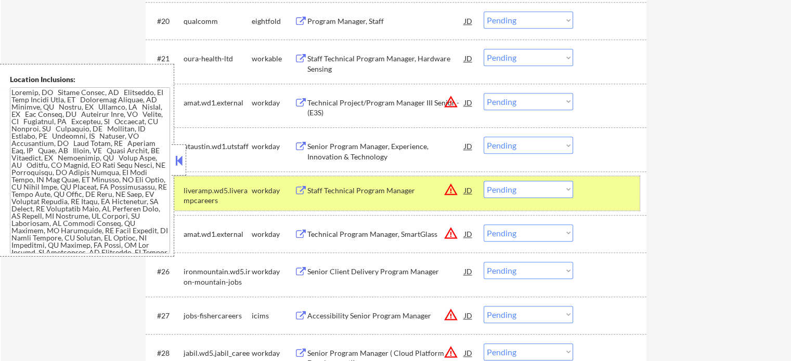
click at [614, 197] on div at bounding box center [611, 190] width 46 height 19
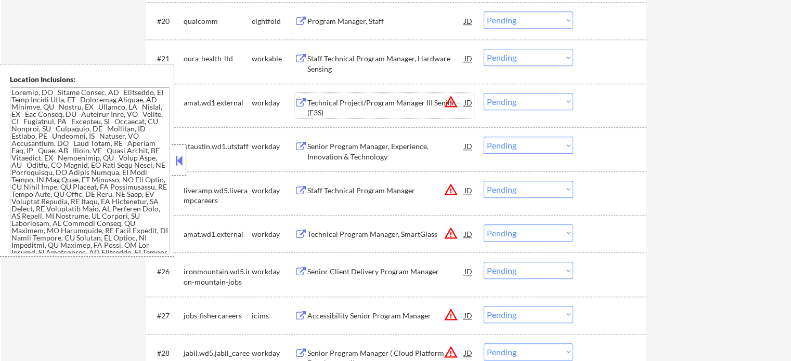
click at [362, 110] on div "Technical Project/Program Manager III Senior - (E3S)" at bounding box center [385, 108] width 157 height 20
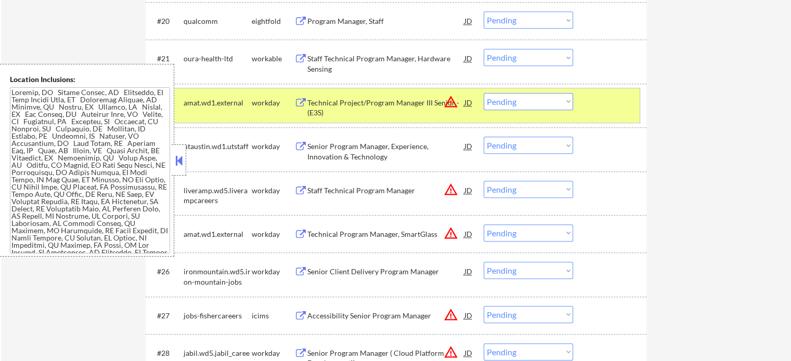
click at [597, 106] on div at bounding box center [611, 102] width 46 height 19
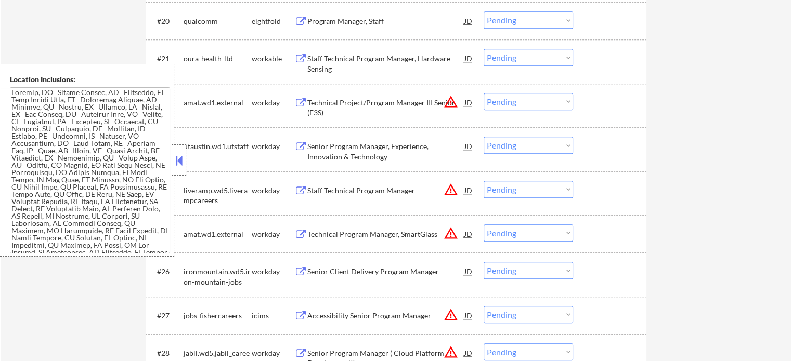
click at [341, 148] on div "Senior Program Manager, Experience, Innovation & Technology" at bounding box center [385, 151] width 157 height 20
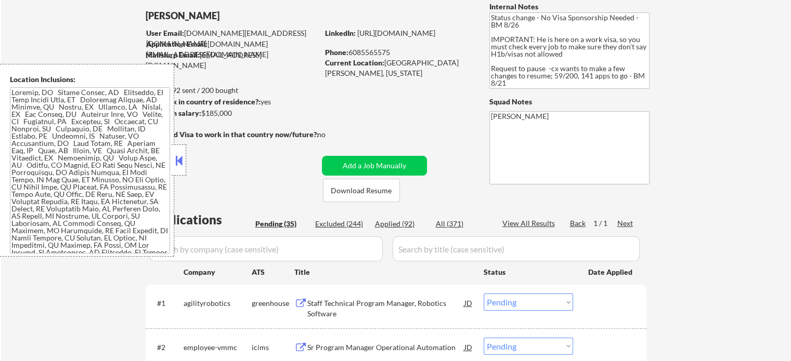
scroll to position [112, 0]
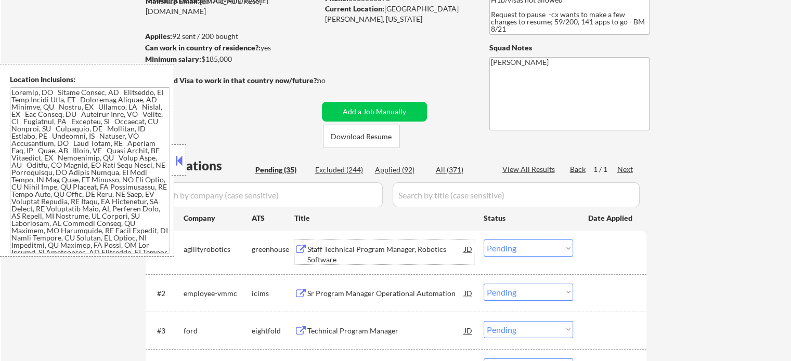
click at [333, 248] on div "Staff Technical Program Manager, Robotics Software" at bounding box center [385, 254] width 157 height 20
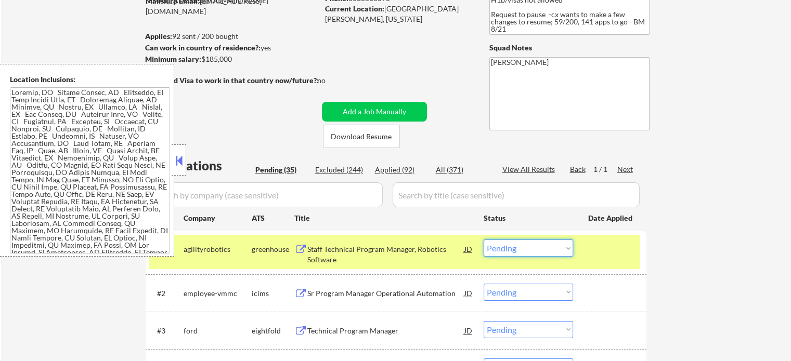
click at [547, 252] on select "Choose an option... Pending Applied Excluded (Questions) Excluded (Expired) Exc…" at bounding box center [527, 248] width 89 height 17
click at [483, 240] on select "Choose an option... Pending Applied Excluded (Questions) Excluded (Expired) Exc…" at bounding box center [527, 248] width 89 height 17
click at [605, 254] on div at bounding box center [611, 249] width 46 height 19
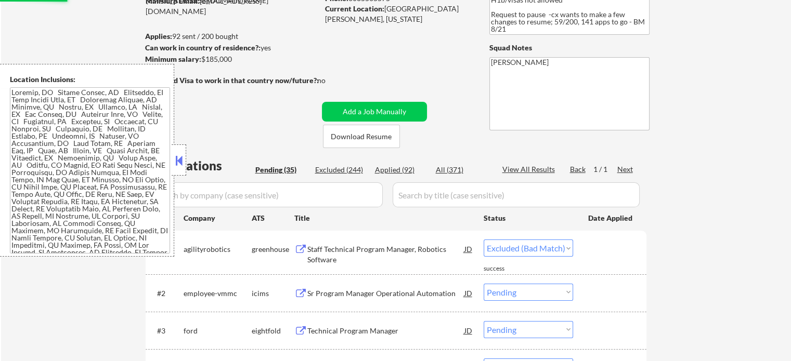
select select ""pending""
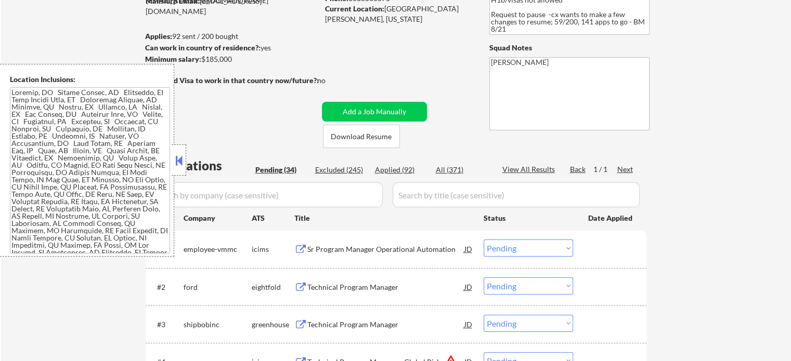
scroll to position [164, 0]
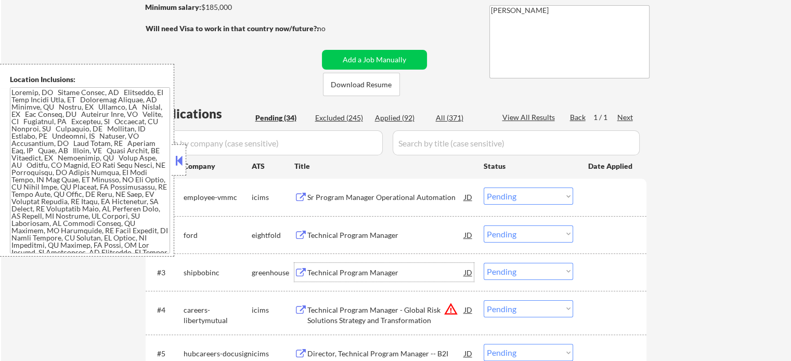
click at [337, 266] on div "Technical Program Manager" at bounding box center [385, 272] width 157 height 19
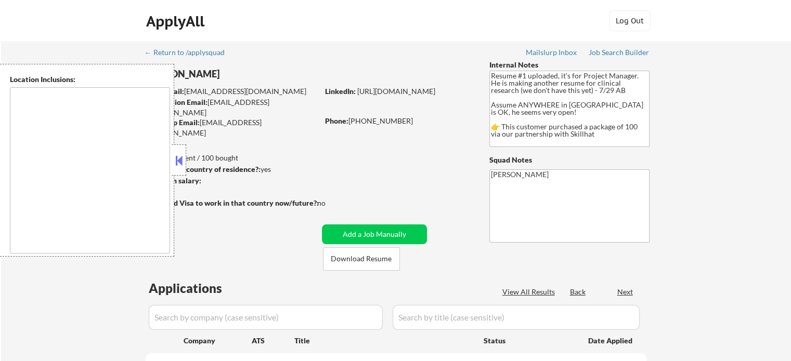
type textarea "country:CA"
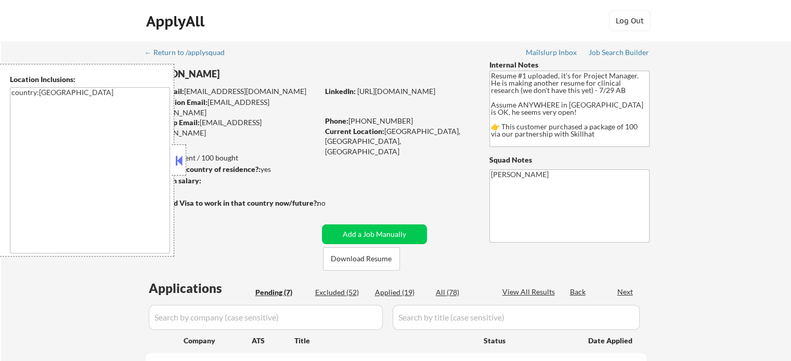
select select ""pending""
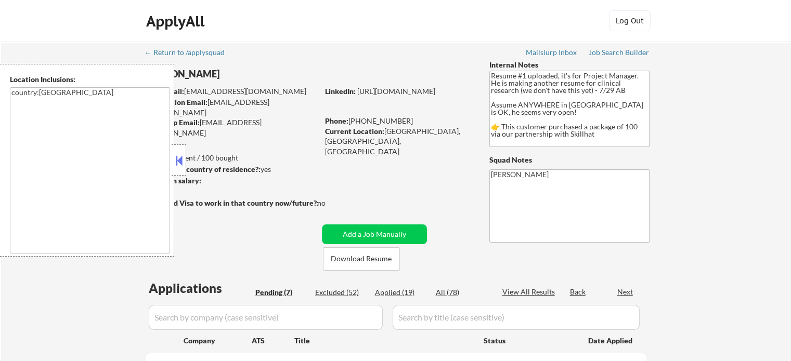
select select ""pending""
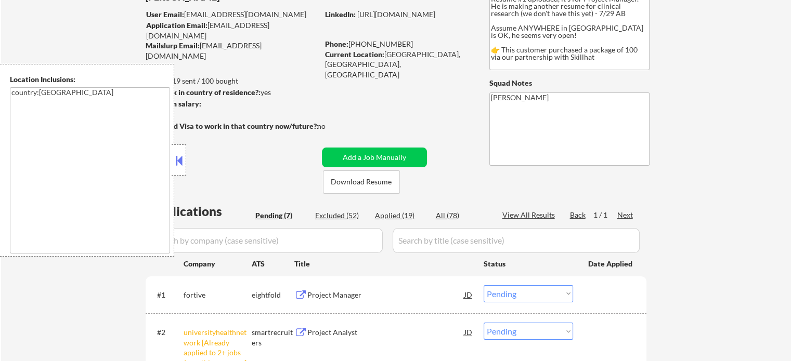
scroll to position [208, 0]
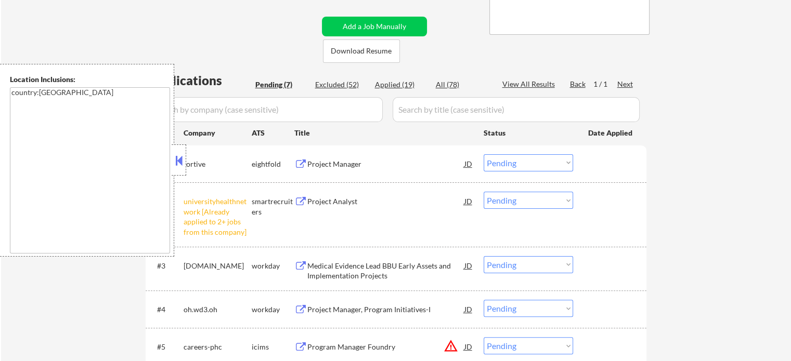
click at [546, 198] on select "Choose an option... Pending Applied Excluded (Questions) Excluded (Expired) Exc…" at bounding box center [527, 200] width 89 height 17
click at [483, 192] on select "Choose an option... Pending Applied Excluded (Questions) Excluded (Expired) Exc…" at bounding box center [527, 200] width 89 height 17
click at [611, 208] on div at bounding box center [611, 201] width 46 height 19
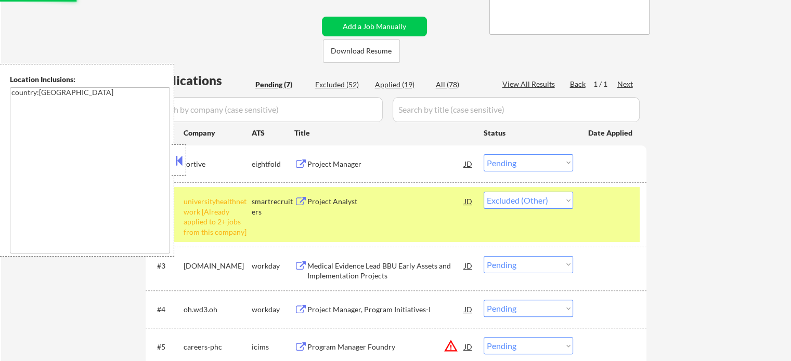
click at [621, 207] on div at bounding box center [611, 201] width 46 height 19
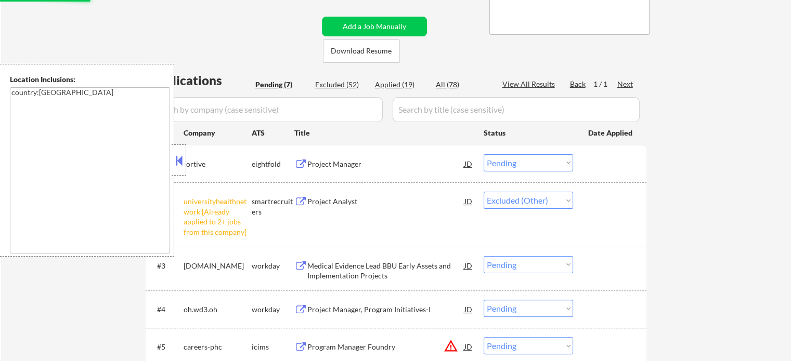
click at [341, 165] on div "Project Manager" at bounding box center [385, 164] width 157 height 10
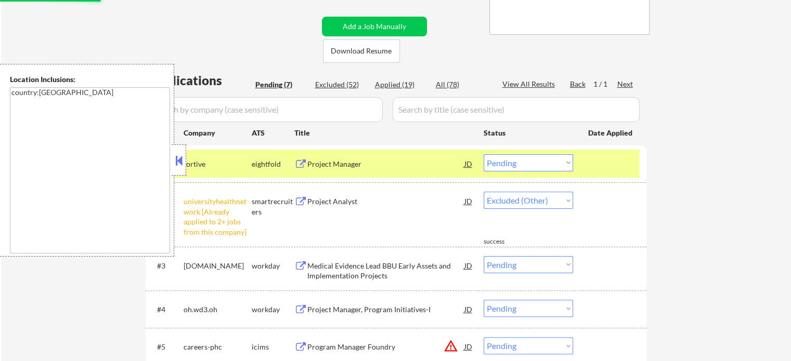
select select ""pending""
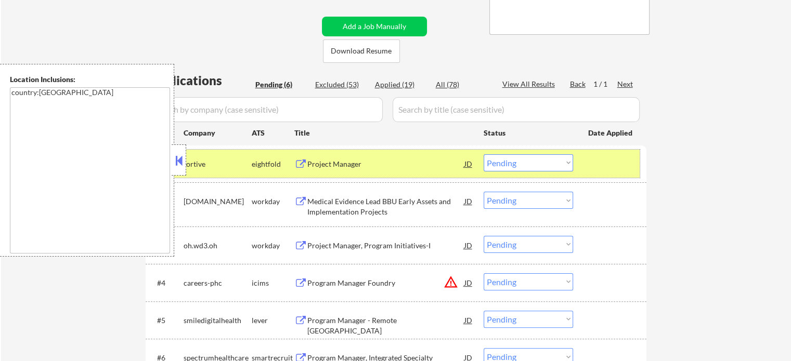
drag, startPoint x: 625, startPoint y: 164, endPoint x: 468, endPoint y: 176, distance: 158.0
click at [626, 164] on div at bounding box center [611, 163] width 46 height 19
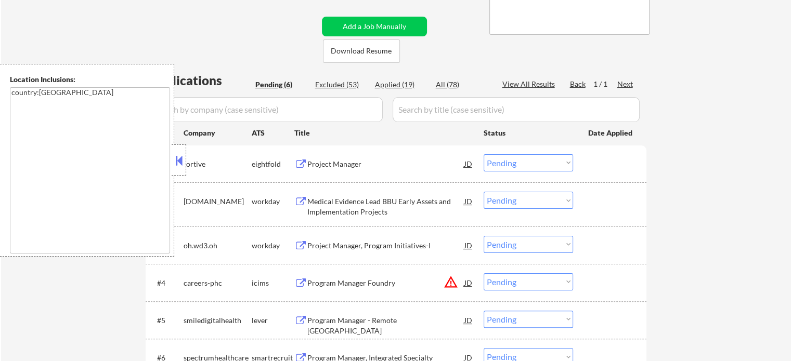
click at [364, 205] on div "Medical Evidence Lead BBU Early Assets and Implementation Projects" at bounding box center [385, 207] width 157 height 20
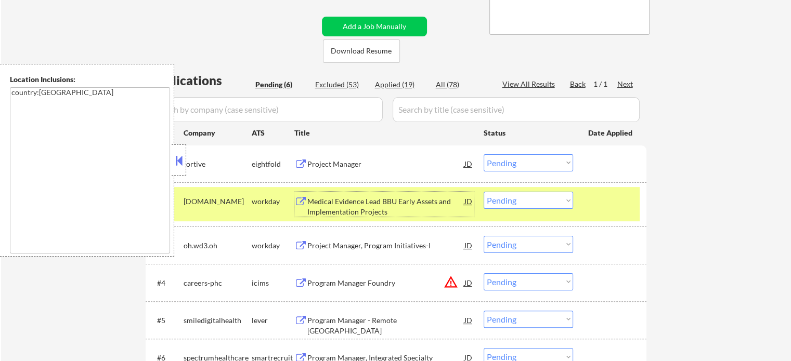
scroll to position [312, 0]
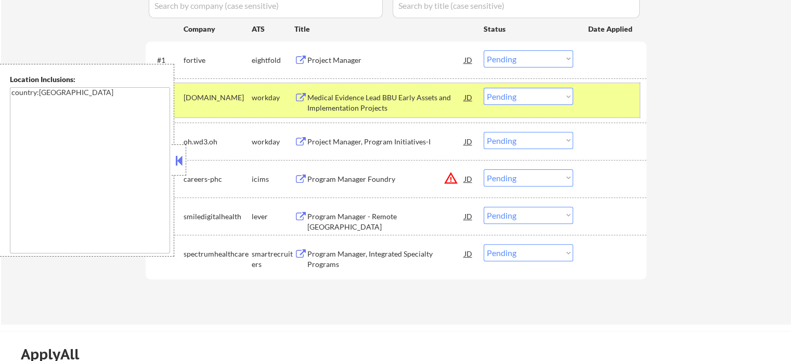
click at [605, 98] on div at bounding box center [611, 97] width 46 height 19
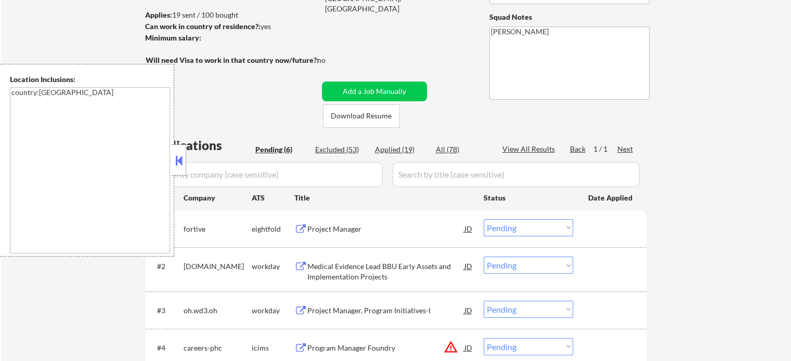
scroll to position [260, 0]
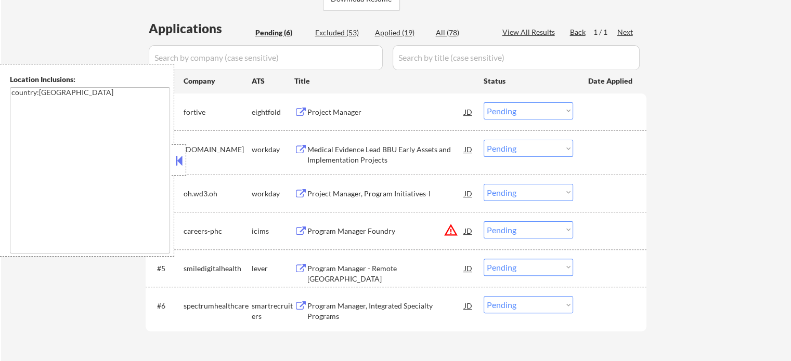
click at [358, 268] on div "Program Manager - Remote Canada" at bounding box center [385, 274] width 157 height 20
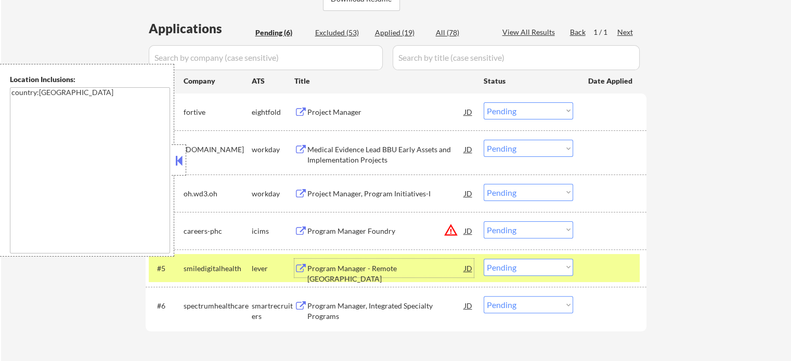
click at [364, 229] on div "Program Manager Foundry" at bounding box center [385, 231] width 157 height 10
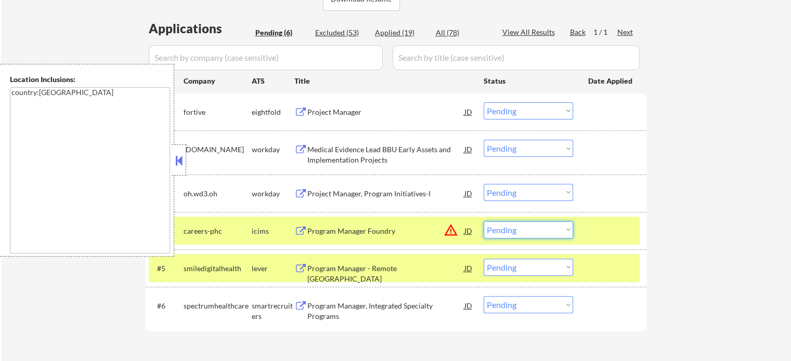
click at [533, 228] on select "Choose an option... Pending Applied Excluded (Questions) Excluded (Expired) Exc…" at bounding box center [527, 229] width 89 height 17
click at [483, 221] on select "Choose an option... Pending Applied Excluded (Questions) Excluded (Expired) Exc…" at bounding box center [527, 229] width 89 height 17
click at [610, 234] on div at bounding box center [611, 230] width 46 height 19
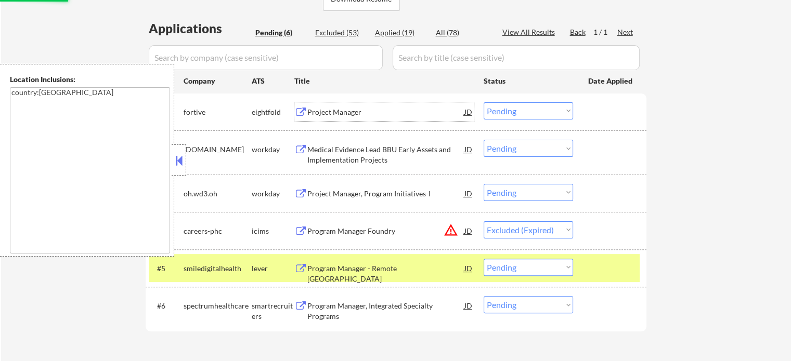
click at [346, 112] on div "Project Manager" at bounding box center [385, 112] width 157 height 10
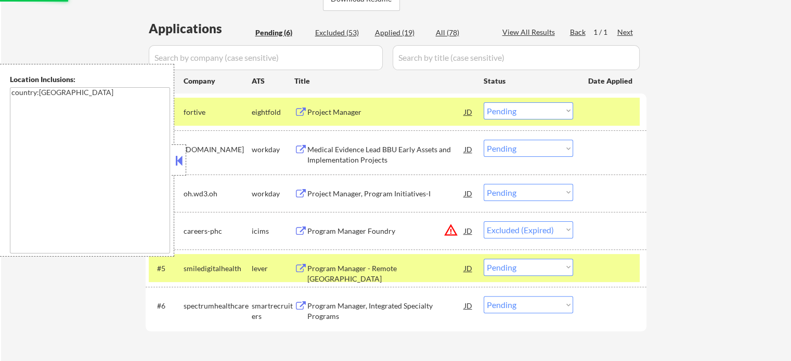
select select ""pending""
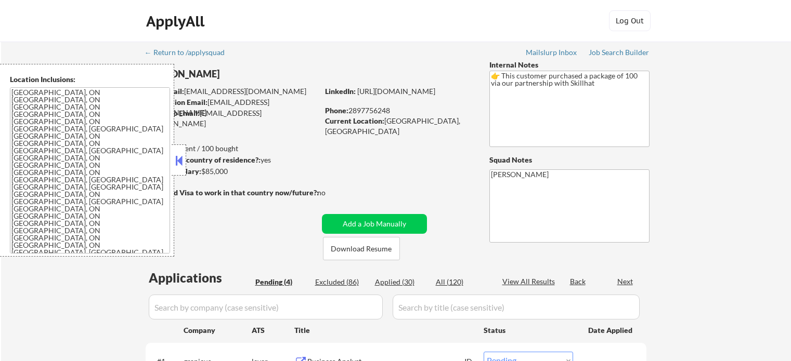
select select ""pending""
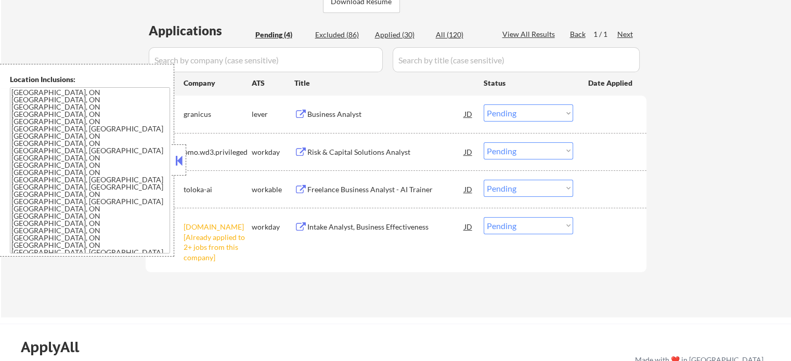
scroll to position [260, 0]
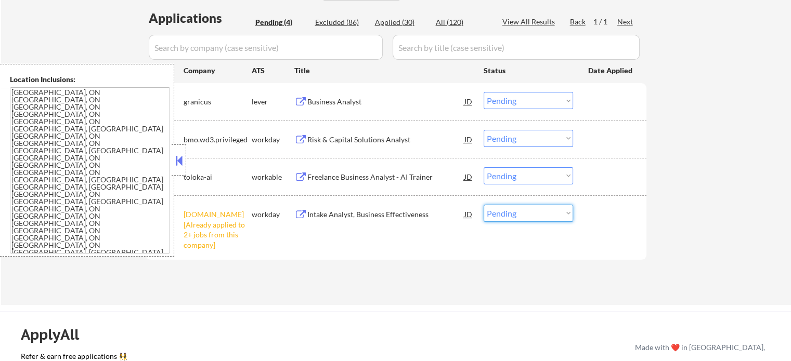
click at [507, 220] on select "Choose an option... Pending Applied Excluded (Questions) Excluded (Expired) Exc…" at bounding box center [527, 213] width 89 height 17
select select ""excluded__other_""
click at [483, 205] on select "Choose an option... Pending Applied Excluded (Questions) Excluded (Expired) Exc…" at bounding box center [527, 213] width 89 height 17
click at [322, 97] on div "Business Analyst" at bounding box center [385, 102] width 157 height 10
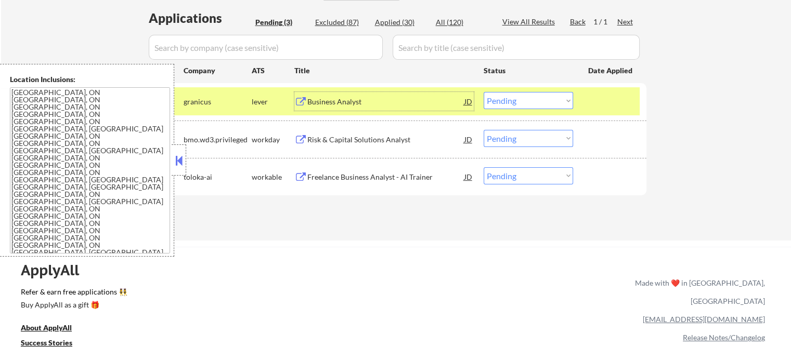
click at [378, 141] on div "Risk & Capital Solutions Analyst" at bounding box center [385, 140] width 157 height 10
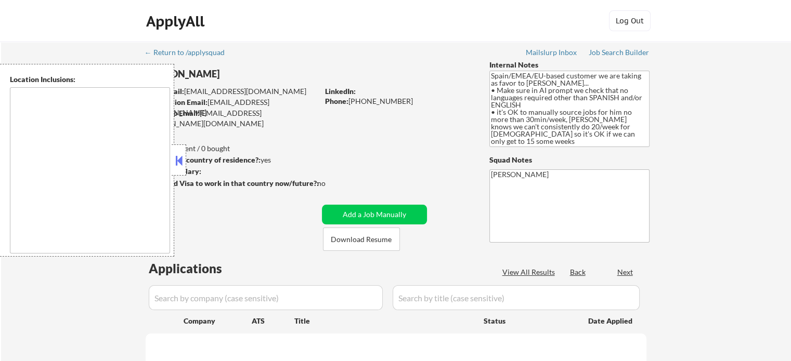
select select ""pending""
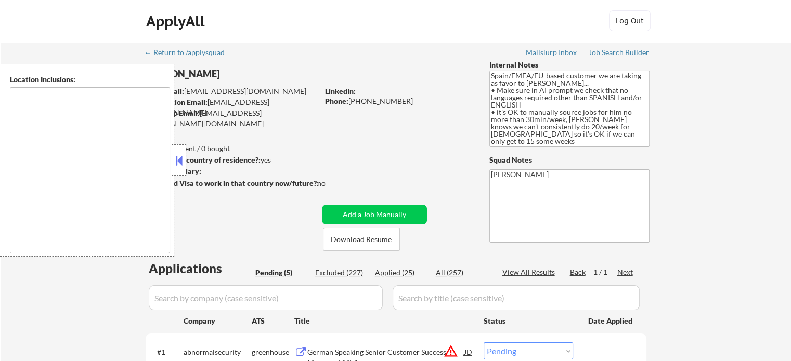
type textarea "It seems there is a misunderstanding in the input. "EMEA" is not a specific geo…"
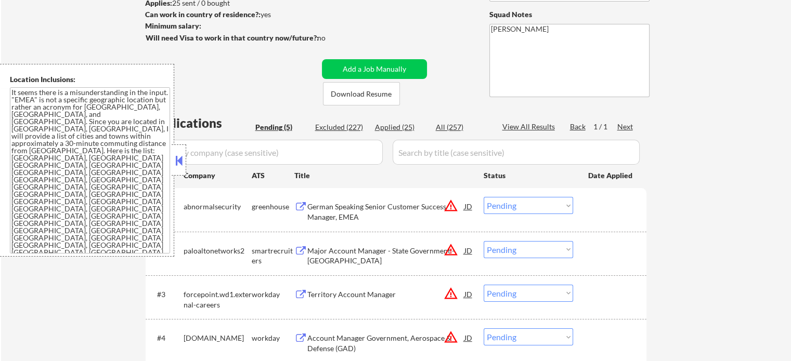
scroll to position [208, 0]
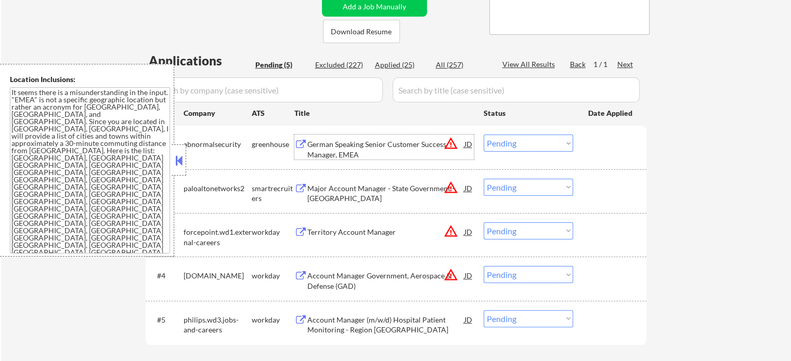
click at [339, 148] on div "German Speaking Senior Customer Success Manager, EMEA" at bounding box center [385, 149] width 157 height 20
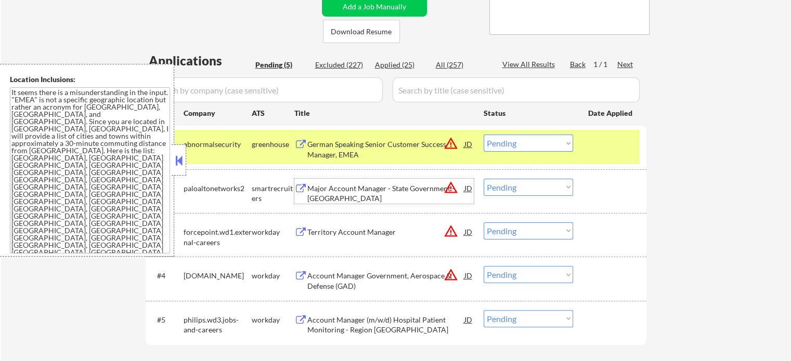
click at [359, 191] on div "Major Account Manager - State Government - Lower Saxony" at bounding box center [385, 194] width 157 height 20
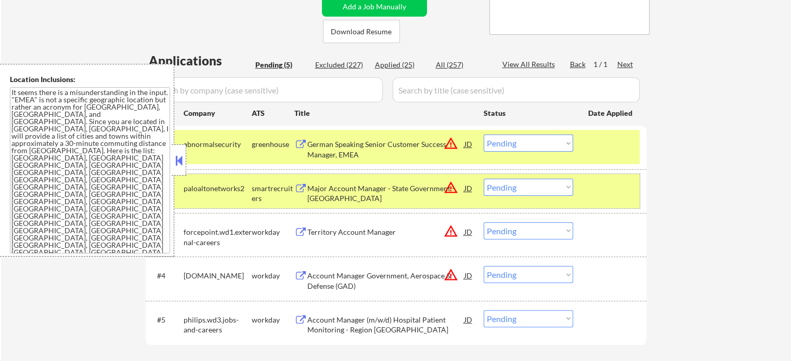
click at [631, 187] on div at bounding box center [611, 188] width 46 height 19
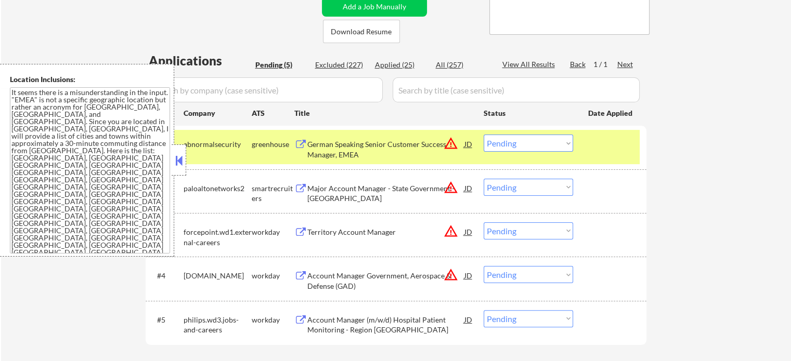
click at [615, 147] on div at bounding box center [611, 144] width 46 height 19
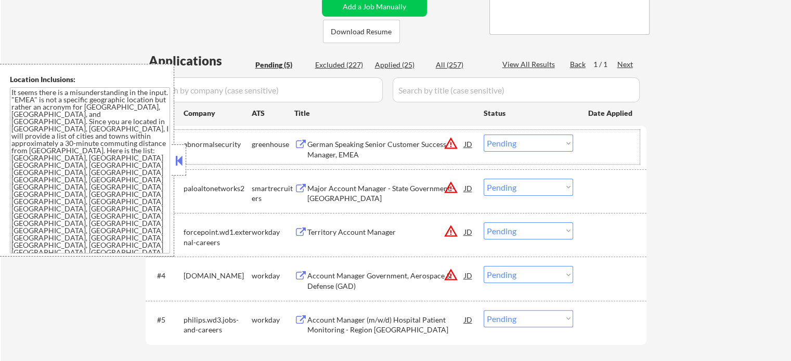
click at [520, 143] on select "Choose an option... Pending Applied Excluded (Questions) Excluded (Expired) Exc…" at bounding box center [527, 143] width 89 height 17
click at [483, 135] on select "Choose an option... Pending Applied Excluded (Questions) Excluded (Expired) Exc…" at bounding box center [527, 143] width 89 height 17
click at [604, 154] on div "#1 abnormalsecurity greenhouse German Speaking Senior Customer Success Manager,…" at bounding box center [394, 147] width 491 height 34
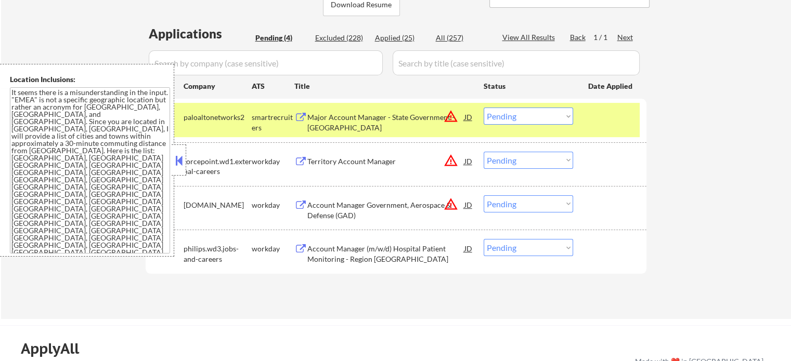
scroll to position [260, 0]
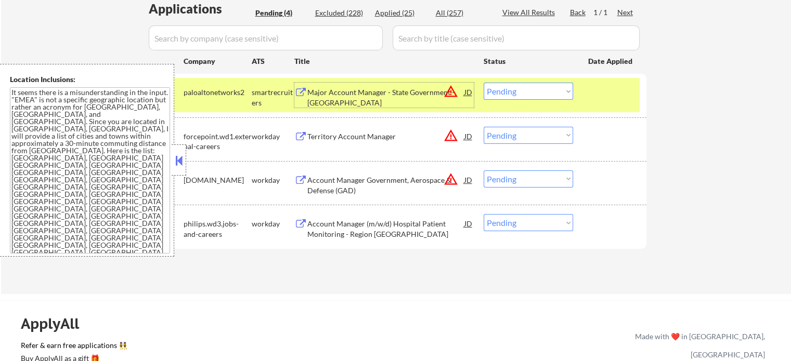
click at [331, 97] on div "Major Account Manager - State Government - Lower Saxony" at bounding box center [385, 97] width 157 height 20
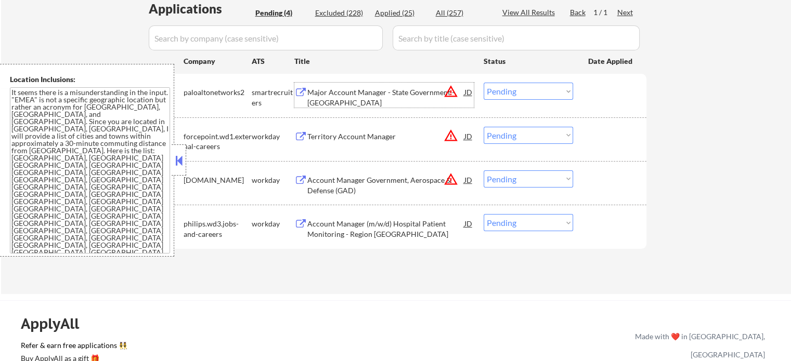
click at [528, 93] on select "Choose an option... Pending Applied Excluded (Questions) Excluded (Expired) Exc…" at bounding box center [527, 91] width 89 height 17
click at [483, 83] on select "Choose an option... Pending Applied Excluded (Questions) Excluded (Expired) Exc…" at bounding box center [527, 91] width 89 height 17
click at [603, 95] on div at bounding box center [611, 92] width 46 height 19
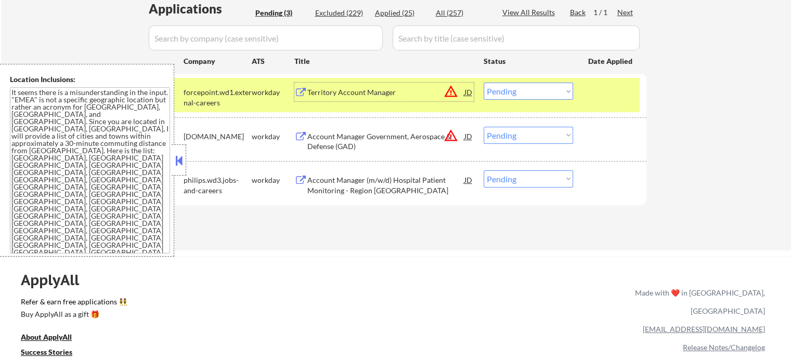
click at [360, 94] on div "Territory Account Manager" at bounding box center [385, 92] width 157 height 10
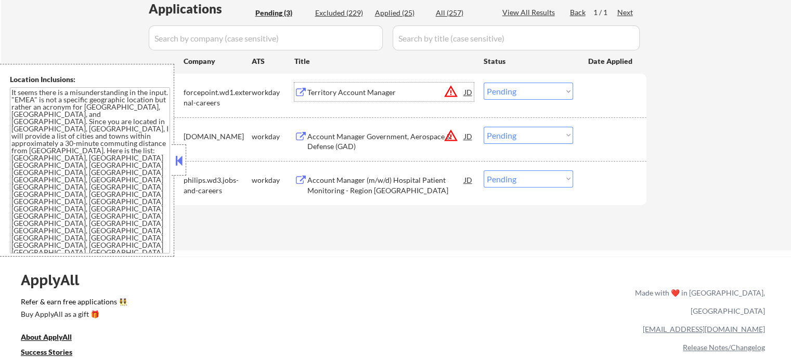
click at [560, 93] on select "Choose an option... Pending Applied Excluded (Questions) Excluded (Expired) Exc…" at bounding box center [527, 91] width 89 height 17
click at [483, 83] on select "Choose an option... Pending Applied Excluded (Questions) Excluded (Expired) Exc…" at bounding box center [527, 91] width 89 height 17
click at [604, 96] on div at bounding box center [611, 92] width 46 height 19
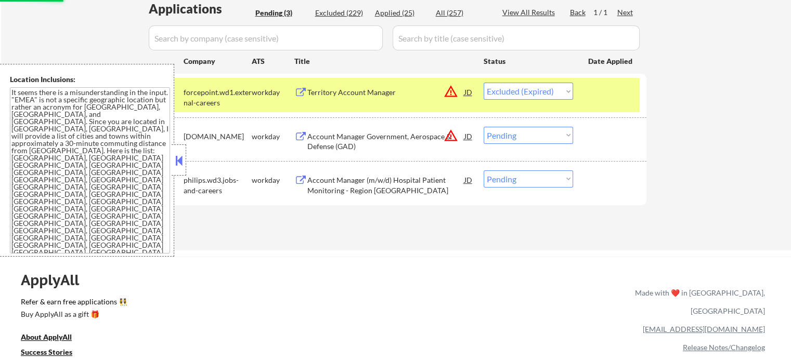
click at [604, 96] on div at bounding box center [611, 92] width 46 height 19
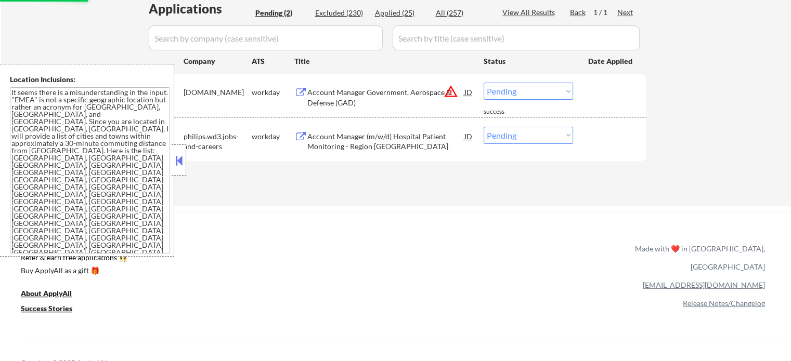
click at [373, 91] on div "Account Manager Government, Aerospace & Defense (GAD)" at bounding box center [385, 97] width 157 height 20
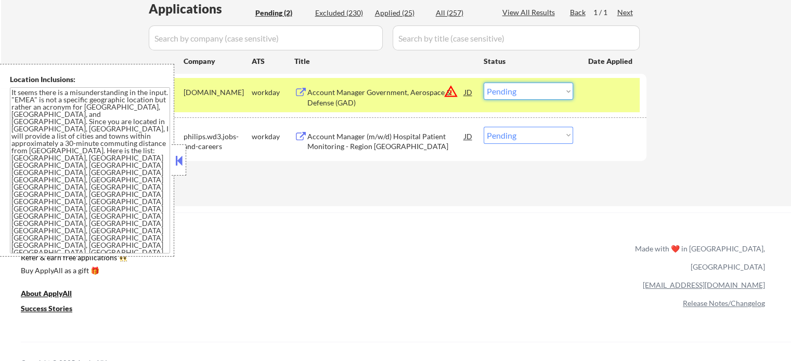
click at [544, 90] on select "Choose an option... Pending Applied Excluded (Questions) Excluded (Expired) Exc…" at bounding box center [527, 91] width 89 height 17
click at [483, 83] on select "Choose an option... Pending Applied Excluded (Questions) Excluded (Expired) Exc…" at bounding box center [527, 91] width 89 height 17
click at [598, 88] on div at bounding box center [611, 92] width 46 height 19
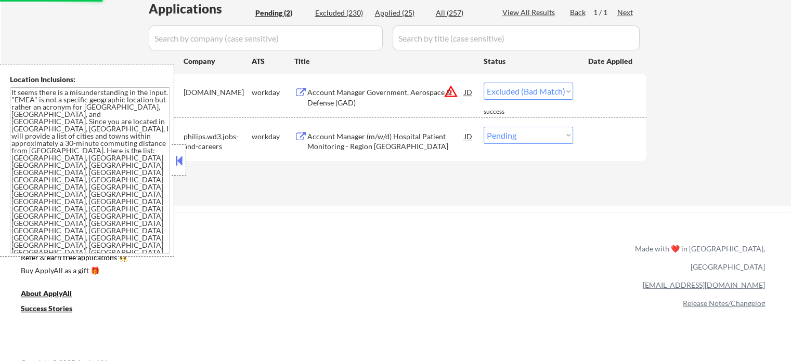
select select ""pending""
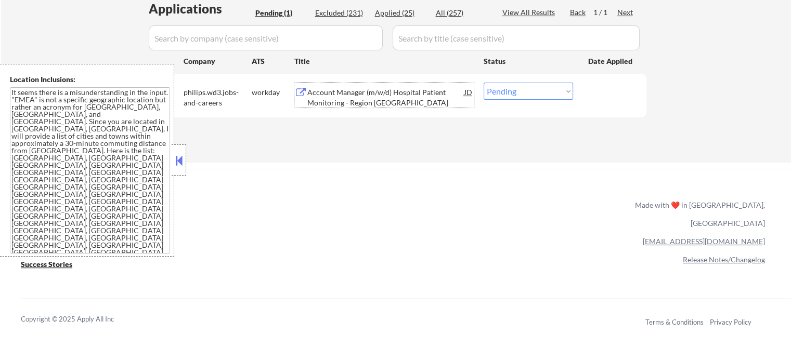
click at [347, 88] on div "Account Manager (m/w/d) Hospital Patient Monitoring - Region Norddeutschland" at bounding box center [385, 97] width 157 height 20
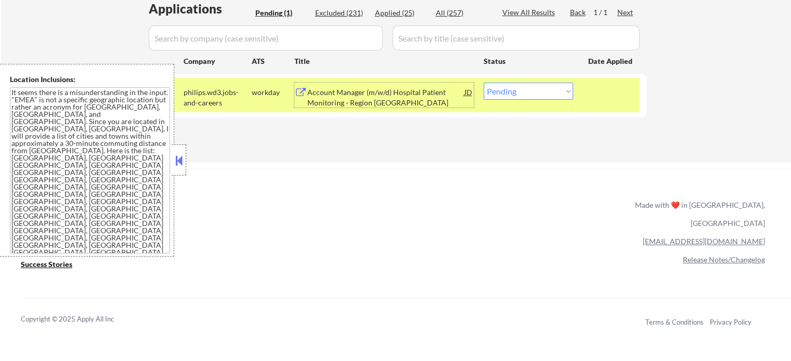
click at [593, 96] on div at bounding box center [611, 92] width 46 height 19
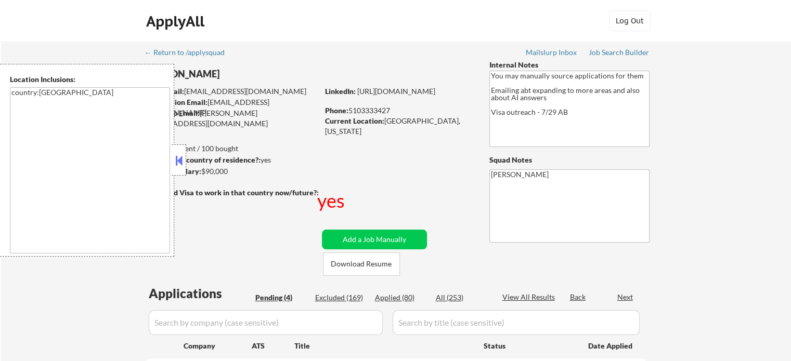
select select ""pending""
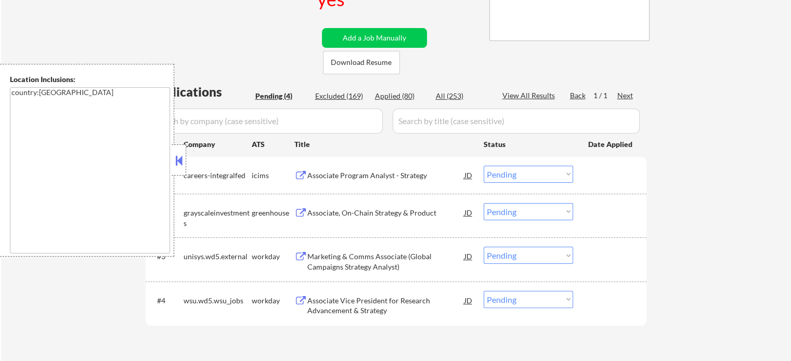
scroll to position [208, 0]
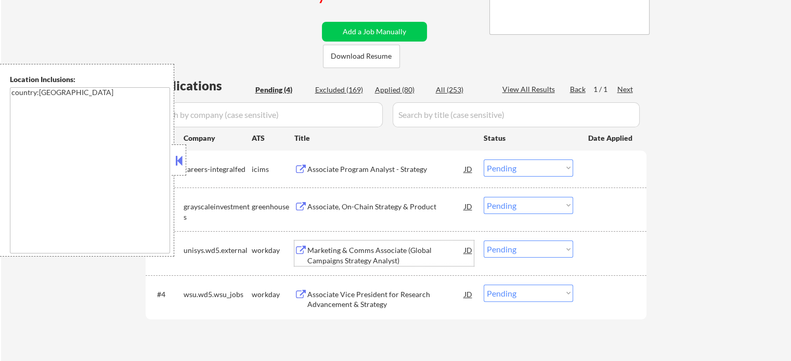
click at [329, 250] on div "Marketing & Comms Associate (Global Campaigns Strategy Analyst)" at bounding box center [385, 255] width 157 height 20
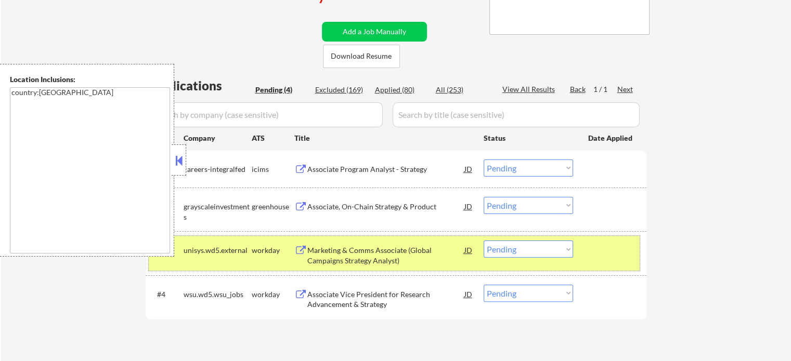
click at [593, 261] on div "#3 unisys.wd5.external workday Marketing & Comms Associate (Global Campaigns St…" at bounding box center [394, 253] width 491 height 34
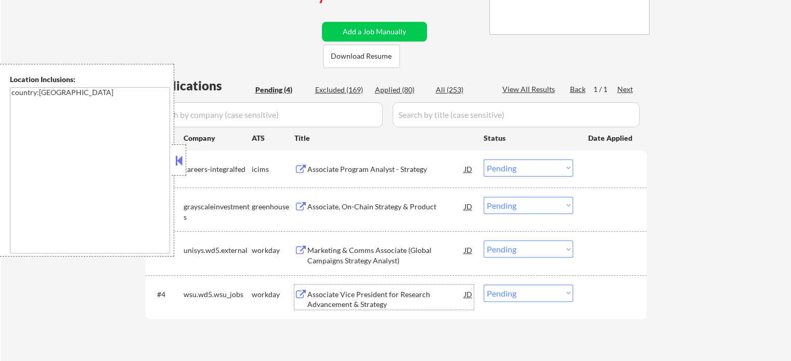
click at [333, 297] on div "Associate Vice President for Research Advancement & Strategy" at bounding box center [385, 300] width 157 height 20
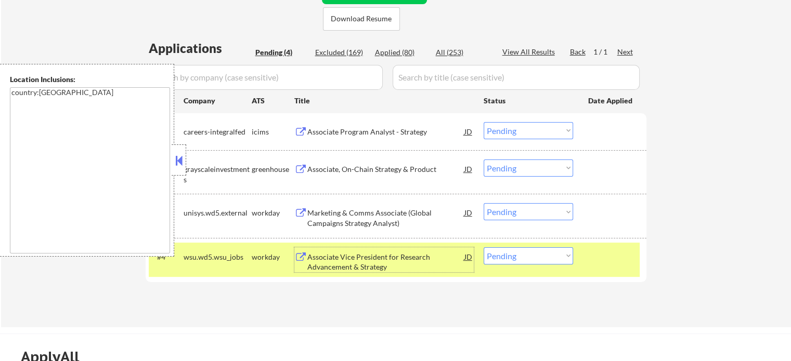
scroll to position [260, 0]
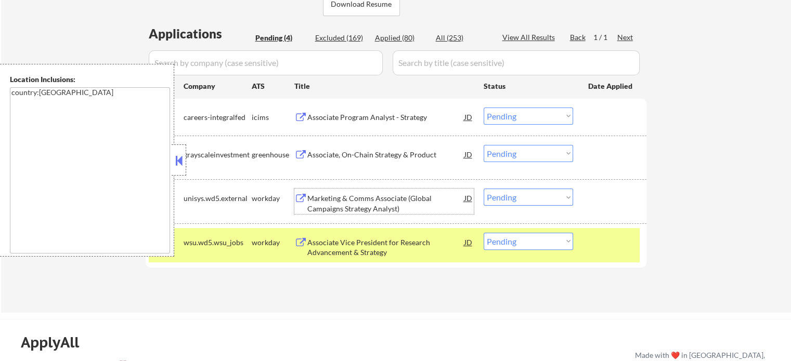
click at [371, 208] on div "Marketing & Comms Associate (Global Campaigns Strategy Analyst)" at bounding box center [385, 203] width 157 height 20
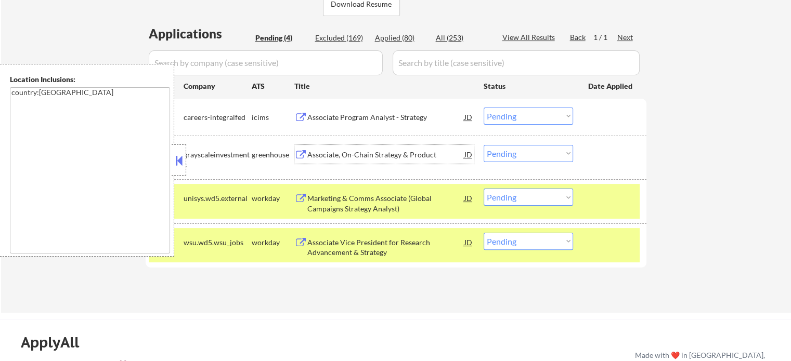
click at [386, 155] on div "Associate, On-Chain Strategy & Product" at bounding box center [385, 155] width 157 height 10
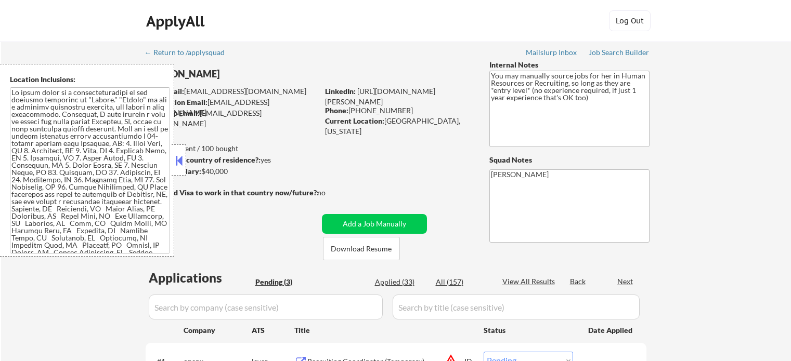
select select ""pending""
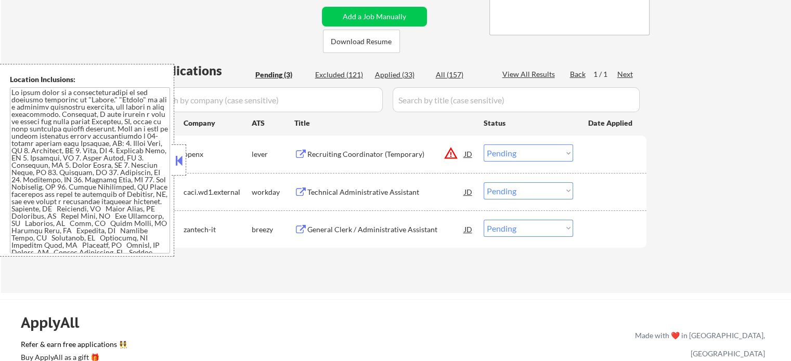
scroll to position [208, 0]
click at [356, 160] on div "Recruiting Coordinator (Temporary)" at bounding box center [385, 153] width 157 height 19
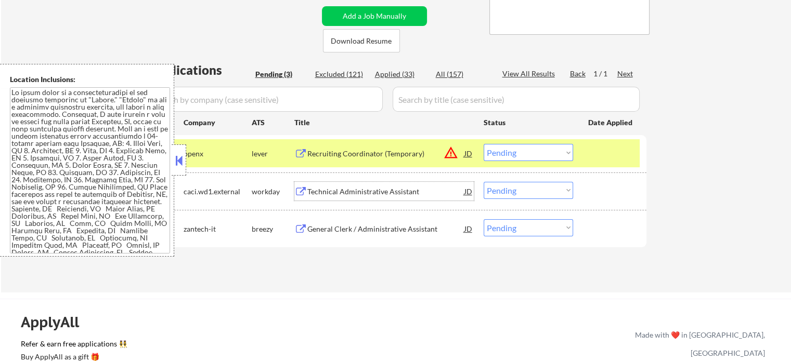
click at [389, 199] on div "Technical Administrative Assistant" at bounding box center [385, 191] width 157 height 19
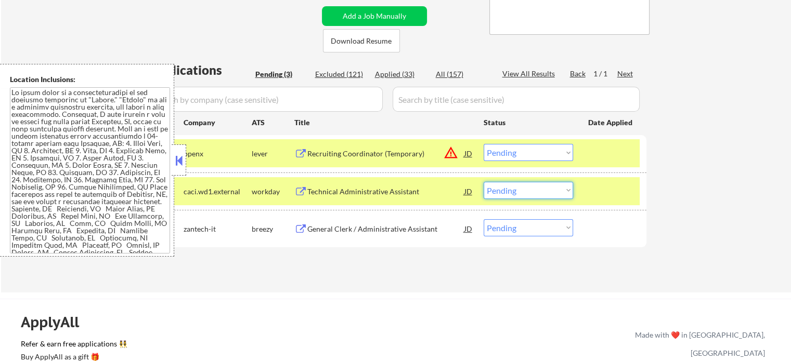
click at [536, 190] on select "Choose an option... Pending Applied Excluded (Questions) Excluded (Expired) Exc…" at bounding box center [527, 190] width 89 height 17
click at [483, 182] on select "Choose an option... Pending Applied Excluded (Questions) Excluded (Expired) Exc…" at bounding box center [527, 190] width 89 height 17
click at [605, 193] on div at bounding box center [611, 191] width 46 height 19
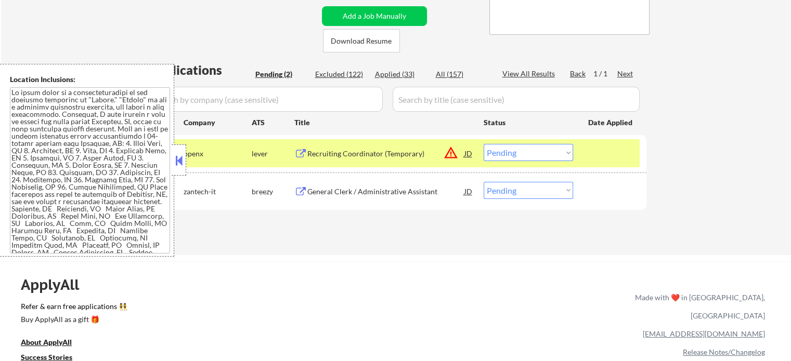
click at [354, 186] on div "General Clerk / Administrative Assistant" at bounding box center [385, 191] width 157 height 19
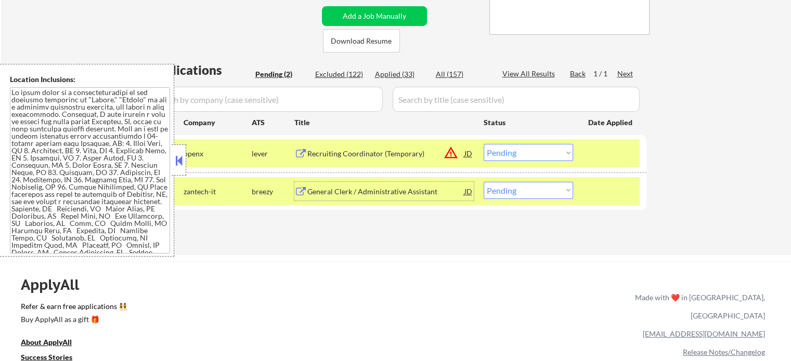
click at [524, 196] on select "Choose an option... Pending Applied Excluded (Questions) Excluded (Expired) Exc…" at bounding box center [527, 190] width 89 height 17
select select ""excluded__expired_""
click at [483, 182] on select "Choose an option... Pending Applied Excluded (Questions) Excluded (Expired) Exc…" at bounding box center [527, 190] width 89 height 17
click at [599, 192] on div at bounding box center [611, 191] width 46 height 19
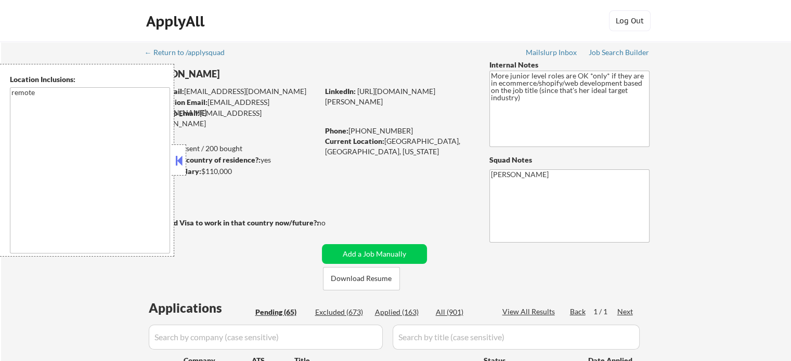
select select ""pending""
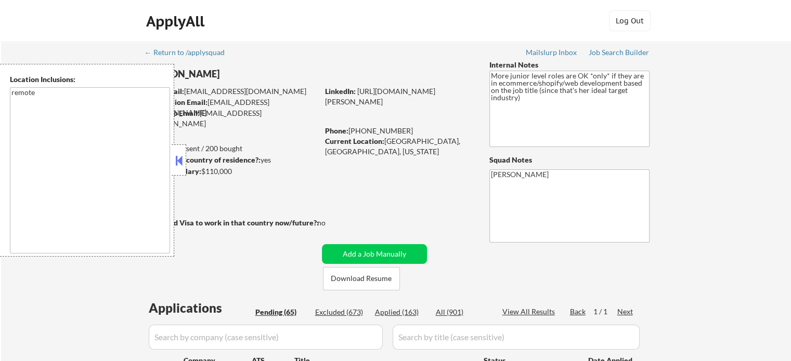
select select ""pending""
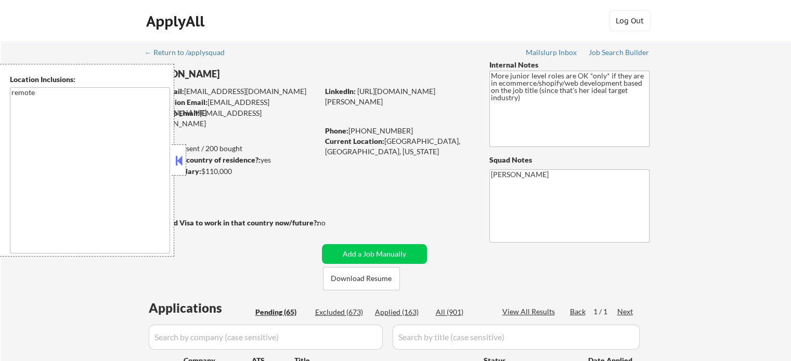
select select ""pending""
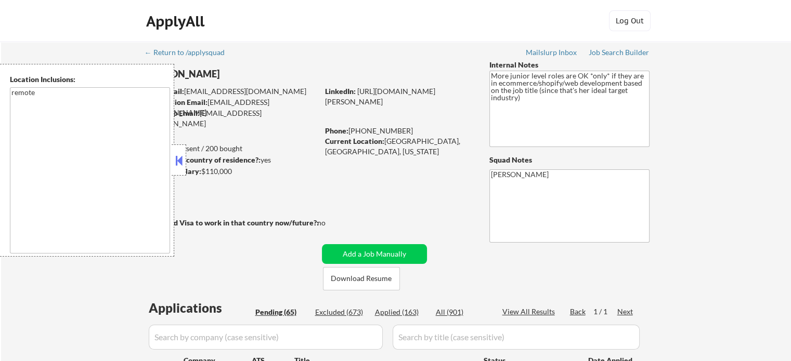
select select ""pending""
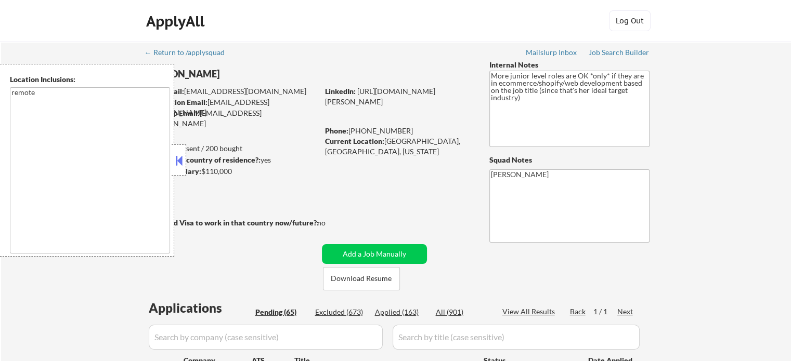
select select ""pending""
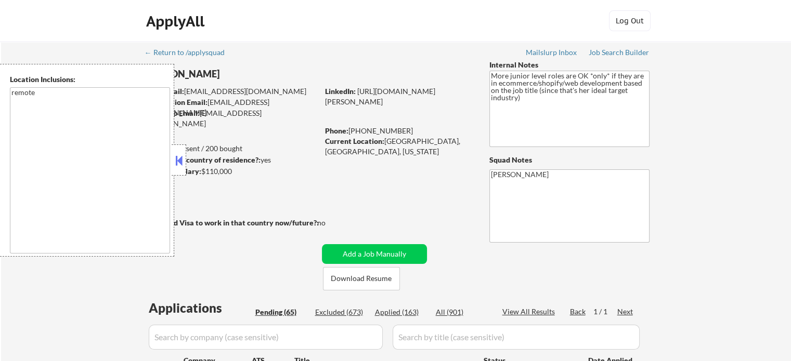
select select ""pending""
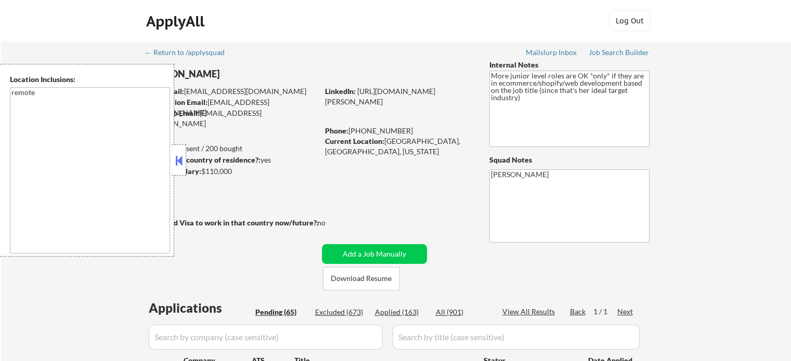
select select ""pending""
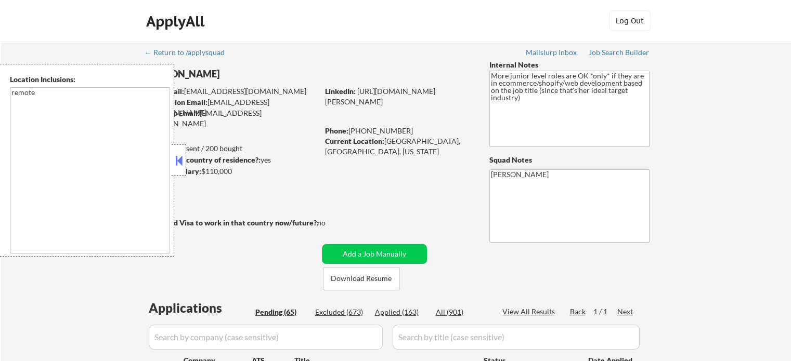
select select ""pending""
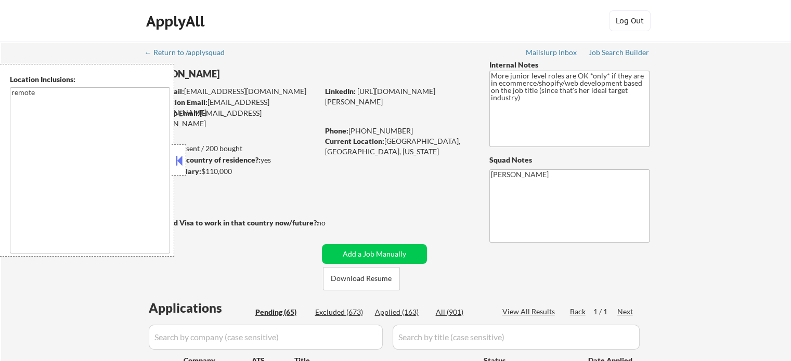
select select ""pending""
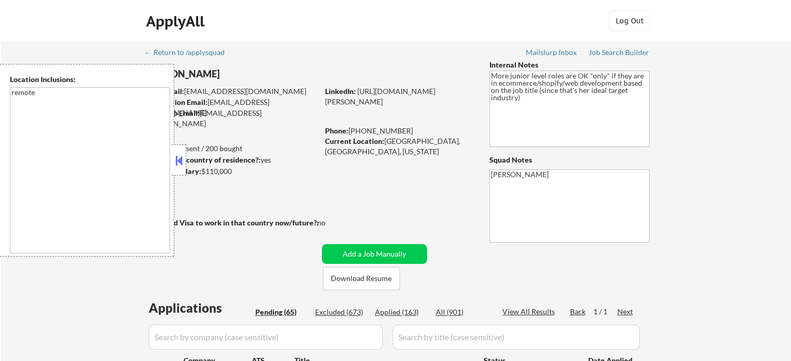
select select ""pending""
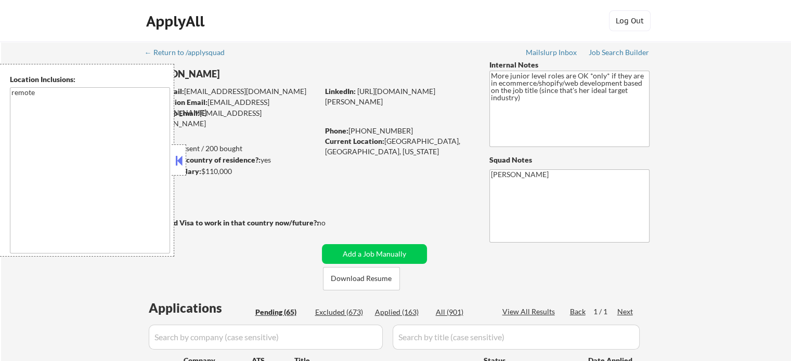
select select ""pending""
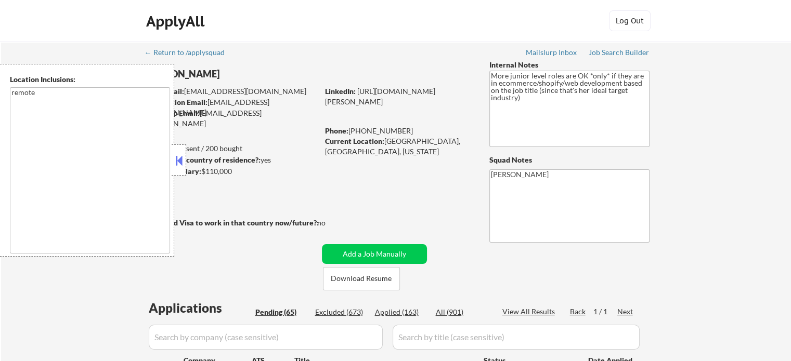
select select ""pending""
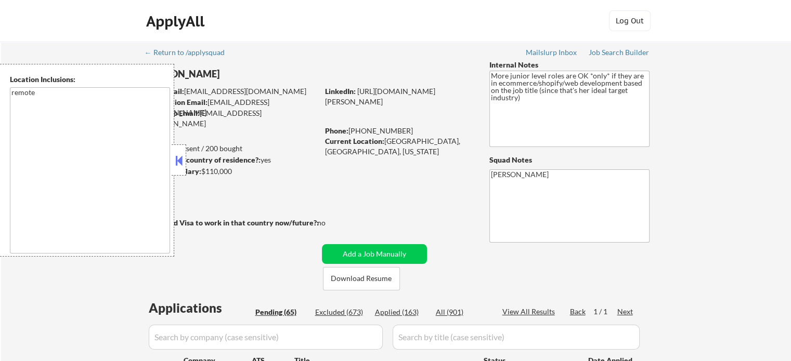
select select ""pending""
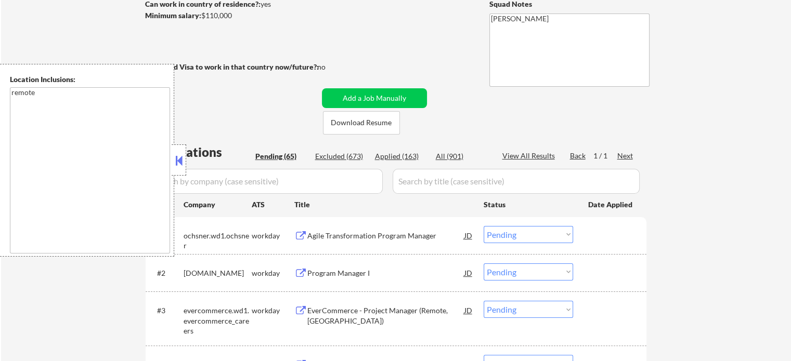
scroll to position [208, 0]
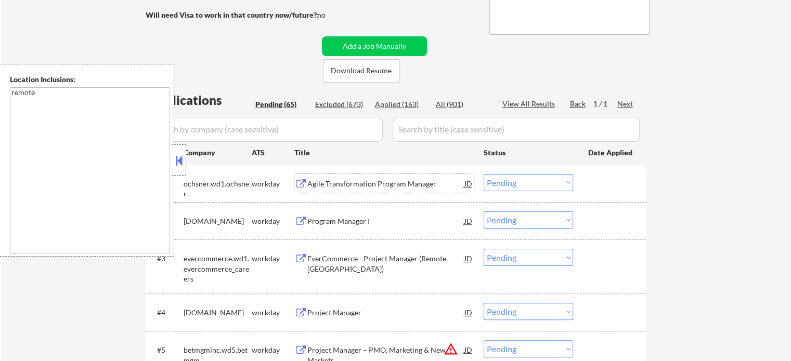
click at [345, 187] on div "Agile Transformation Program Manager" at bounding box center [385, 184] width 157 height 10
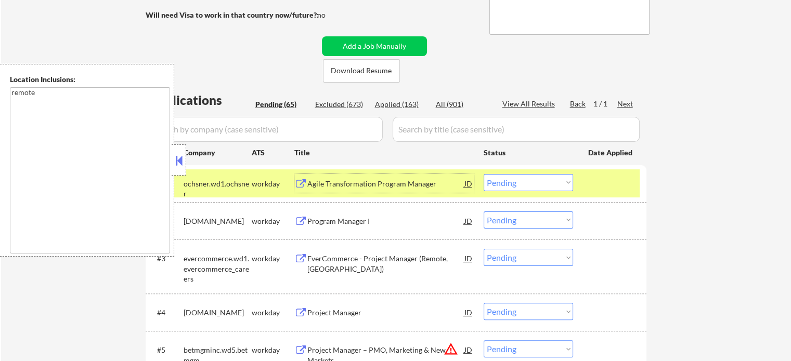
click at [586, 176] on div "#1 ochsner.wd1.ochsner workday Agile Transformation Program Manager JD Choose a…" at bounding box center [394, 183] width 491 height 28
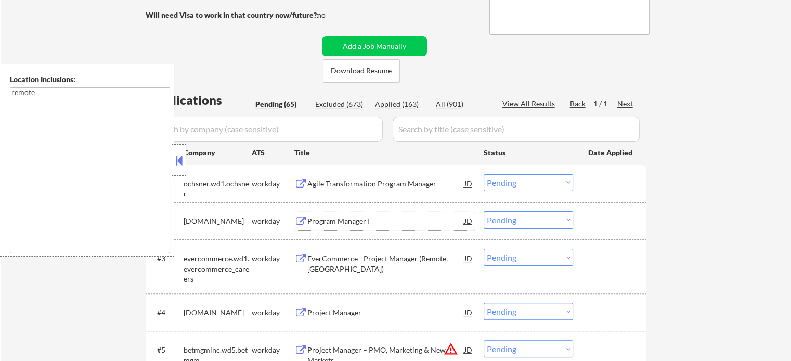
click at [352, 218] on div "Program Manager I" at bounding box center [385, 221] width 157 height 10
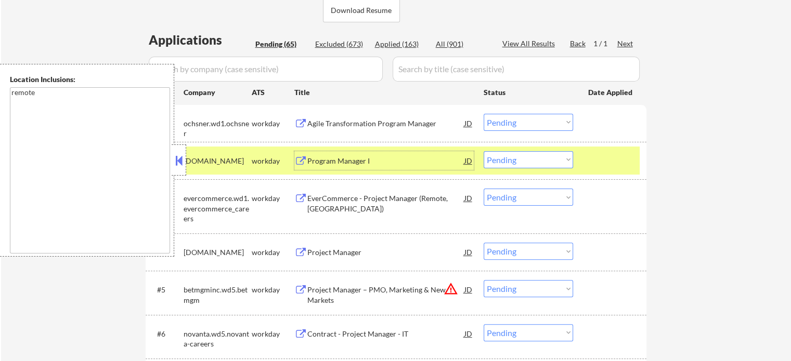
scroll to position [312, 0]
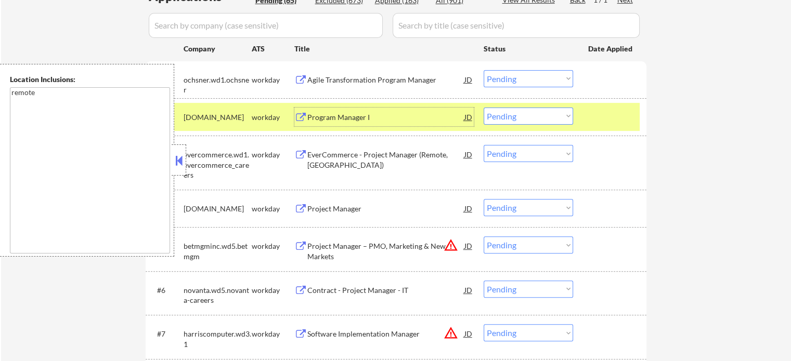
click at [347, 162] on div "EverCommerce - Project Manager (Remote, US)" at bounding box center [385, 154] width 157 height 19
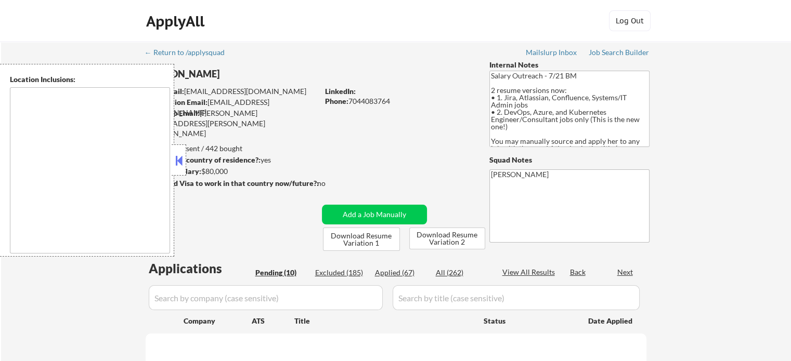
select select ""pending""
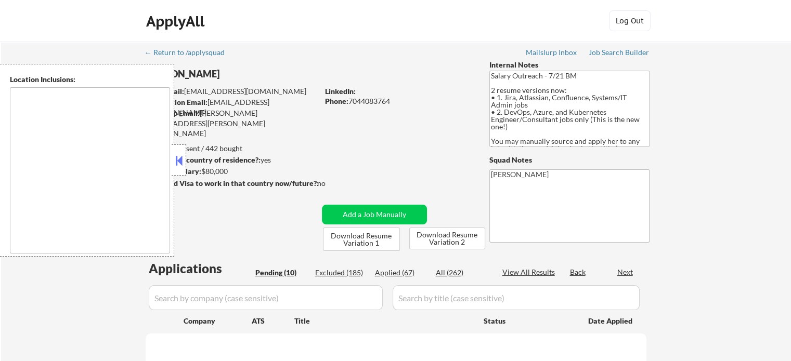
select select ""pending""
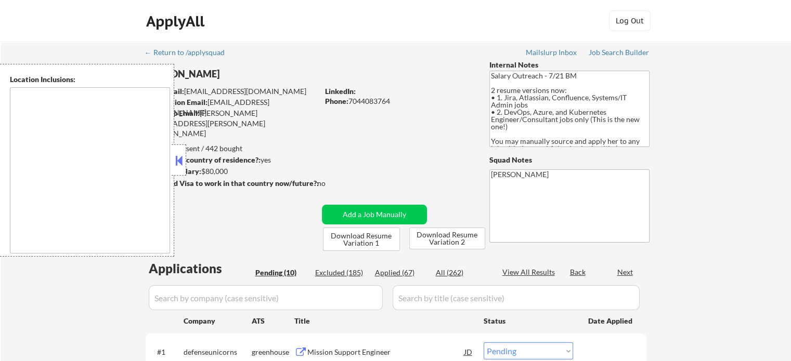
type textarea "[GEOGRAPHIC_DATA], [GEOGRAPHIC_DATA] [GEOGRAPHIC_DATA], [GEOGRAPHIC_DATA] [GEOG…"
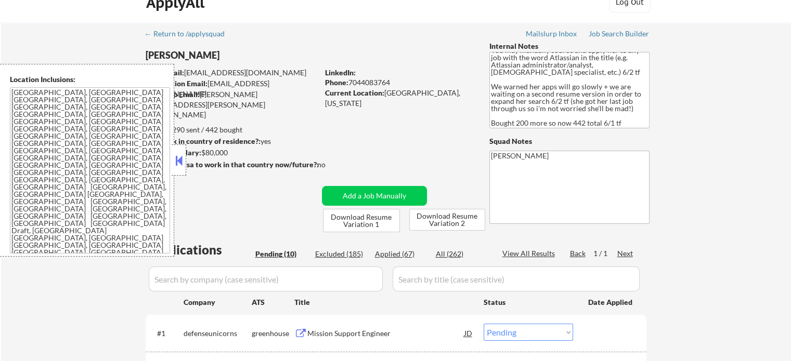
scroll to position [52, 0]
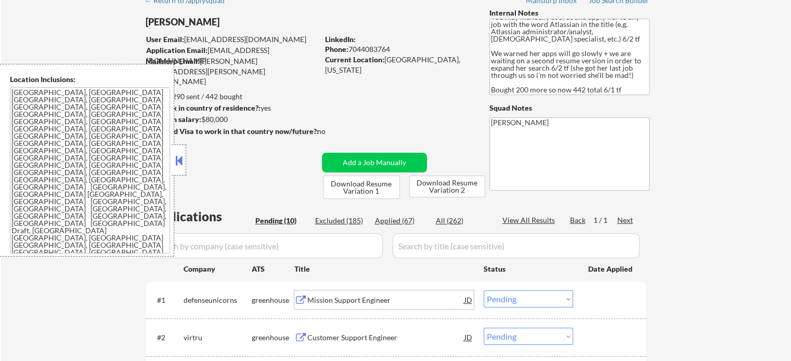
click at [316, 299] on div "Mission Support Engineer" at bounding box center [385, 300] width 157 height 10
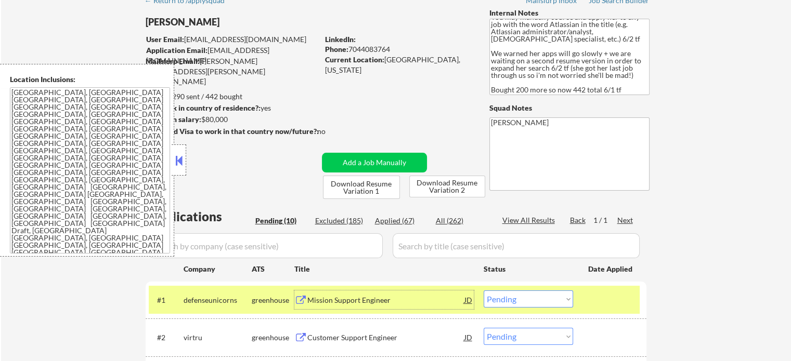
click at [611, 303] on div at bounding box center [611, 300] width 46 height 19
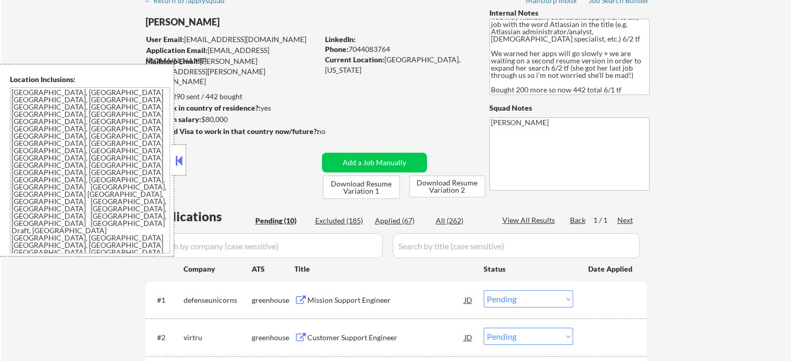
click at [360, 298] on div "Mission Support Engineer" at bounding box center [385, 300] width 157 height 10
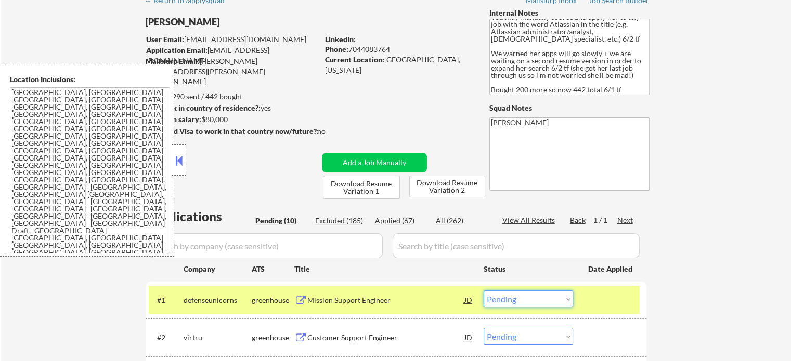
click at [510, 299] on select "Choose an option... Pending Applied Excluded (Questions) Excluded (Expired) Exc…" at bounding box center [527, 299] width 89 height 17
click at [483, 291] on select "Choose an option... Pending Applied Excluded (Questions) Excluded (Expired) Exc…" at bounding box center [527, 299] width 89 height 17
click at [598, 298] on div at bounding box center [611, 300] width 46 height 19
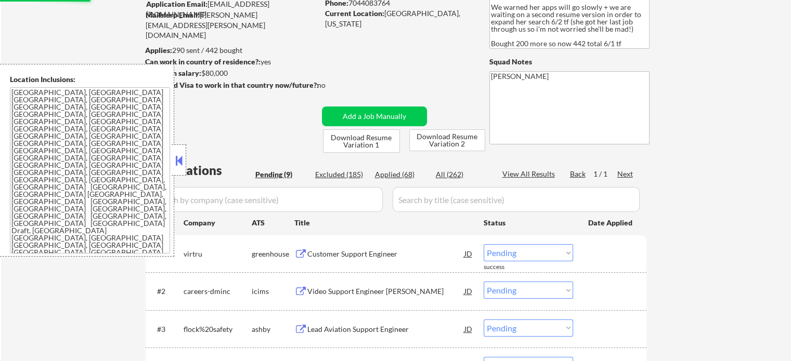
scroll to position [156, 0]
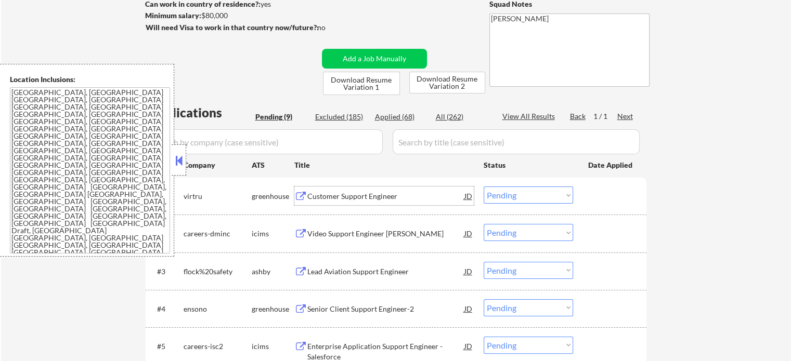
click at [360, 199] on div "Customer Support Engineer" at bounding box center [385, 196] width 157 height 10
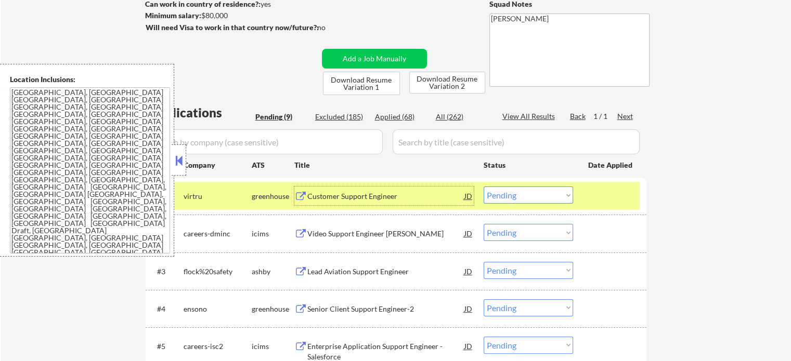
click at [501, 199] on select "Choose an option... Pending Applied Excluded (Questions) Excluded (Expired) Exc…" at bounding box center [527, 195] width 89 height 17
click at [483, 187] on select "Choose an option... Pending Applied Excluded (Questions) Excluded (Expired) Exc…" at bounding box center [527, 195] width 89 height 17
click at [617, 187] on div at bounding box center [611, 196] width 46 height 19
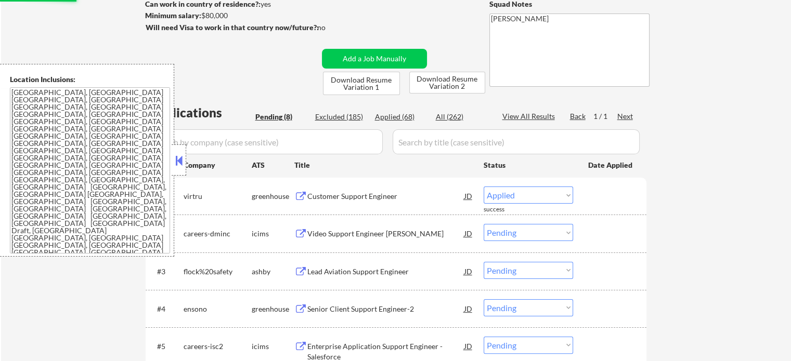
select select ""pending""
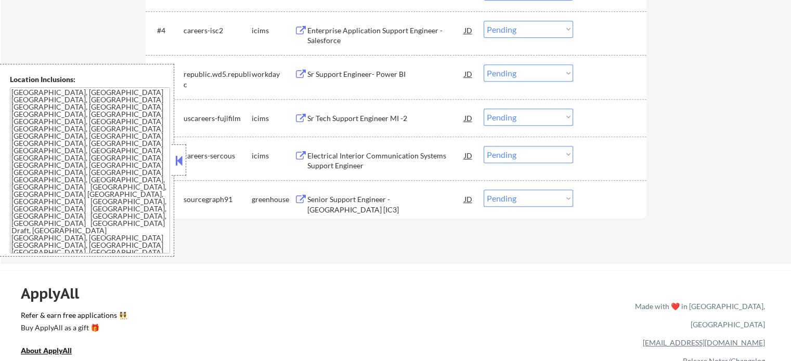
scroll to position [520, 0]
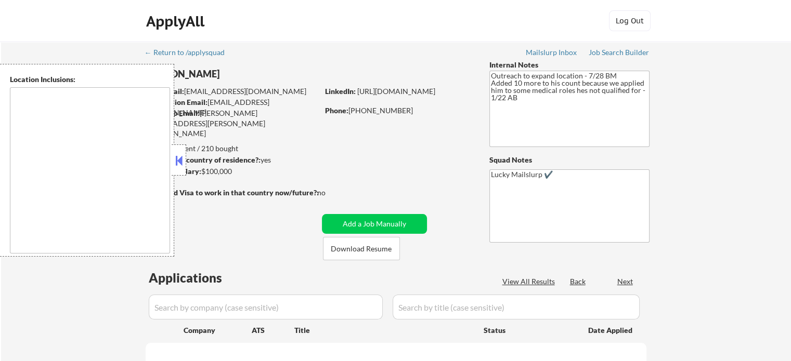
type textarea "[GEOGRAPHIC_DATA], [GEOGRAPHIC_DATA] [GEOGRAPHIC_DATA], [GEOGRAPHIC_DATA] [GEOG…"
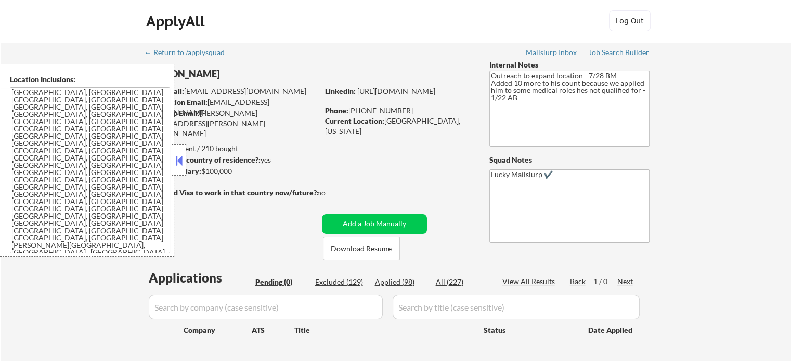
select select ""pending""
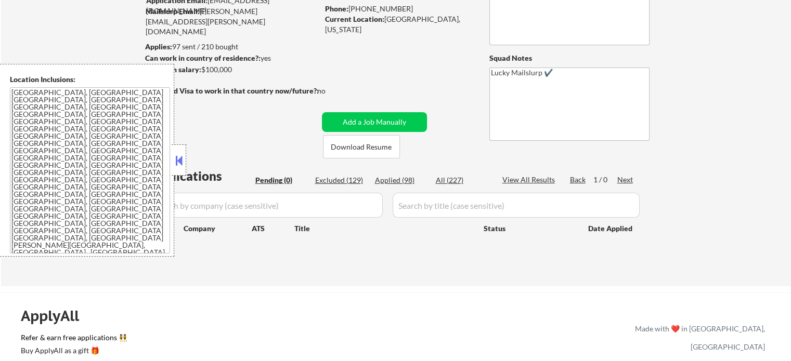
scroll to position [104, 0]
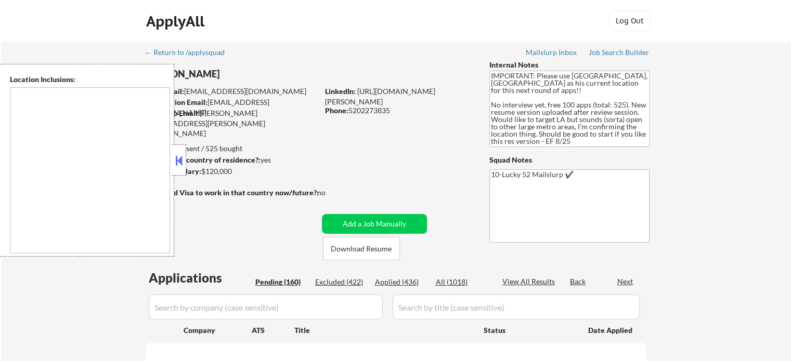
type textarea "[GEOGRAPHIC_DATA], [GEOGRAPHIC_DATA] [GEOGRAPHIC_DATA], [GEOGRAPHIC_DATA] [GEOG…"
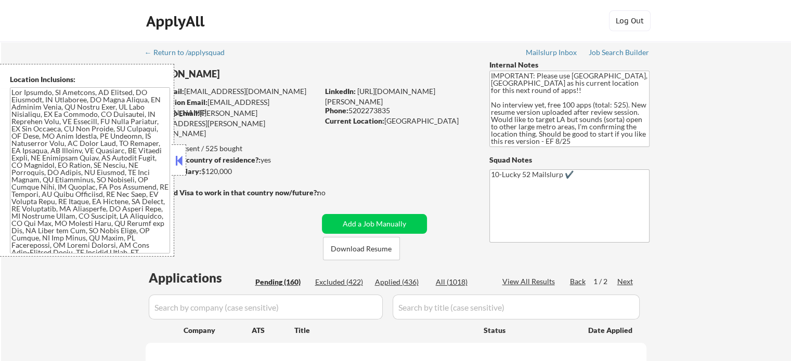
select select ""pending""
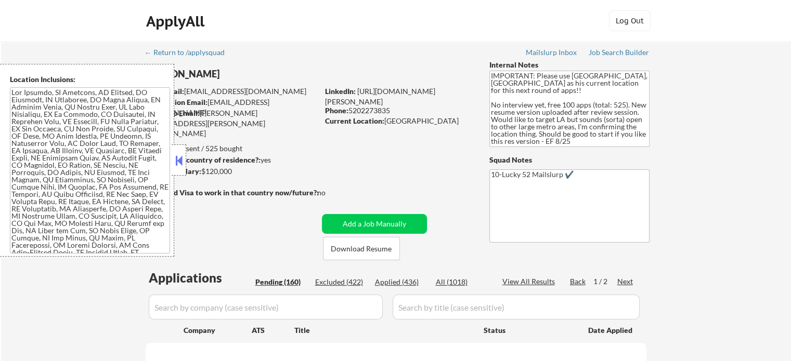
select select ""pending""
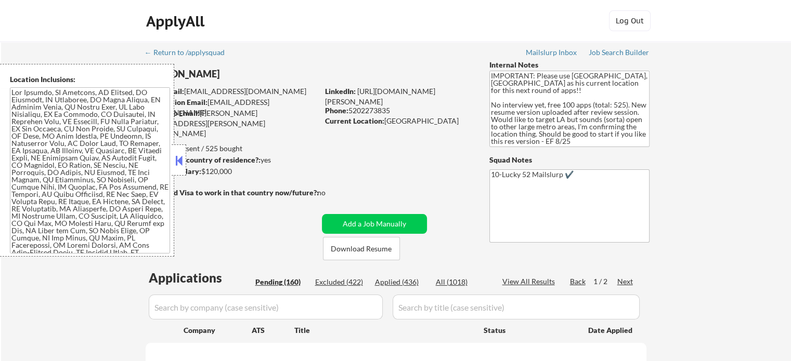
select select ""pending""
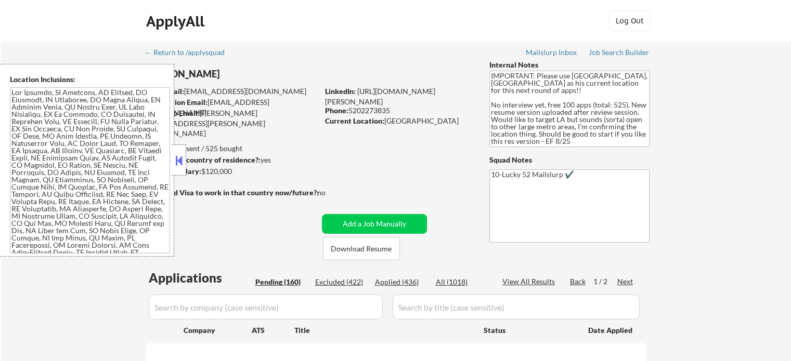
select select ""pending""
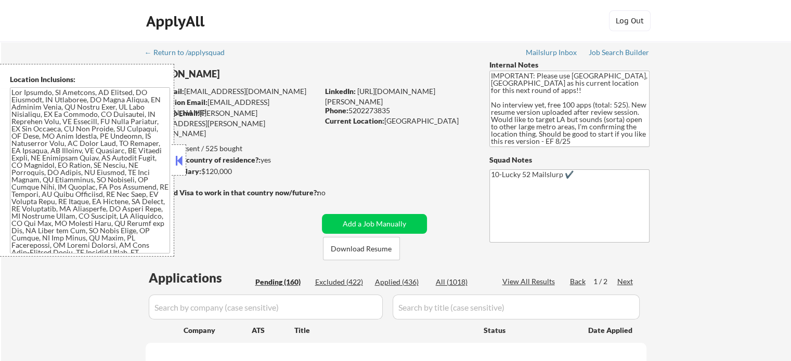
select select ""pending""
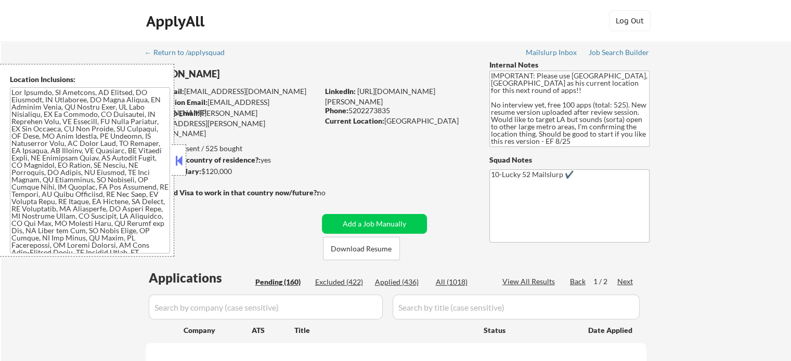
select select ""pending""
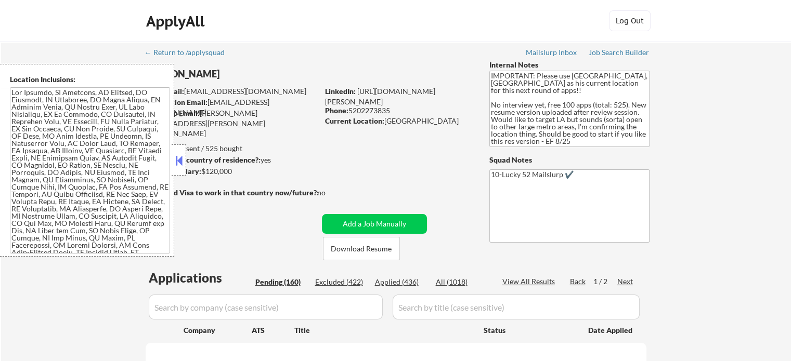
select select ""pending""
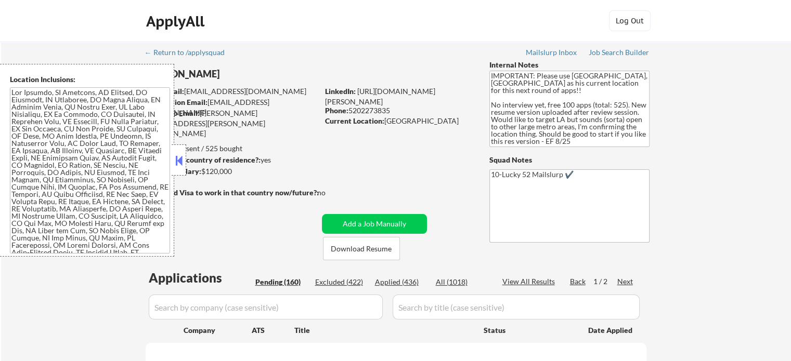
select select ""pending""
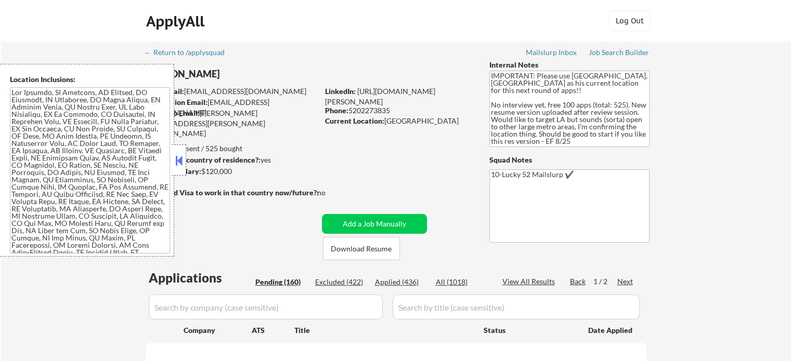
select select ""pending""
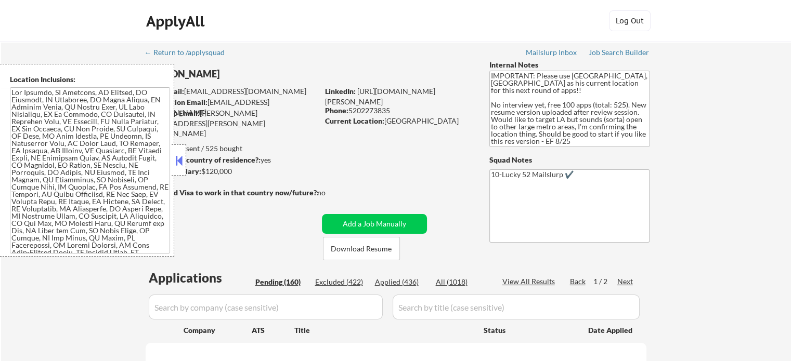
select select ""pending""
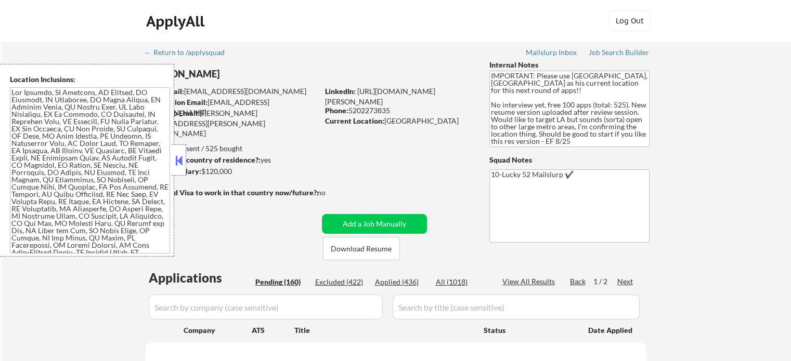
select select ""pending""
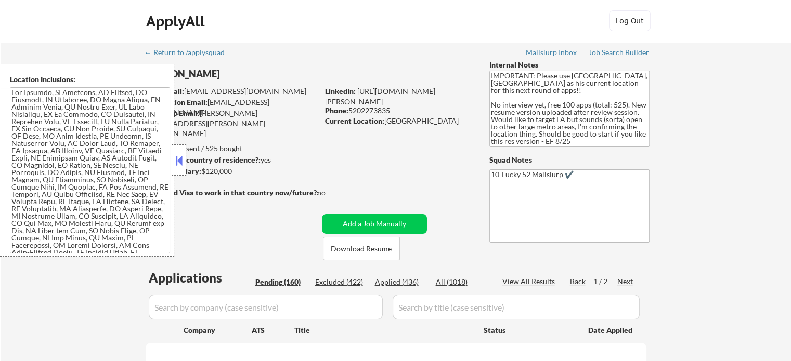
select select ""pending""
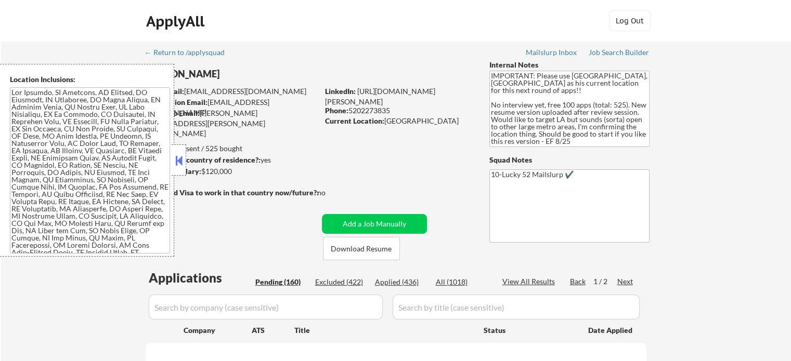
select select ""pending""
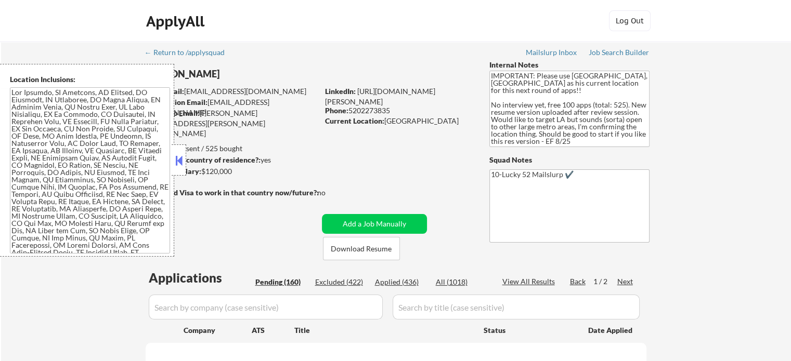
select select ""pending""
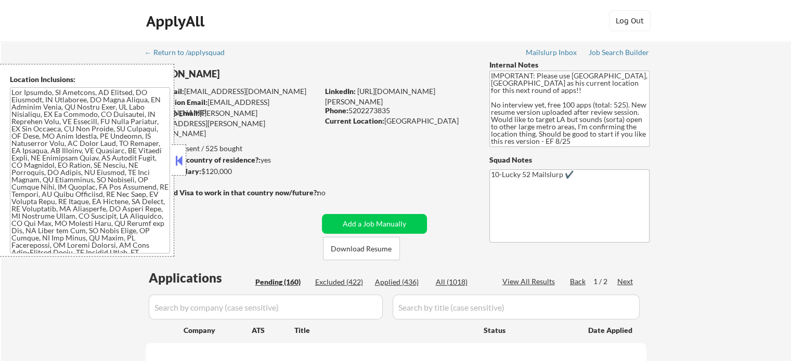
select select ""pending""
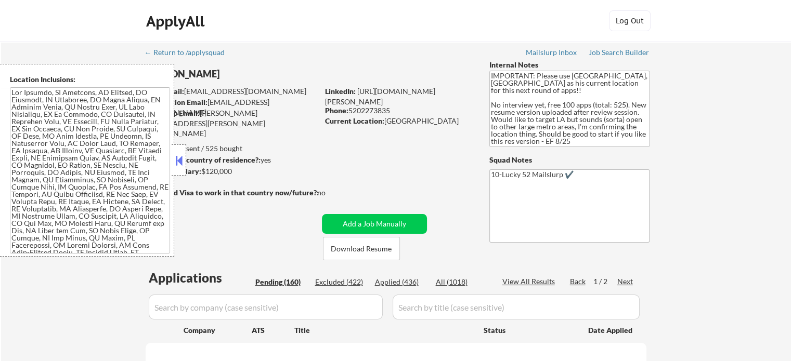
select select ""pending""
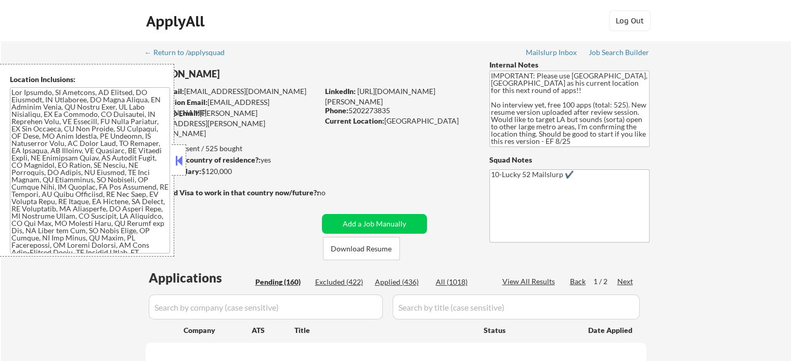
select select ""pending""
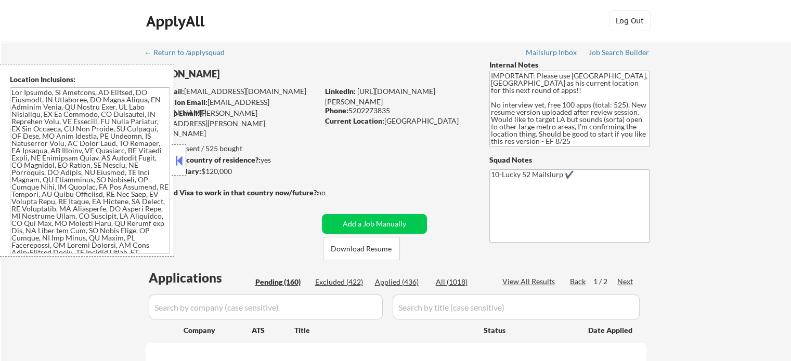
select select ""pending""
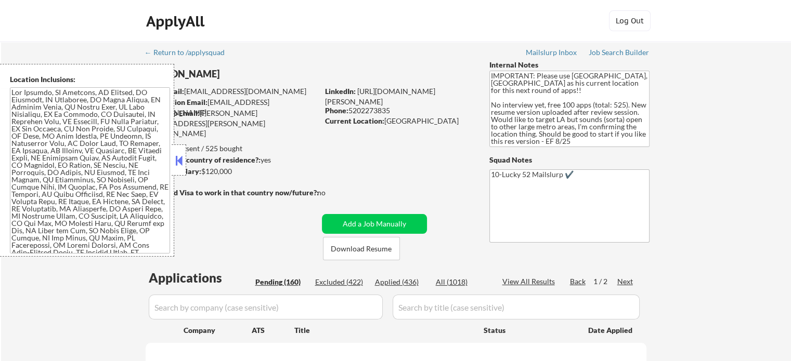
select select ""pending""
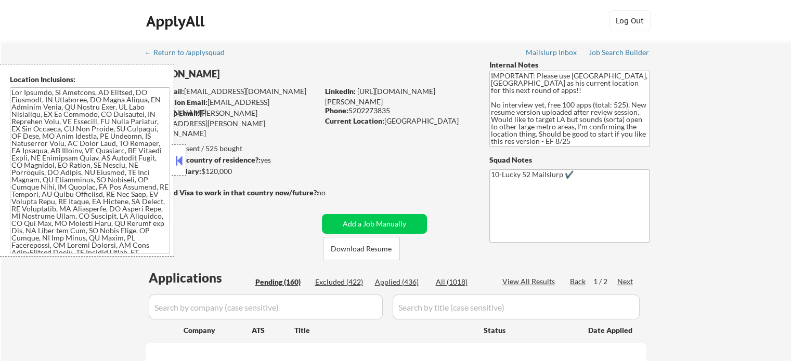
select select ""pending""
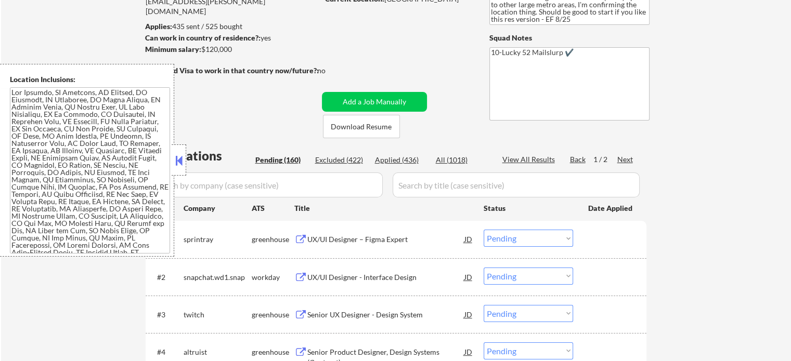
scroll to position [208, 0]
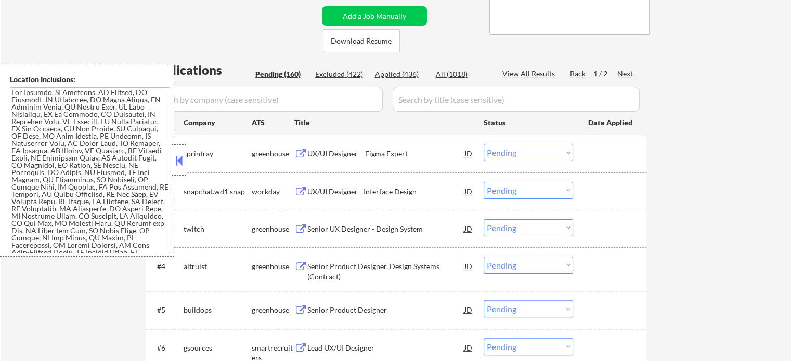
click at [338, 147] on div "UX/UI Designer – Figma Expert" at bounding box center [385, 153] width 157 height 19
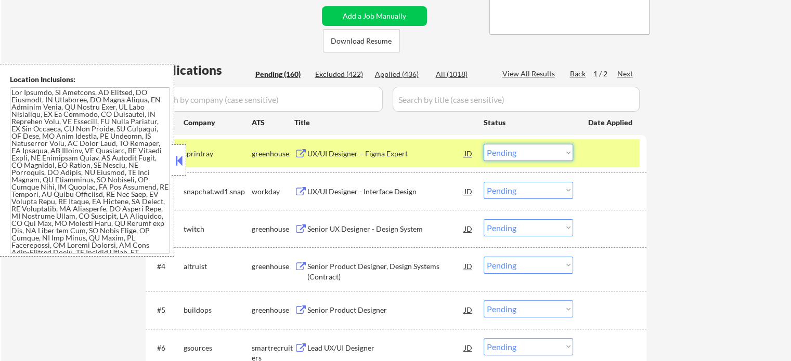
click at [505, 154] on select "Choose an option... Pending Applied Excluded (Questions) Excluded (Expired) Exc…" at bounding box center [527, 152] width 89 height 17
click at [483, 144] on select "Choose an option... Pending Applied Excluded (Questions) Excluded (Expired) Exc…" at bounding box center [527, 152] width 89 height 17
click at [607, 151] on div at bounding box center [611, 153] width 46 height 19
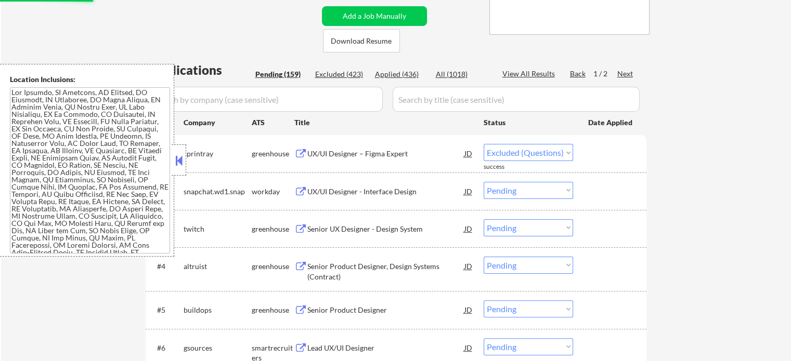
select select ""pending""
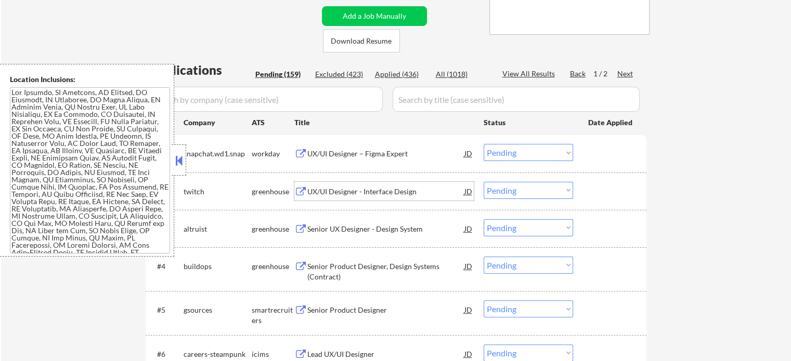
click at [376, 195] on div "UX/UI Designer - Interface Design" at bounding box center [385, 192] width 157 height 10
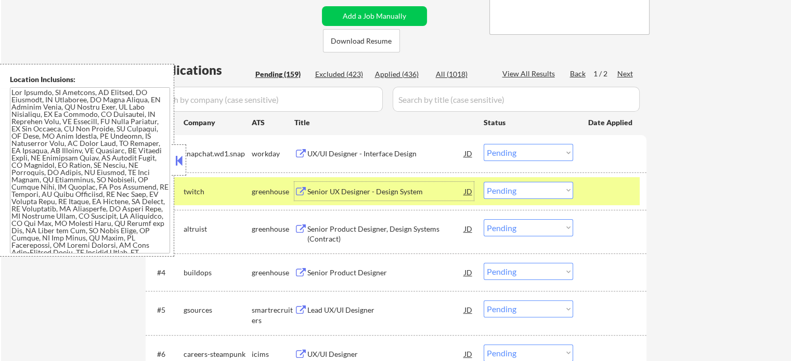
click at [598, 187] on div at bounding box center [611, 191] width 46 height 19
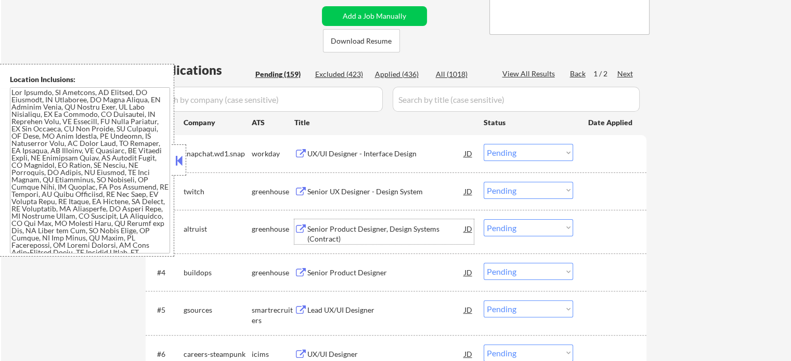
click at [343, 232] on div "Senior Product Designer, Design Systems (Contract)" at bounding box center [385, 234] width 157 height 20
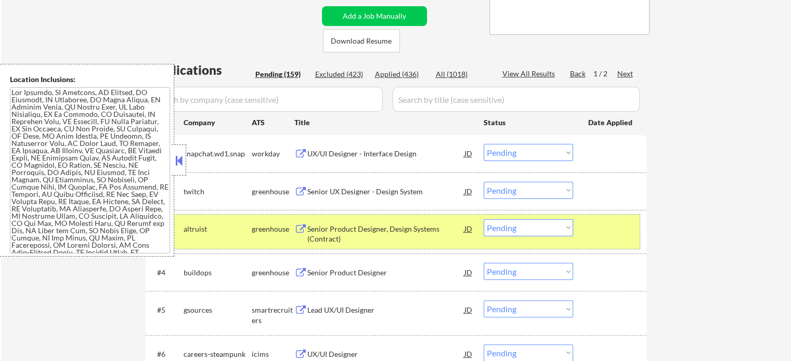
click at [612, 233] on div at bounding box center [611, 228] width 46 height 19
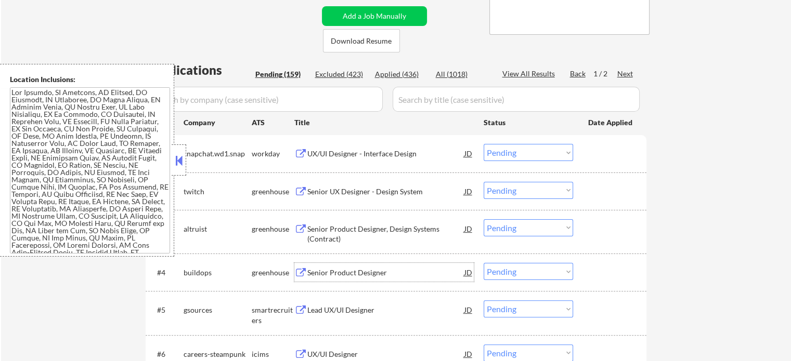
click at [342, 278] on div "Senior Product Designer" at bounding box center [385, 273] width 157 height 10
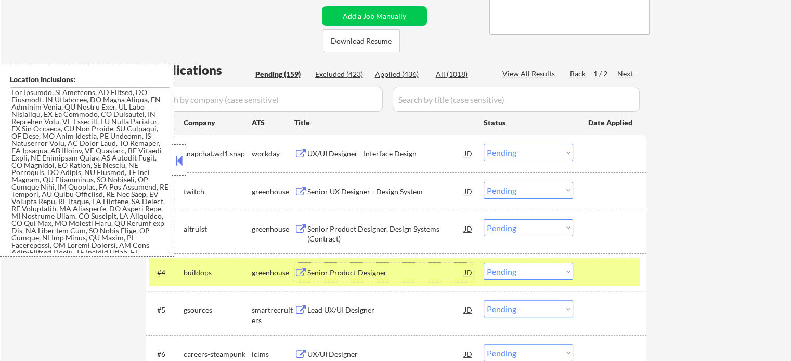
click at [609, 279] on div at bounding box center [611, 272] width 46 height 19
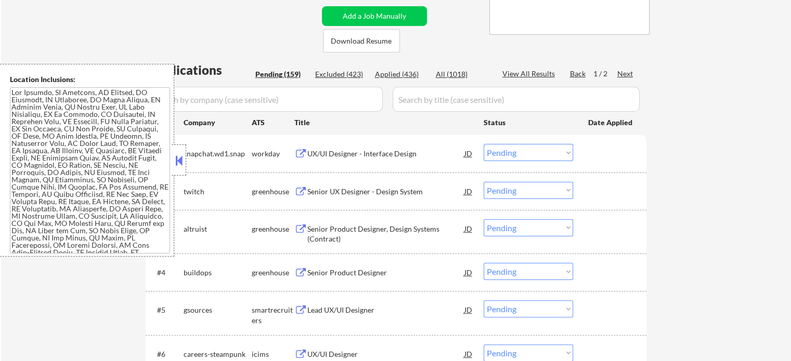
click at [312, 305] on div "Lead UX/UI Designer" at bounding box center [385, 309] width 157 height 19
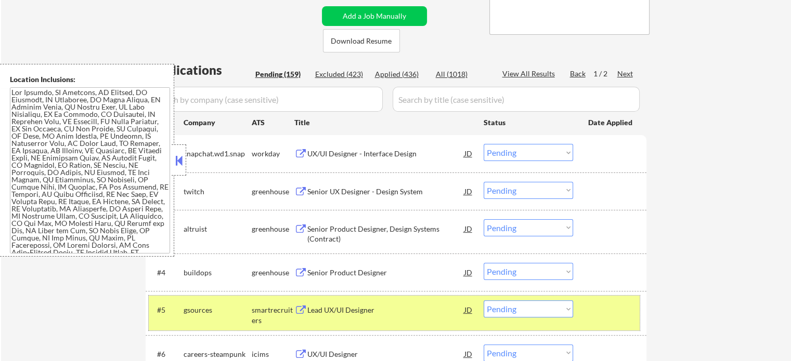
click at [599, 309] on div at bounding box center [611, 309] width 46 height 19
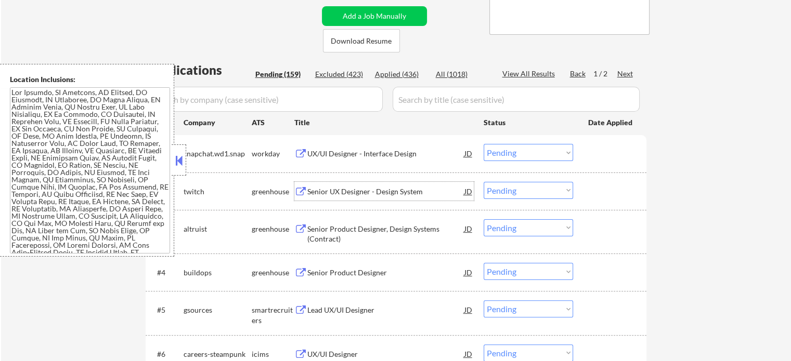
click at [355, 193] on div "Senior UX Designer - Design System" at bounding box center [385, 192] width 157 height 10
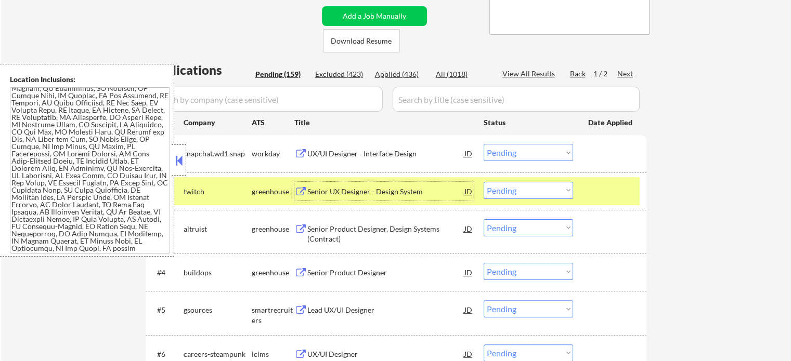
scroll to position [106, 0]
click at [510, 186] on select "Choose an option... Pending Applied Excluded (Questions) Excluded (Expired) Exc…" at bounding box center [527, 190] width 89 height 17
click at [483, 182] on select "Choose an option... Pending Applied Excluded (Questions) Excluded (Expired) Exc…" at bounding box center [527, 190] width 89 height 17
click at [616, 191] on div at bounding box center [611, 191] width 46 height 19
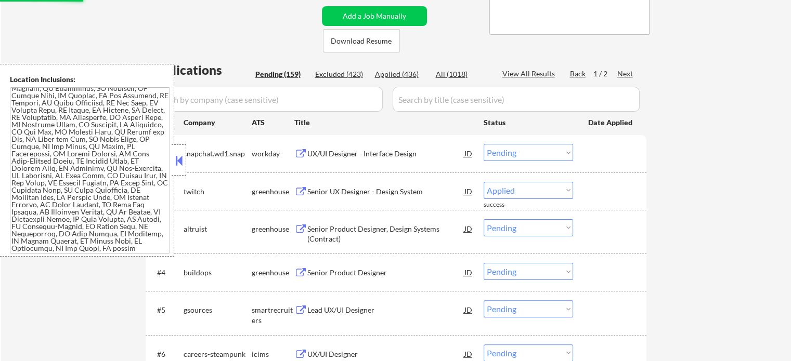
select select ""pending""
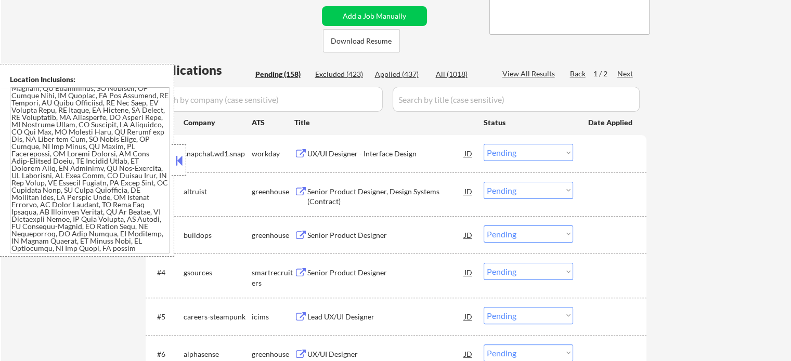
click at [307, 190] on div "Senior Product Designer, Design Systems (Contract)" at bounding box center [385, 197] width 157 height 20
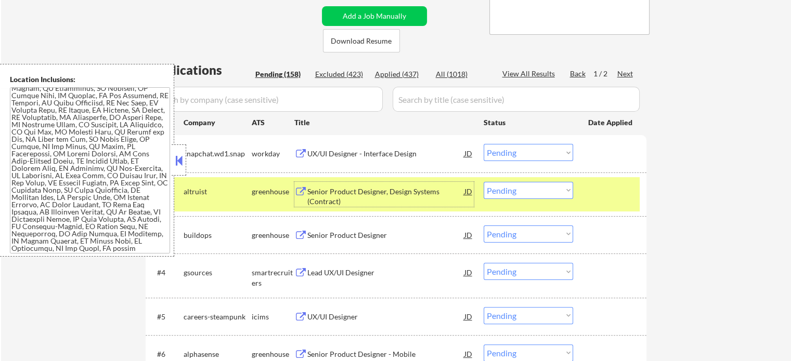
click at [601, 195] on div at bounding box center [611, 191] width 46 height 19
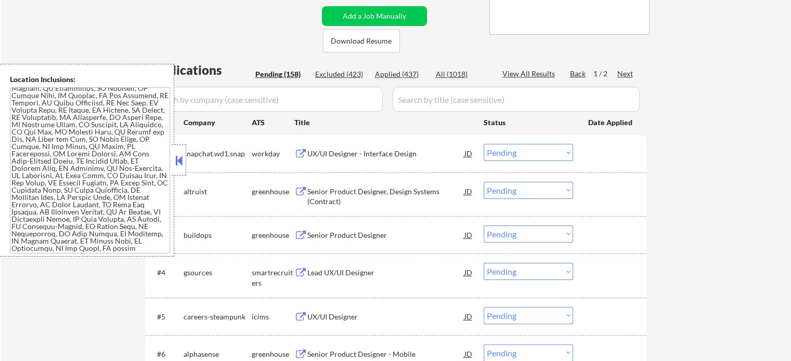
click at [379, 235] on div "Senior Product Designer" at bounding box center [385, 235] width 157 height 10
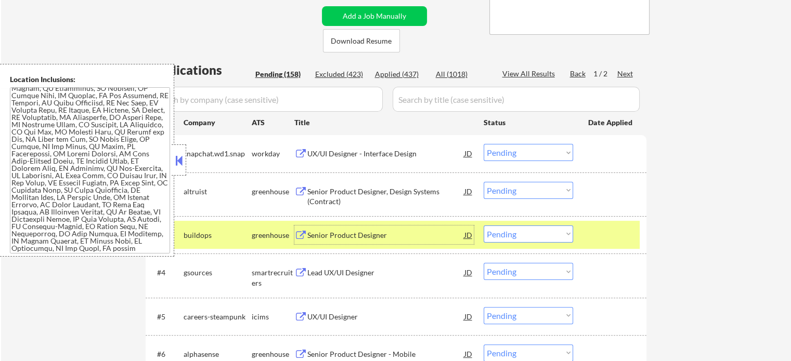
click at [604, 228] on div at bounding box center [611, 235] width 46 height 19
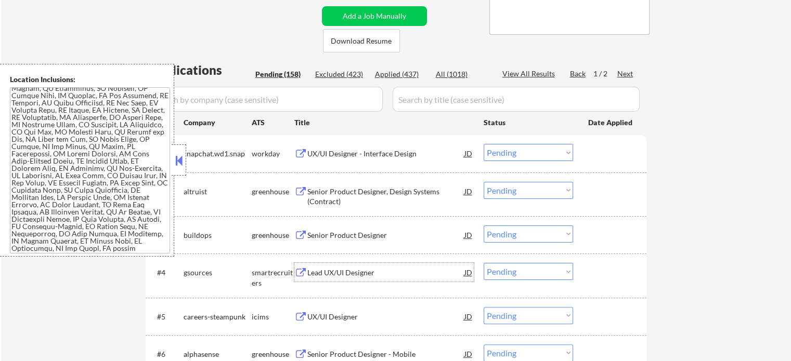
click at [361, 266] on div "Lead UX/UI Designer" at bounding box center [385, 272] width 157 height 19
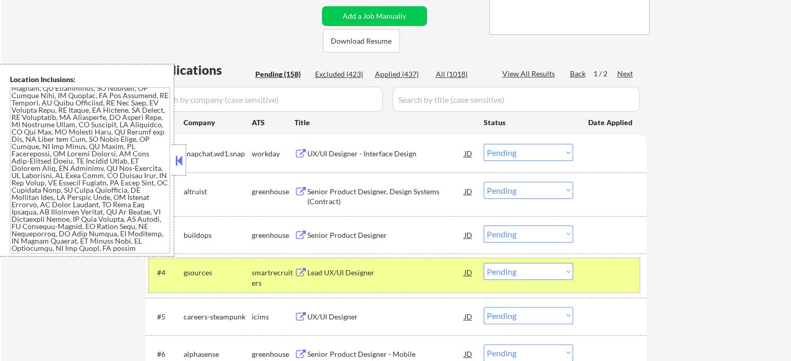
drag, startPoint x: 610, startPoint y: 286, endPoint x: 455, endPoint y: 292, distance: 155.0
click at [609, 286] on div "#4 gsources smartrecruiters Lead UX/UI Designer JD Choose an option... Pending …" at bounding box center [394, 275] width 491 height 34
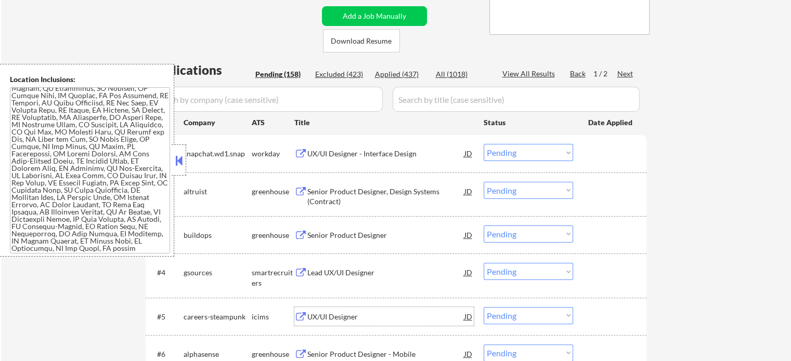
click at [337, 314] on div "UX/UI Designer" at bounding box center [385, 317] width 157 height 10
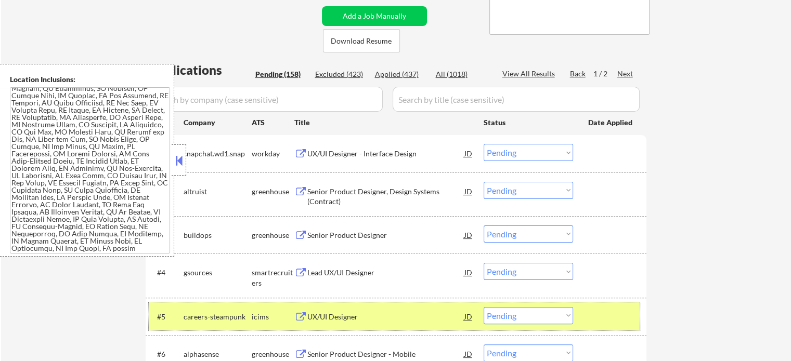
click at [612, 320] on div at bounding box center [611, 316] width 46 height 19
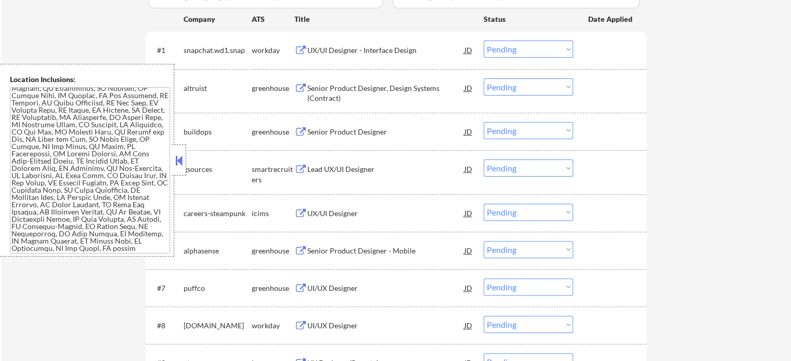
scroll to position [312, 0]
click at [341, 253] on div "Senior Product Designer - Mobile" at bounding box center [385, 250] width 157 height 10
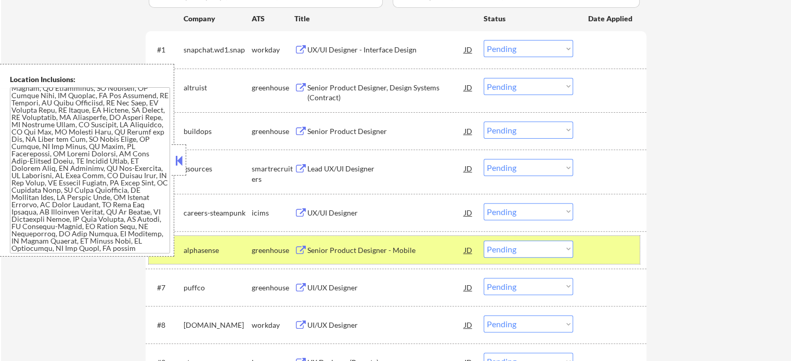
click at [601, 241] on div at bounding box center [611, 250] width 46 height 19
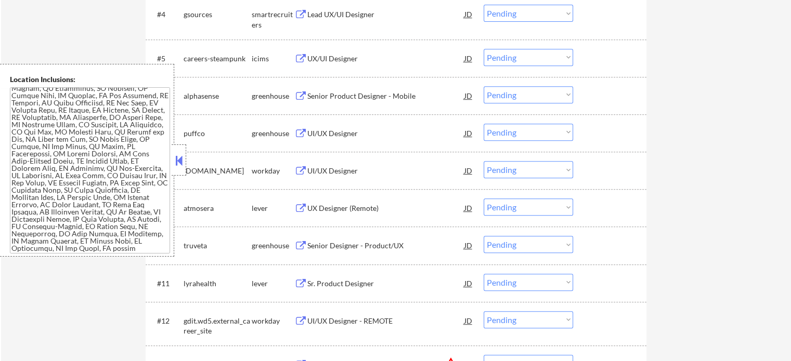
scroll to position [468, 0]
click at [316, 125] on div "UI/UX Designer" at bounding box center [385, 131] width 157 height 19
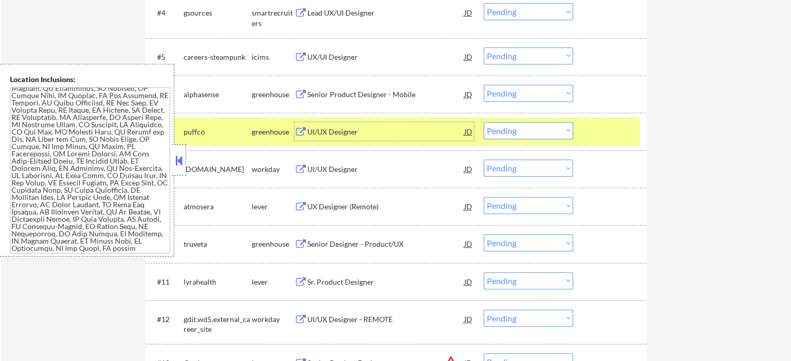
click at [619, 133] on div at bounding box center [611, 131] width 46 height 19
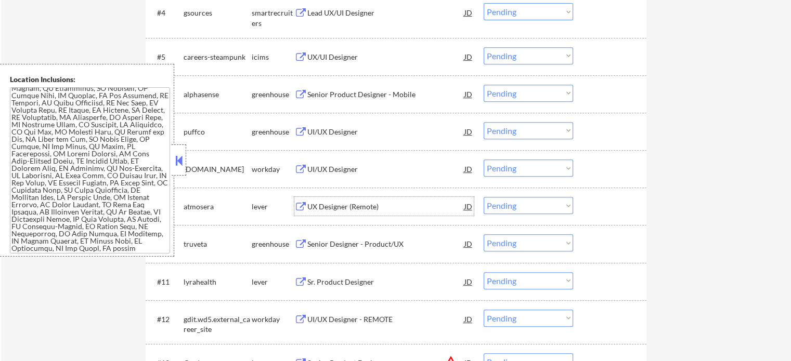
click at [350, 207] on div "UX Designer (Remote)" at bounding box center [385, 207] width 157 height 10
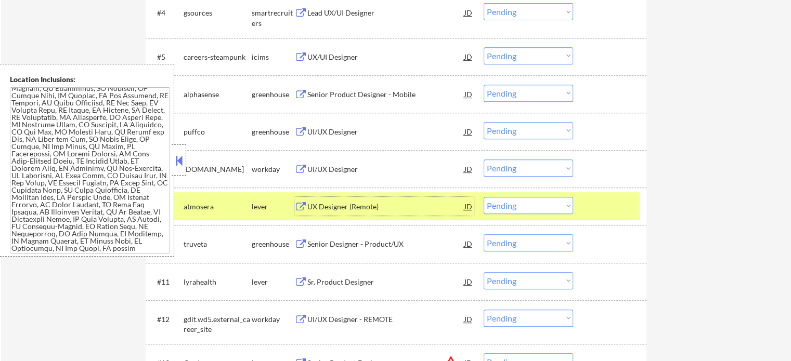
click at [597, 211] on div at bounding box center [611, 206] width 46 height 19
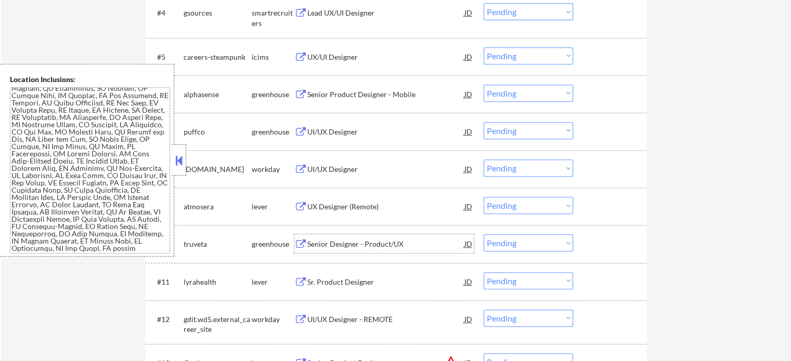
click at [358, 250] on div "Senior Designer - Product/UX" at bounding box center [385, 243] width 157 height 19
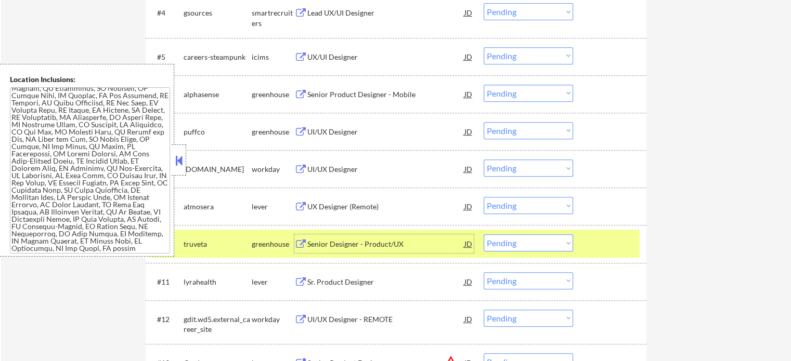
click at [618, 244] on div at bounding box center [611, 243] width 46 height 19
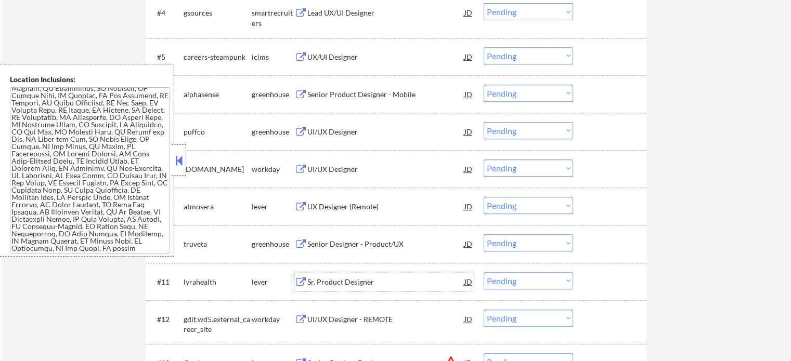
click at [334, 284] on div "Sr. Product Designer" at bounding box center [385, 282] width 157 height 10
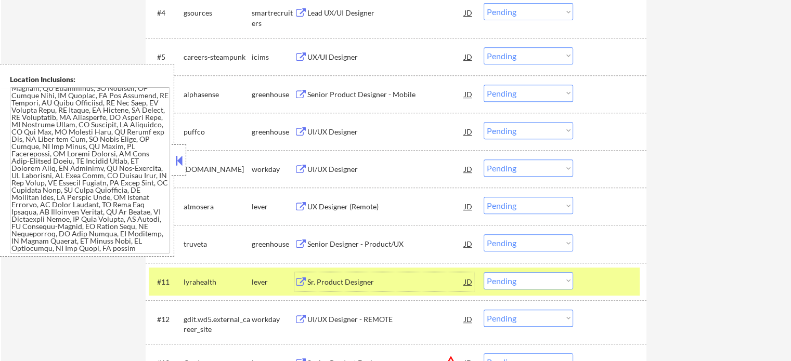
click at [381, 252] on div "Senior Designer - Product/UX" at bounding box center [385, 243] width 157 height 19
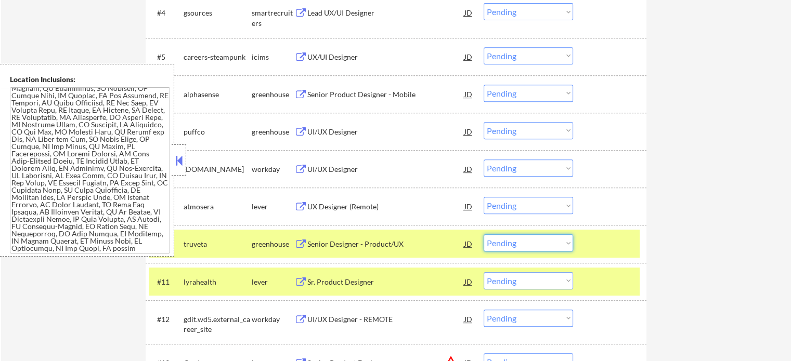
click at [501, 246] on select "Choose an option... Pending Applied Excluded (Questions) Excluded (Expired) Exc…" at bounding box center [527, 242] width 89 height 17
click at [483, 234] on select "Choose an option... Pending Applied Excluded (Questions) Excluded (Expired) Exc…" at bounding box center [527, 242] width 89 height 17
click at [593, 236] on div at bounding box center [611, 243] width 46 height 19
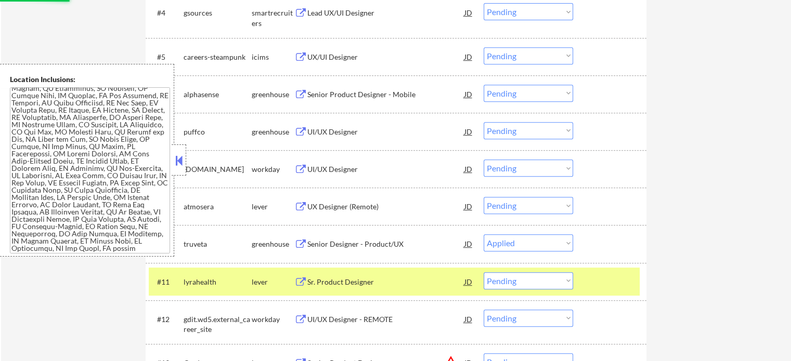
click at [593, 290] on div at bounding box center [611, 281] width 46 height 19
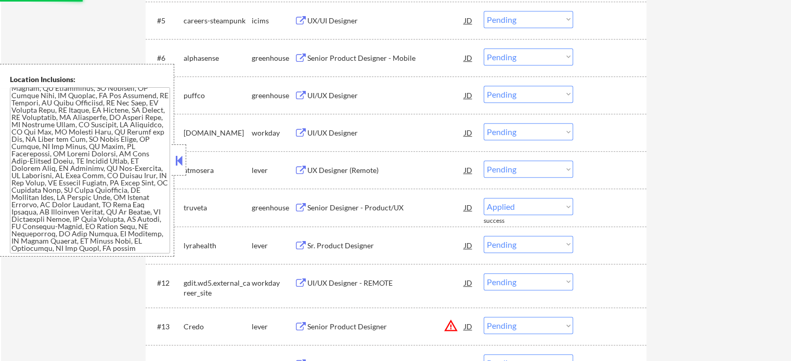
scroll to position [572, 0]
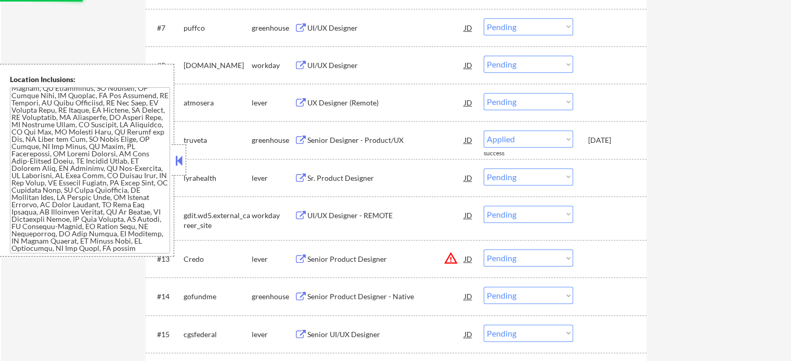
select select ""pending""
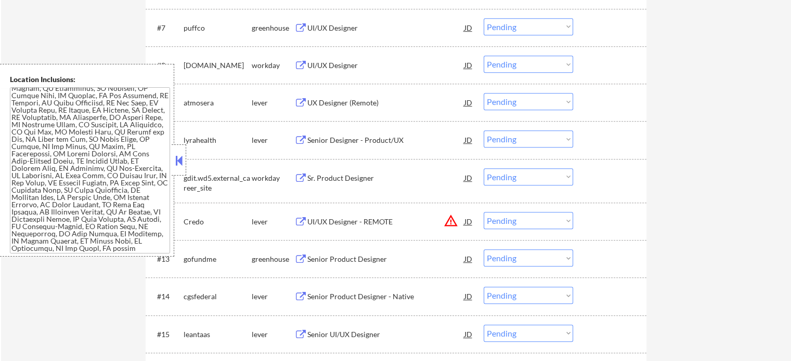
click at [327, 296] on div "Senior Product Designer - Native" at bounding box center [385, 297] width 157 height 10
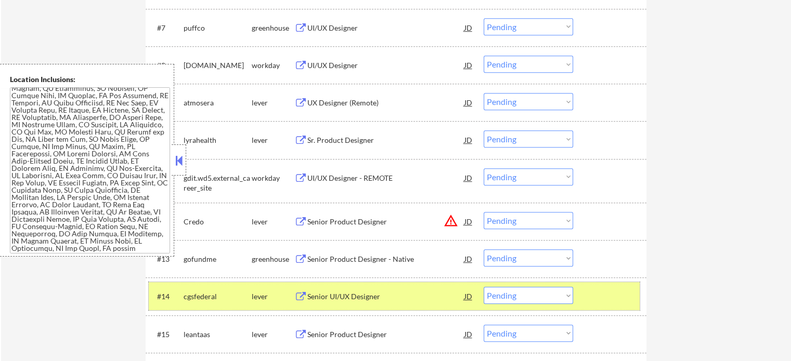
click at [621, 297] on div at bounding box center [611, 296] width 46 height 19
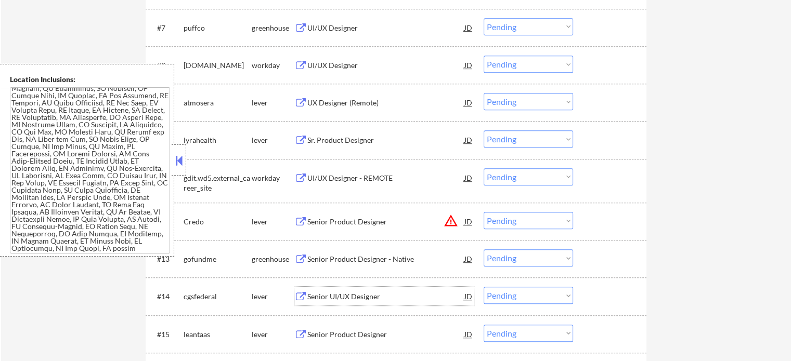
click at [331, 298] on div "Senior UI/UX Designer" at bounding box center [385, 297] width 157 height 10
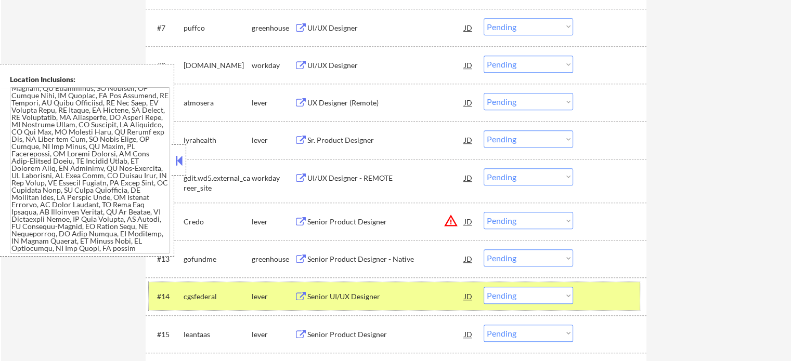
click at [624, 301] on div at bounding box center [611, 296] width 46 height 19
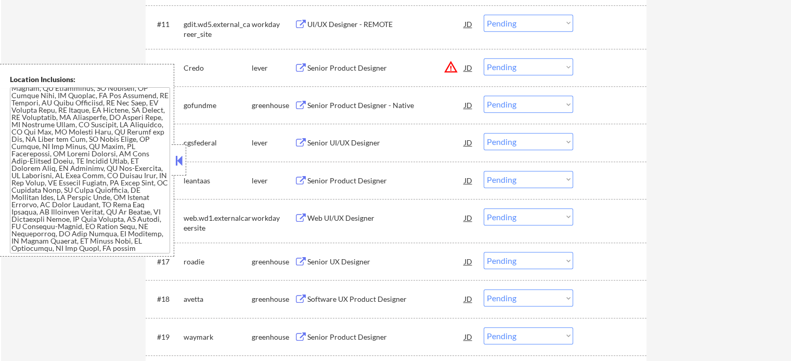
scroll to position [728, 0]
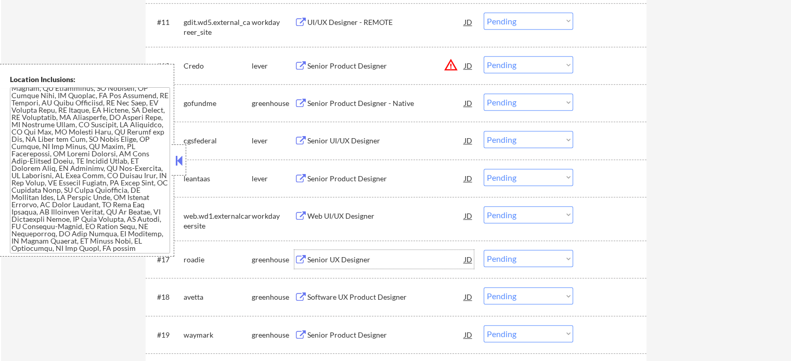
click at [337, 257] on div "Senior UX Designer" at bounding box center [385, 260] width 157 height 10
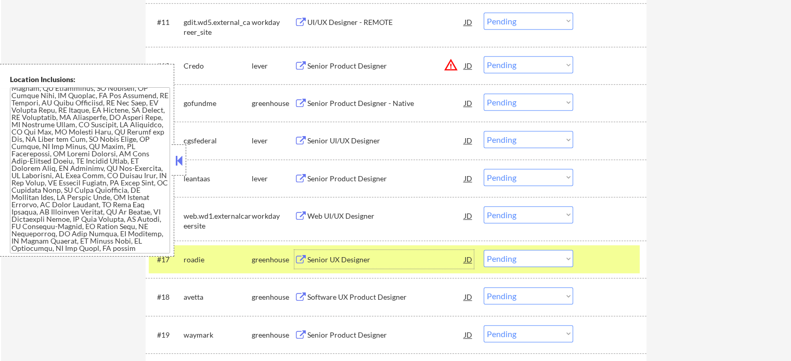
click at [534, 263] on select "Choose an option... Pending Applied Excluded (Questions) Excluded (Expired) Exc…" at bounding box center [527, 258] width 89 height 17
click at [483, 250] on select "Choose an option... Pending Applied Excluded (Questions) Excluded (Expired) Exc…" at bounding box center [527, 258] width 89 height 17
click at [595, 256] on div at bounding box center [611, 259] width 46 height 19
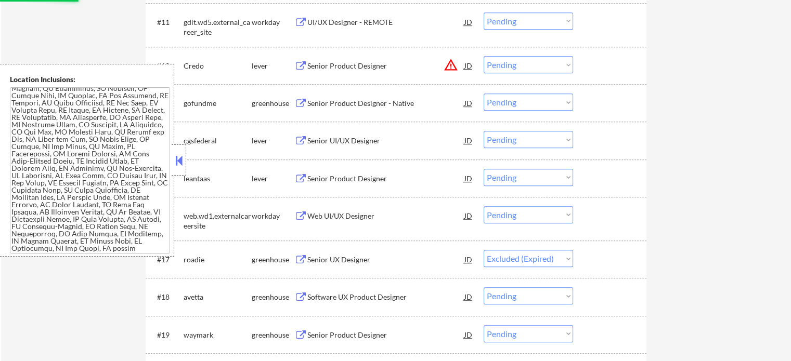
scroll to position [780, 0]
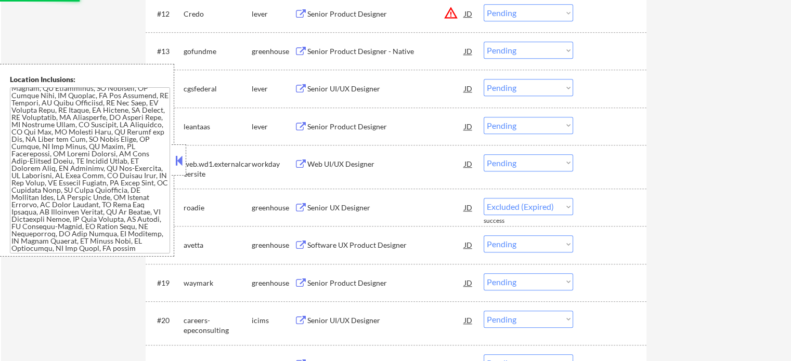
select select ""pending""
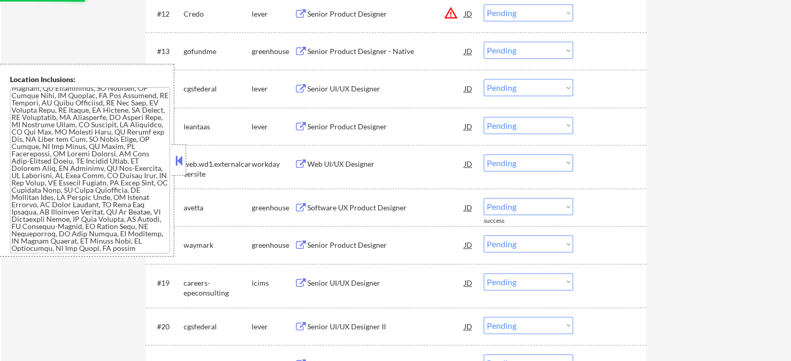
click at [357, 209] on div "Software UX Product Designer" at bounding box center [385, 208] width 157 height 10
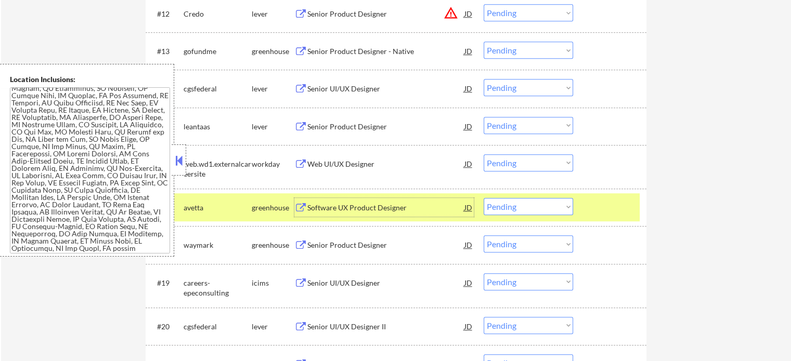
click at [596, 211] on div at bounding box center [611, 207] width 46 height 19
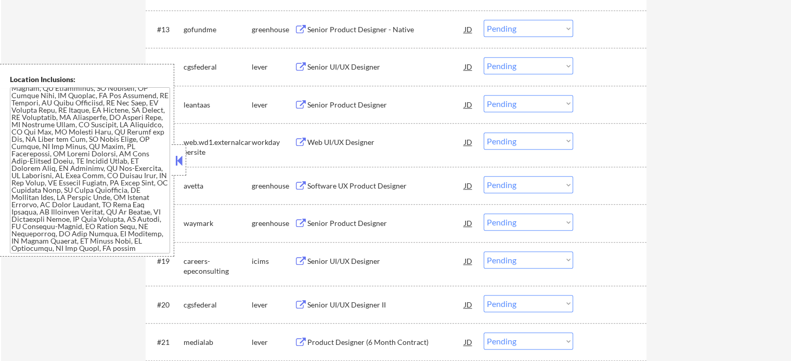
scroll to position [936, 0]
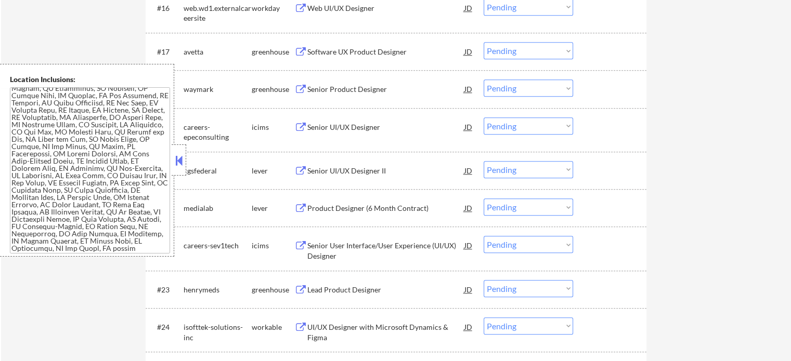
click at [332, 95] on div "Senior Product Designer" at bounding box center [385, 89] width 157 height 19
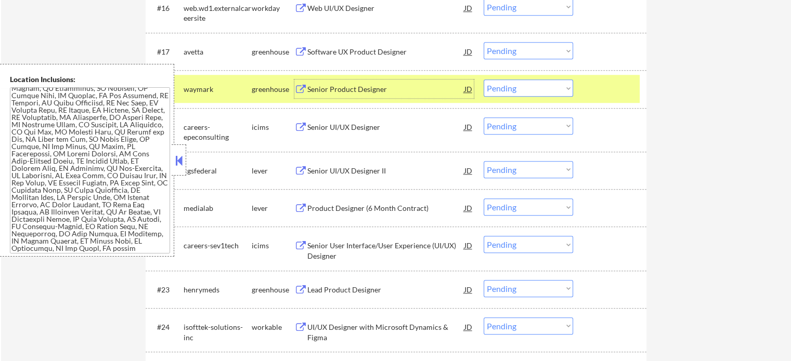
click at [606, 89] on div at bounding box center [611, 89] width 46 height 19
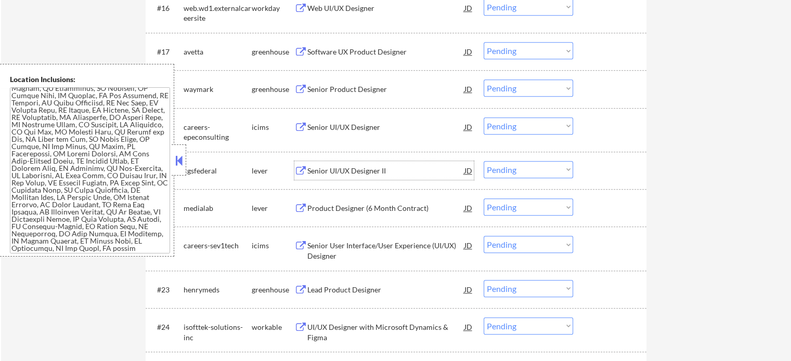
click at [327, 173] on div "Senior UI/UX Designer II" at bounding box center [385, 171] width 157 height 10
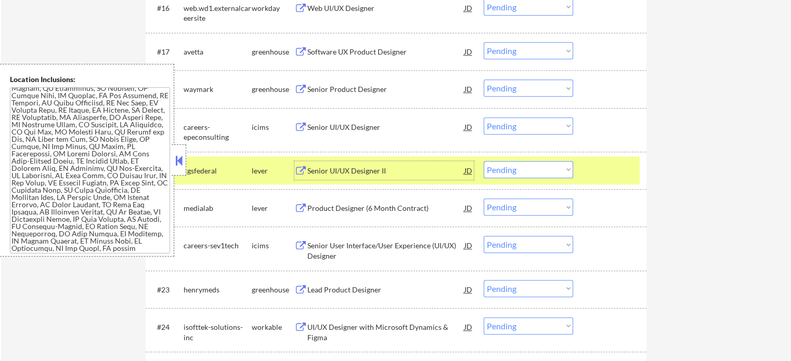
click at [600, 173] on div at bounding box center [611, 170] width 46 height 19
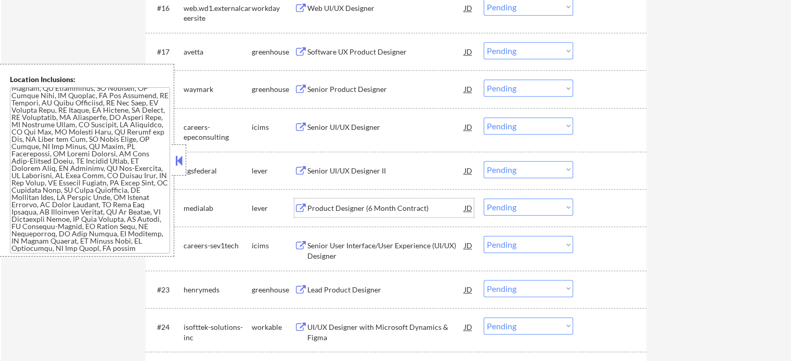
click at [378, 216] on div "Product Designer (6 Month Contract)" at bounding box center [385, 208] width 157 height 19
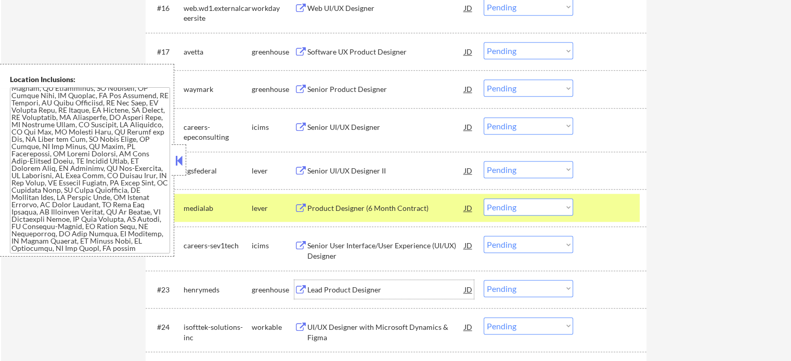
click at [337, 296] on div "Lead Product Designer" at bounding box center [385, 289] width 157 height 19
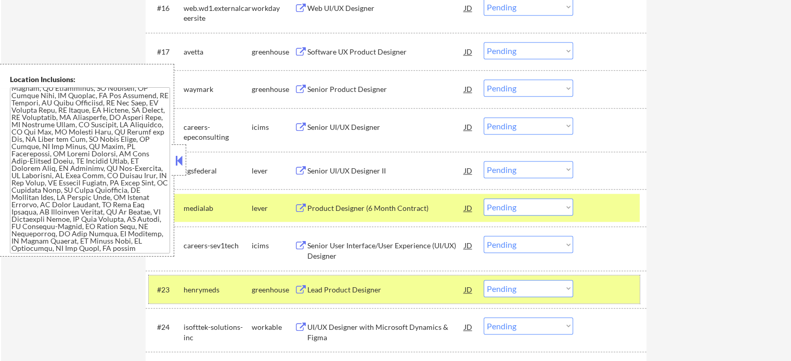
drag, startPoint x: 610, startPoint y: 282, endPoint x: 596, endPoint y: 216, distance: 67.4
click at [610, 277] on div "#23 henrymeds greenhouse Lead Product Designer JD Choose an option... Pending A…" at bounding box center [394, 290] width 491 height 28
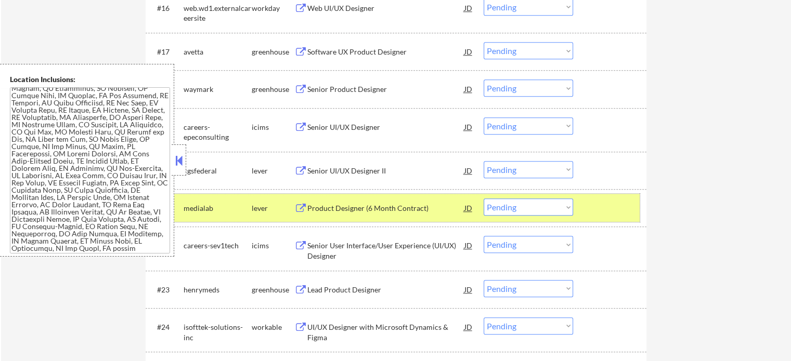
click at [596, 215] on div at bounding box center [611, 208] width 46 height 19
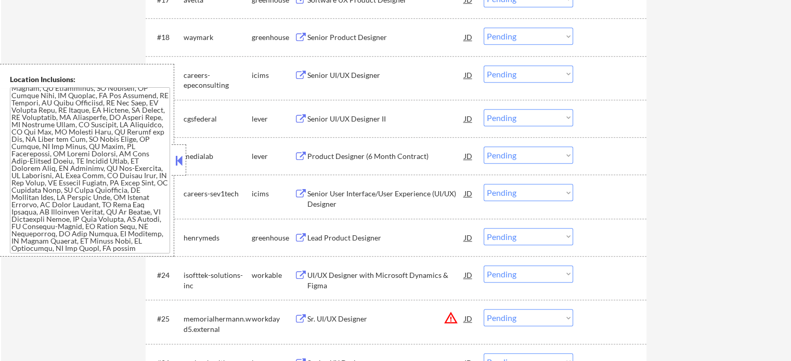
scroll to position [1092, 0]
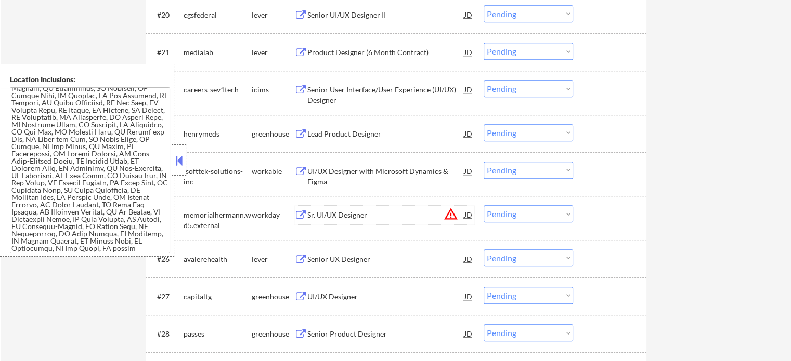
click at [327, 212] on div "Sr. UI/UX Designer" at bounding box center [385, 215] width 157 height 10
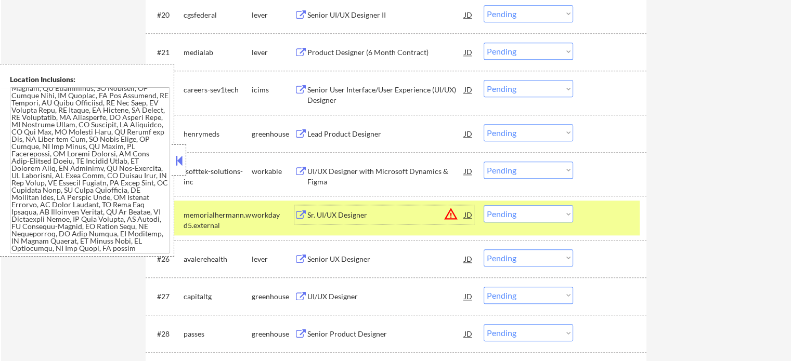
click at [627, 222] on div at bounding box center [611, 214] width 46 height 19
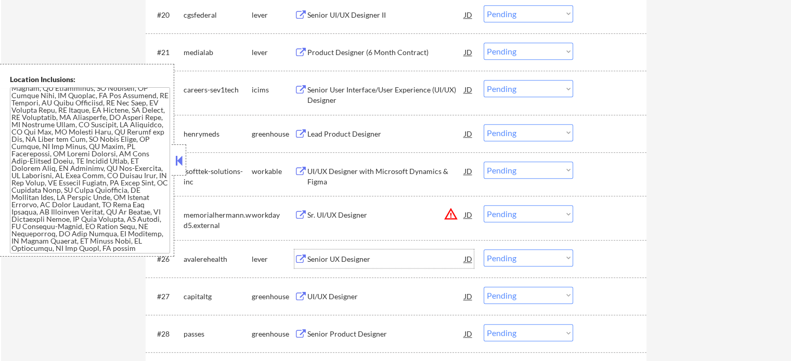
click at [358, 258] on div "Senior UX Designer" at bounding box center [385, 259] width 157 height 10
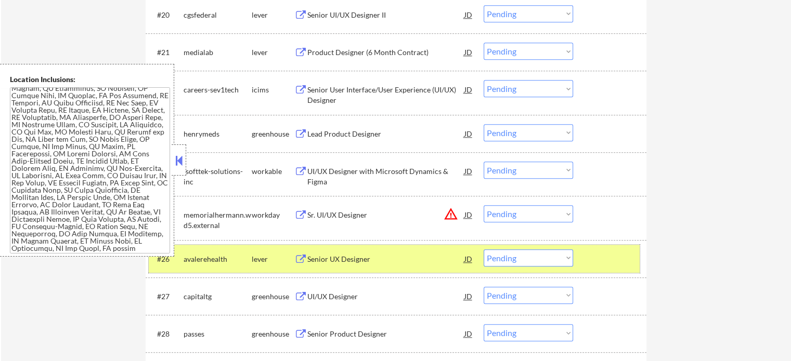
click at [607, 268] on div at bounding box center [611, 259] width 46 height 19
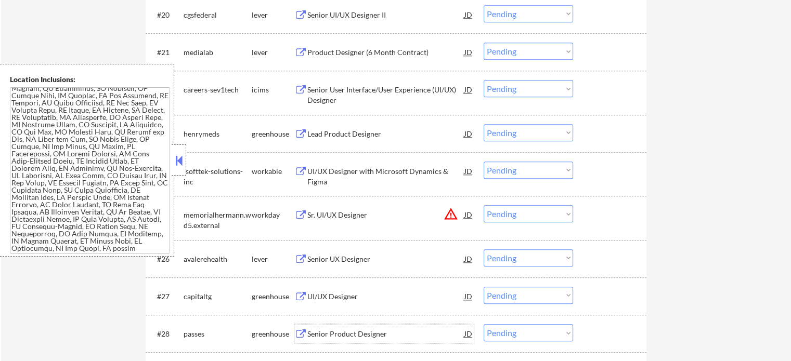
click at [363, 333] on div "Senior Product Designer" at bounding box center [385, 334] width 157 height 10
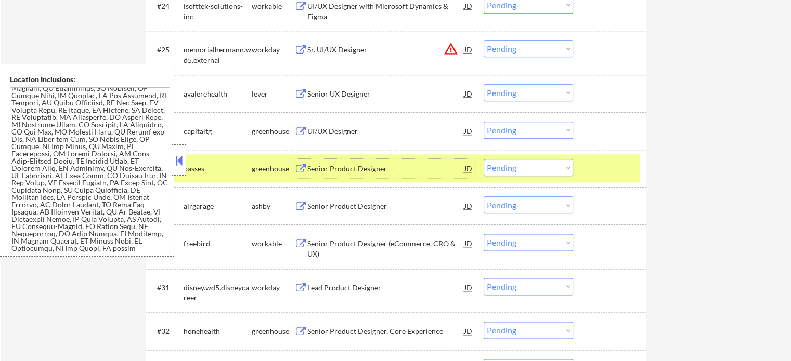
scroll to position [1300, 0]
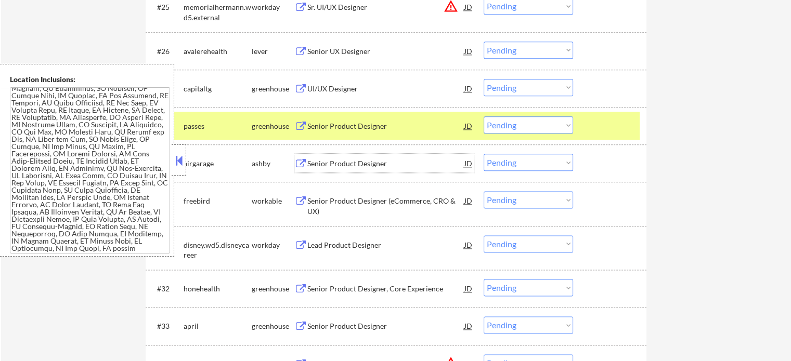
click at [345, 160] on div "Senior Product Designer" at bounding box center [385, 164] width 157 height 10
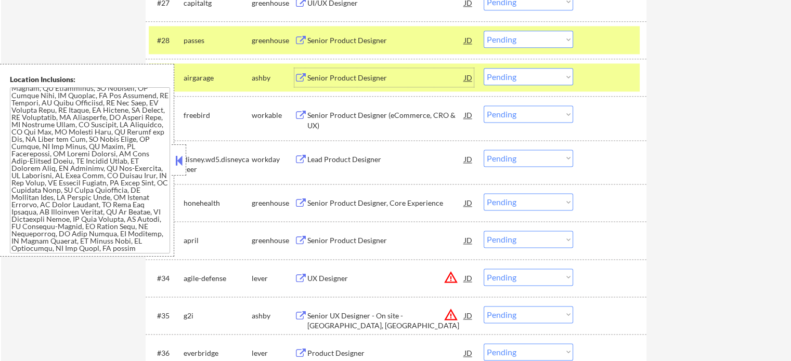
scroll to position [1404, 0]
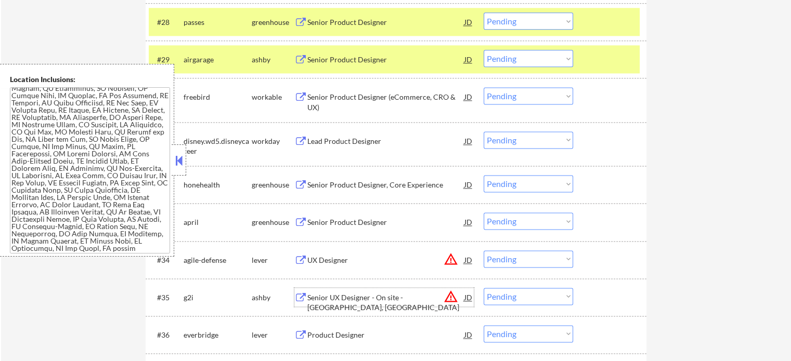
click at [350, 291] on div "Senior UX Designer - On site - [GEOGRAPHIC_DATA], [GEOGRAPHIC_DATA]" at bounding box center [385, 297] width 157 height 19
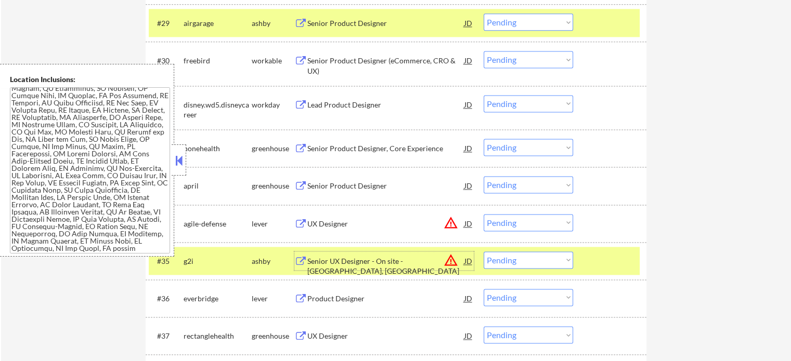
scroll to position [1560, 0]
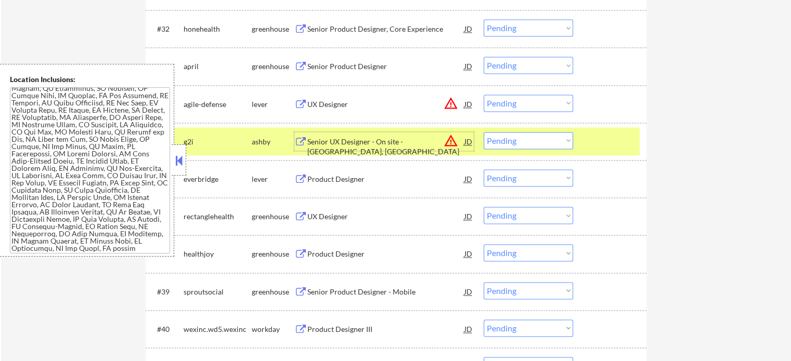
click at [337, 173] on div "Product Designer" at bounding box center [385, 178] width 157 height 19
